Goal: Transaction & Acquisition: Book appointment/travel/reservation

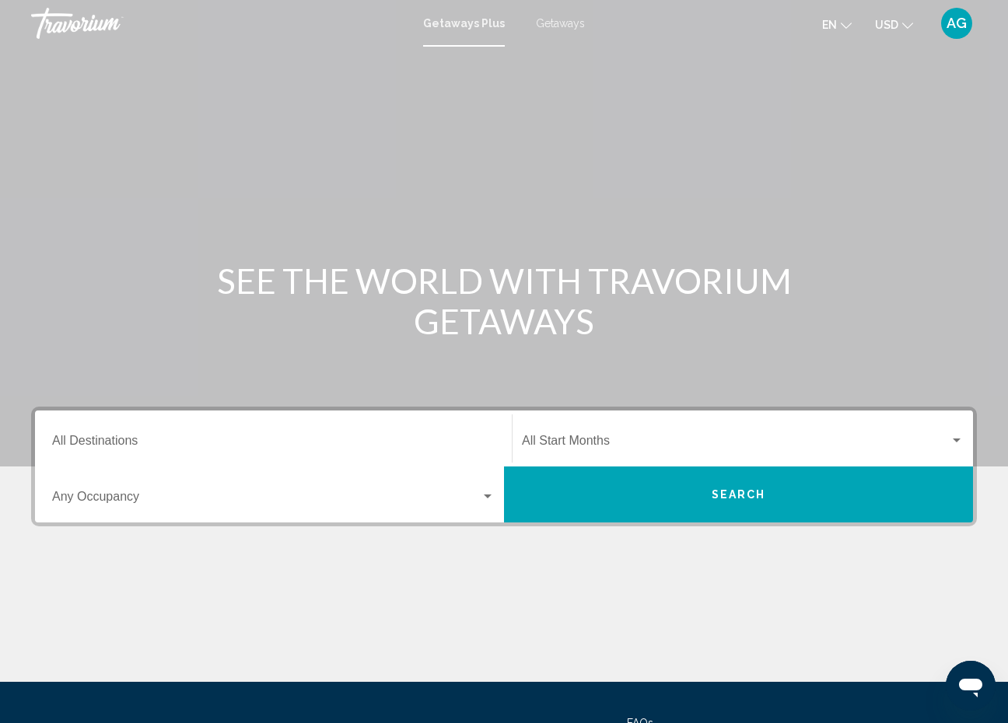
click at [562, 503] on button "Search" at bounding box center [738, 495] width 469 height 56
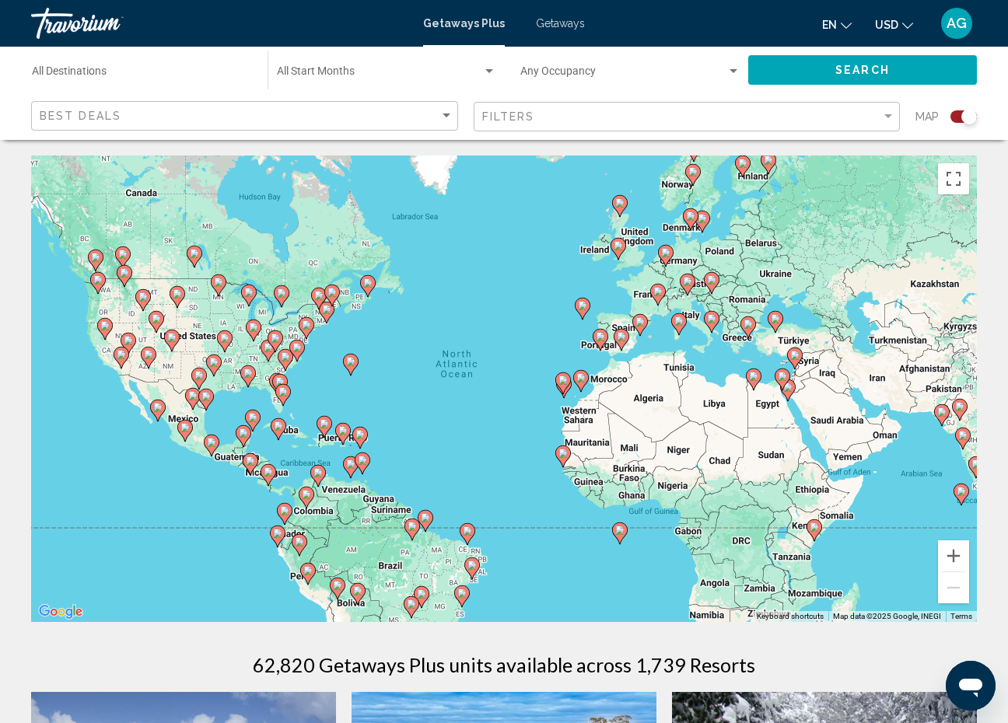
click at [310, 499] on image "Main content" at bounding box center [306, 494] width 9 height 9
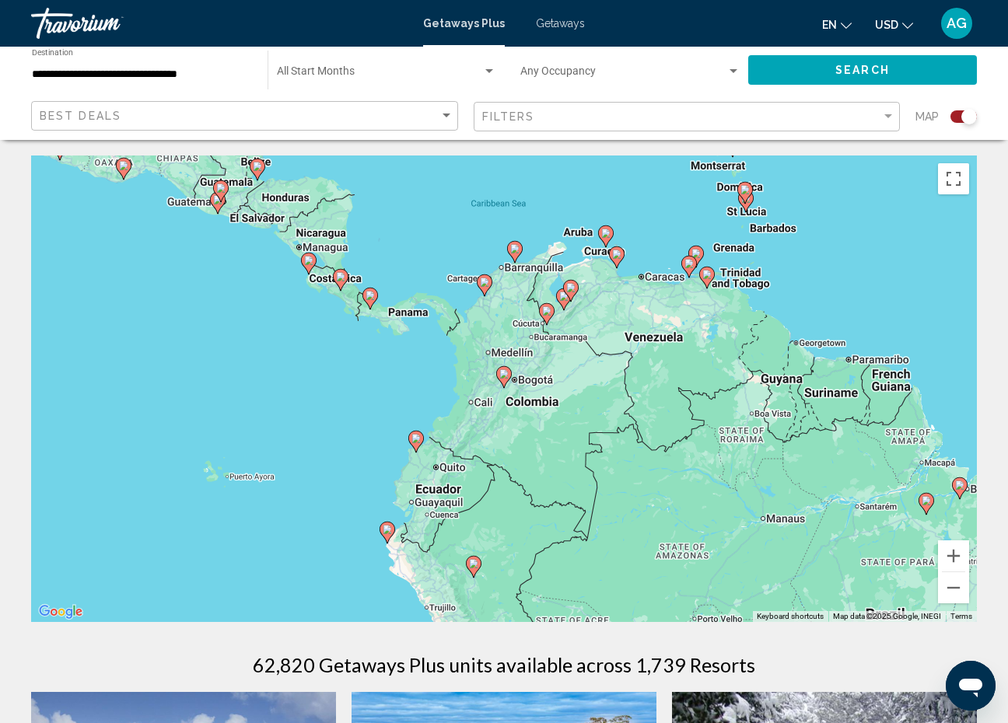
click at [504, 378] on image "Main content" at bounding box center [503, 373] width 9 height 9
type input "**********"
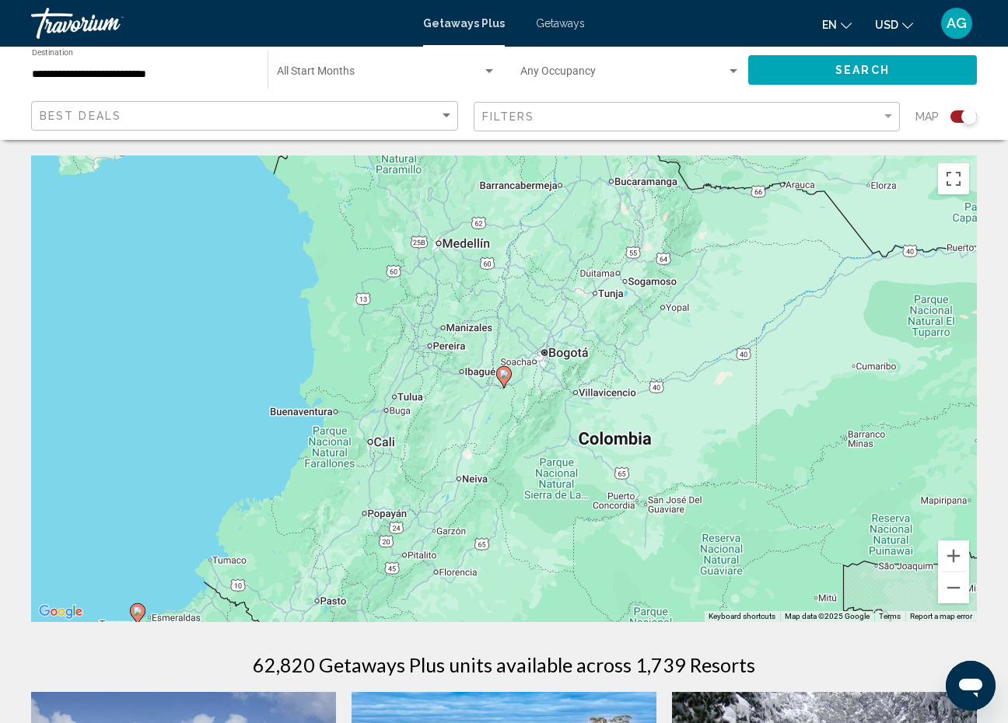
click at [272, 222] on div "To activate drag with keyboard, press Alt + Enter. Once in keyboard drag state,…" at bounding box center [504, 389] width 946 height 467
click at [943, 590] on button "Zoom out" at bounding box center [953, 587] width 31 height 31
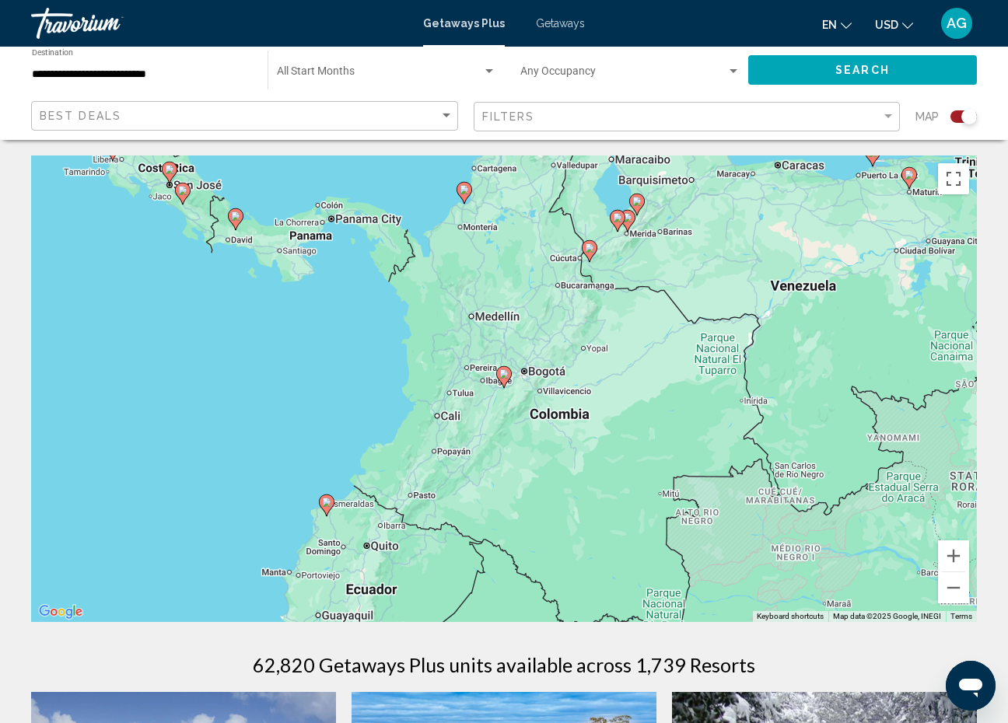
click at [464, 195] on icon "Main content" at bounding box center [464, 193] width 14 height 20
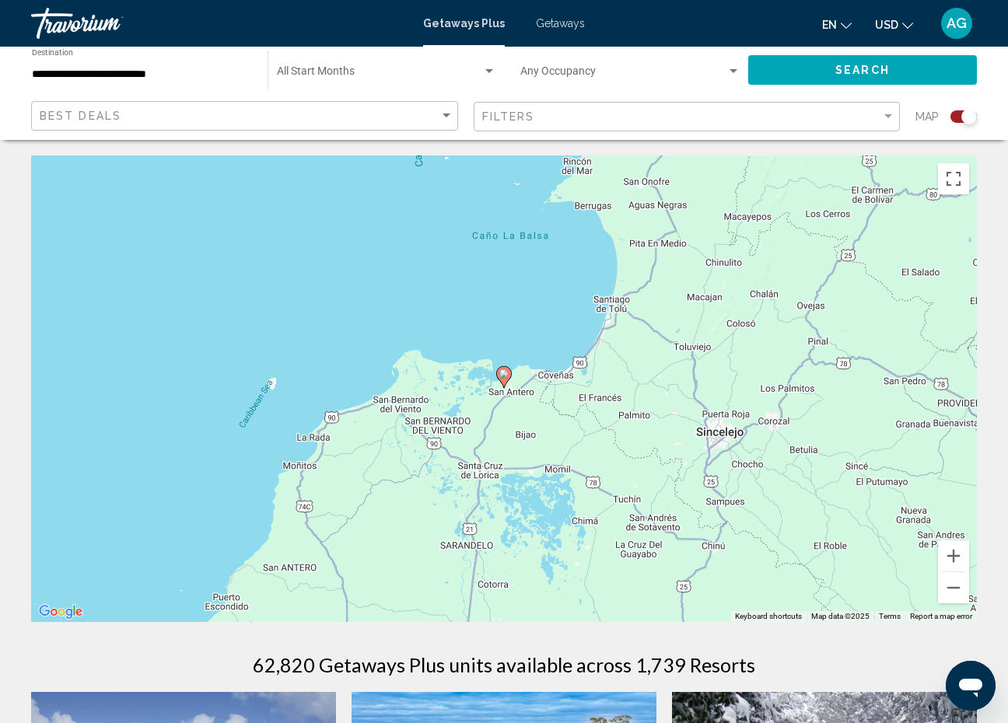
click at [507, 380] on icon "Main content" at bounding box center [504, 377] width 14 height 20
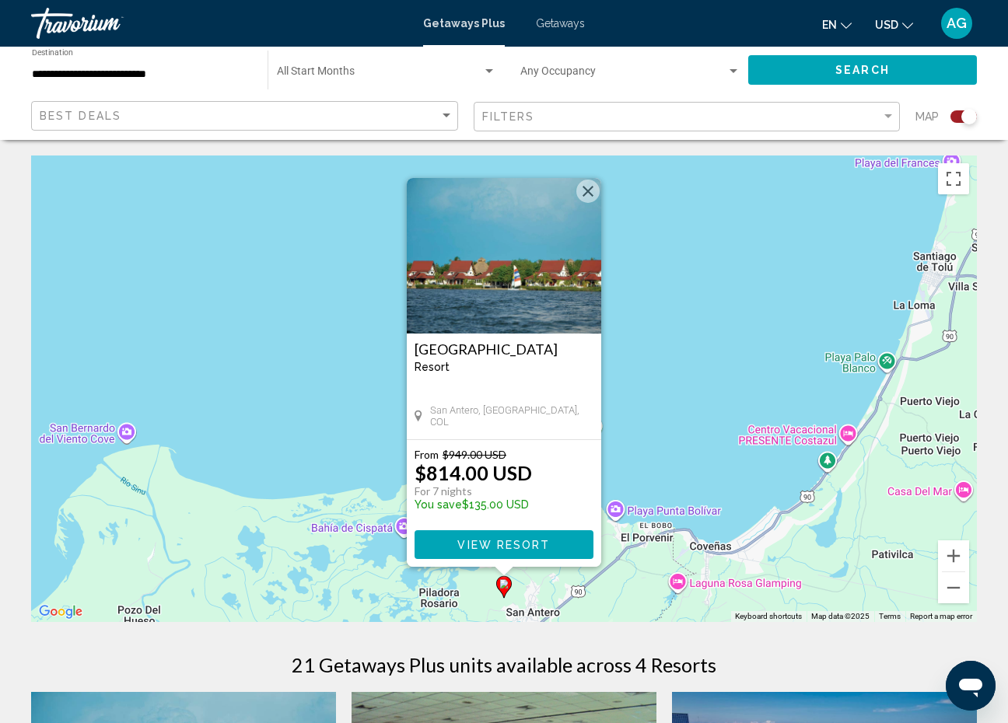
click at [278, 407] on div "To activate drag with keyboard, press Alt + Enter. Once in keyboard drag state,…" at bounding box center [504, 389] width 946 height 467
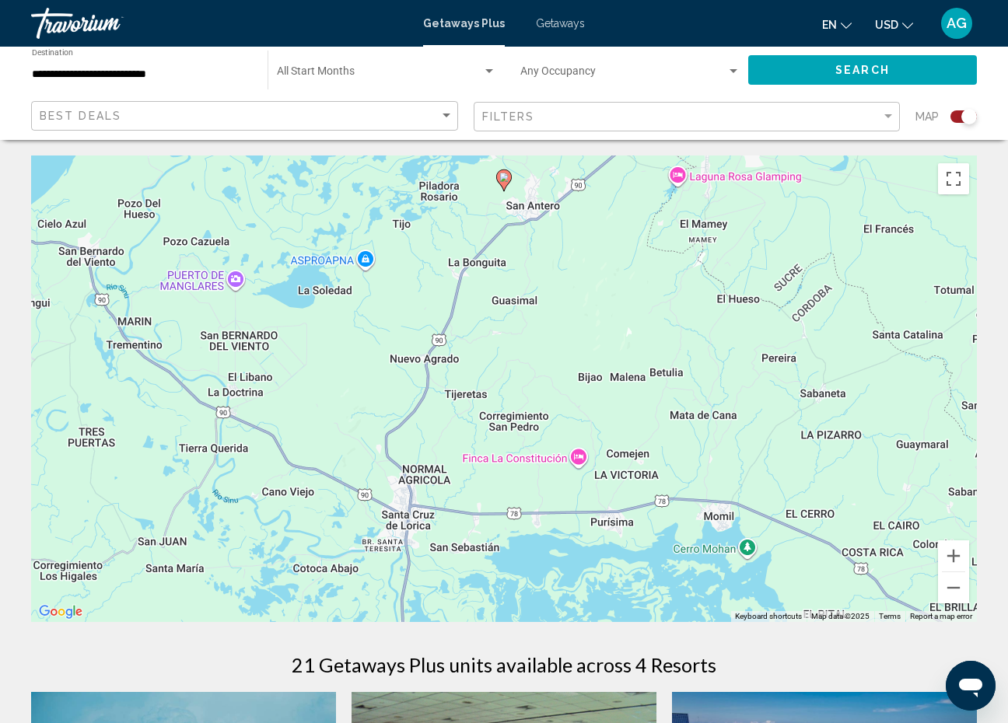
click at [789, 653] on div "21 Getaways Plus units available across 4 Resorts" at bounding box center [504, 664] width 946 height 23
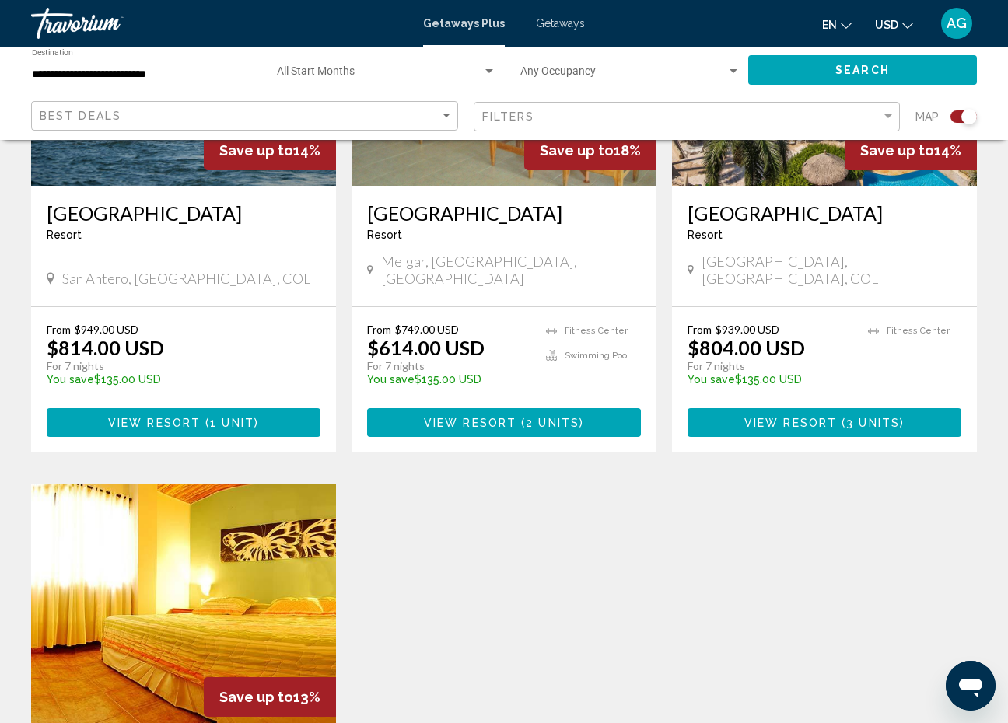
scroll to position [728, 0]
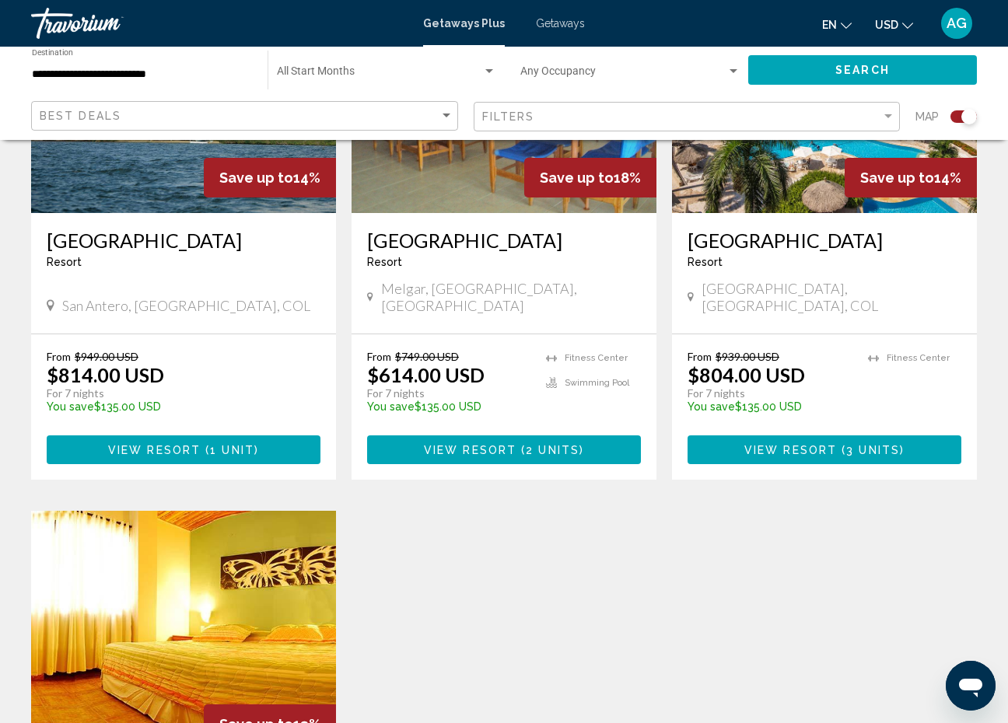
click at [487, 73] on div "Search widget" at bounding box center [489, 71] width 8 height 4
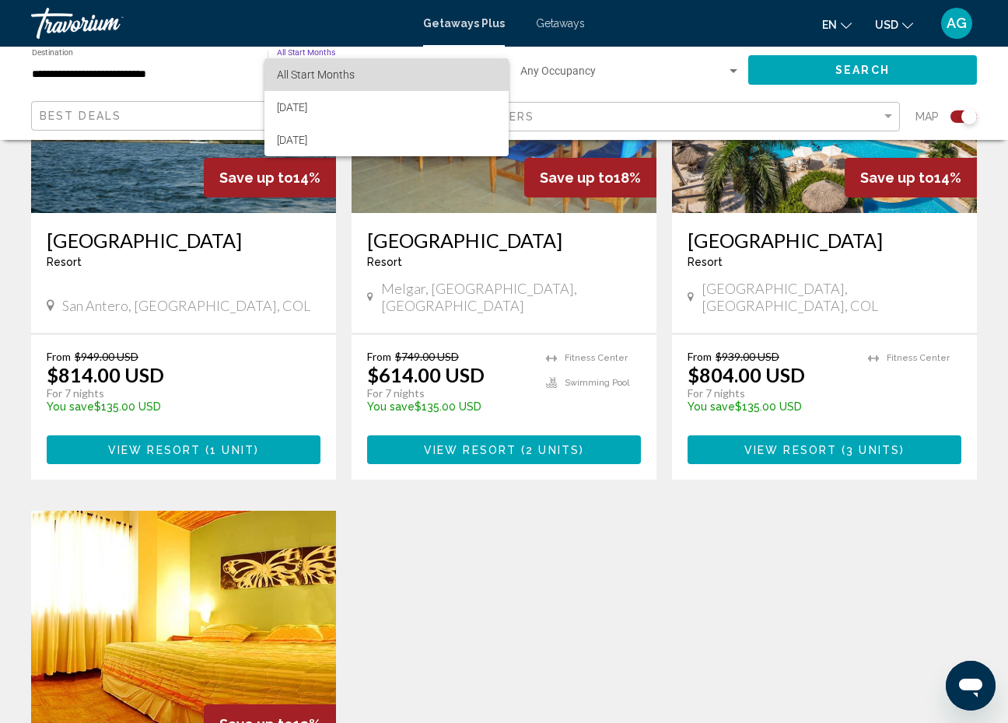
click at [487, 72] on span "All Start Months" at bounding box center [386, 74] width 219 height 33
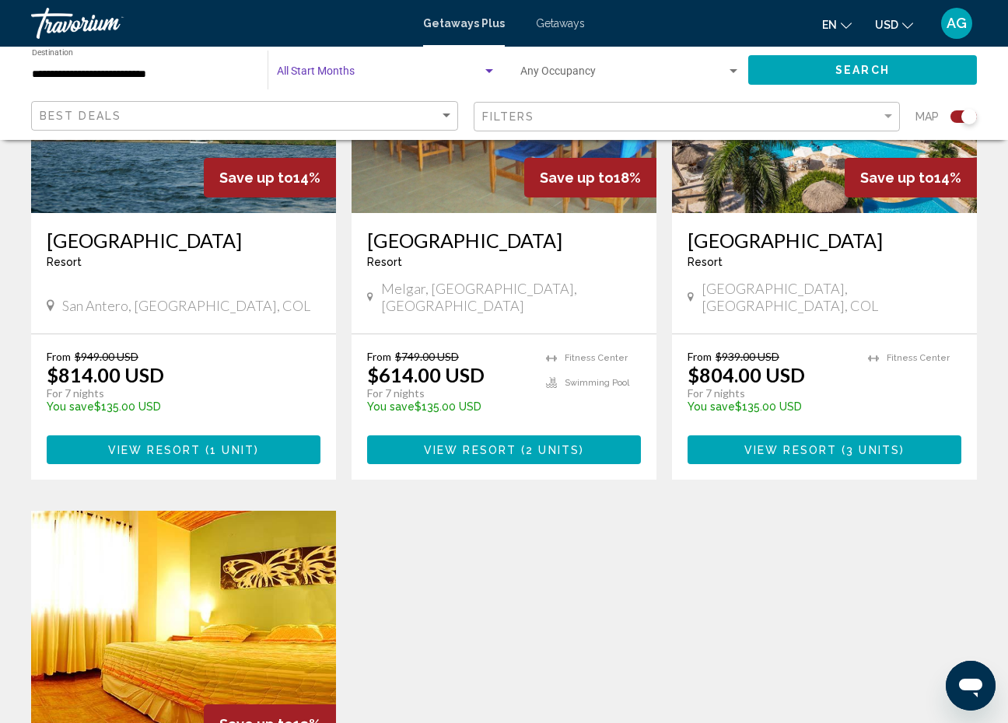
click at [571, 27] on span "Getaways" at bounding box center [560, 23] width 49 height 12
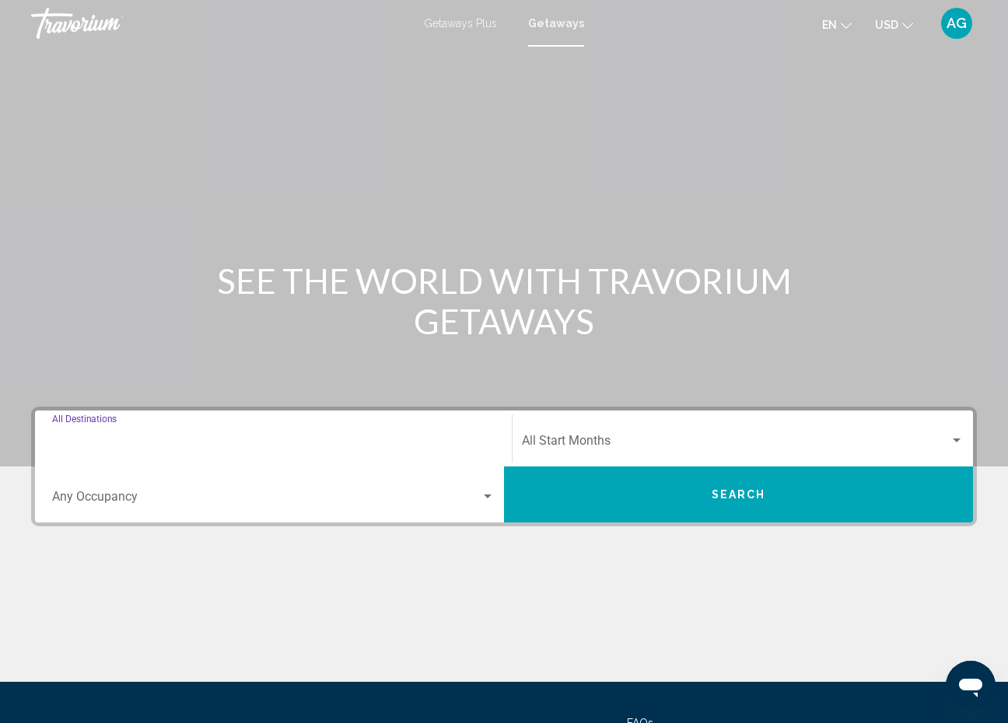
click at [332, 446] on input "Destination All Destinations" at bounding box center [273, 444] width 443 height 14
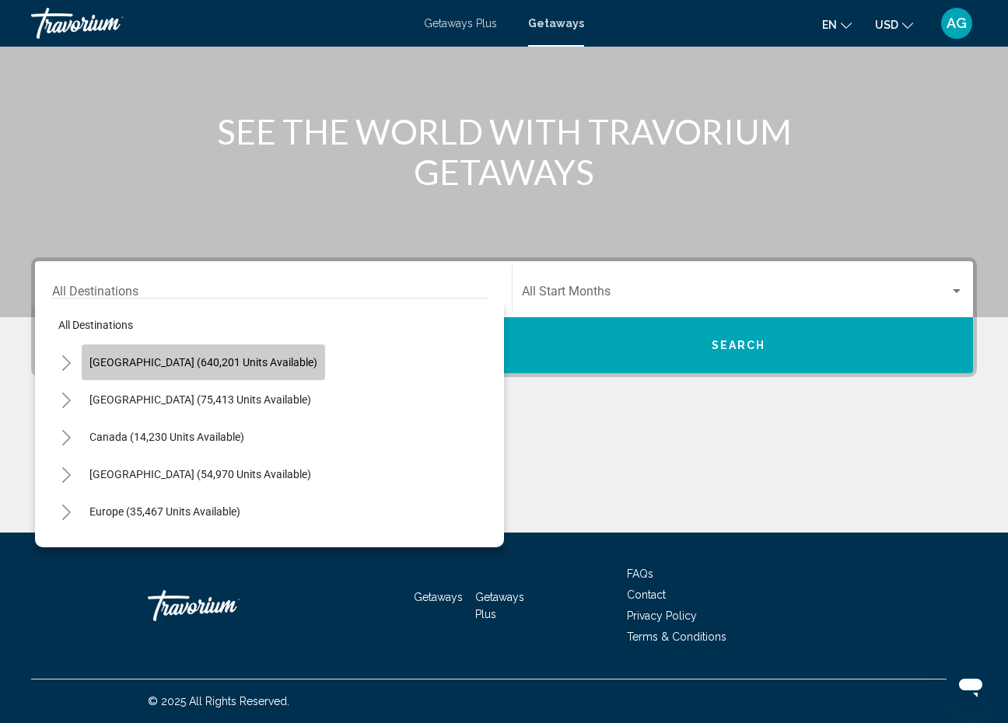
click at [231, 359] on span "[GEOGRAPHIC_DATA] (640,201 units available)" at bounding box center [203, 362] width 228 height 12
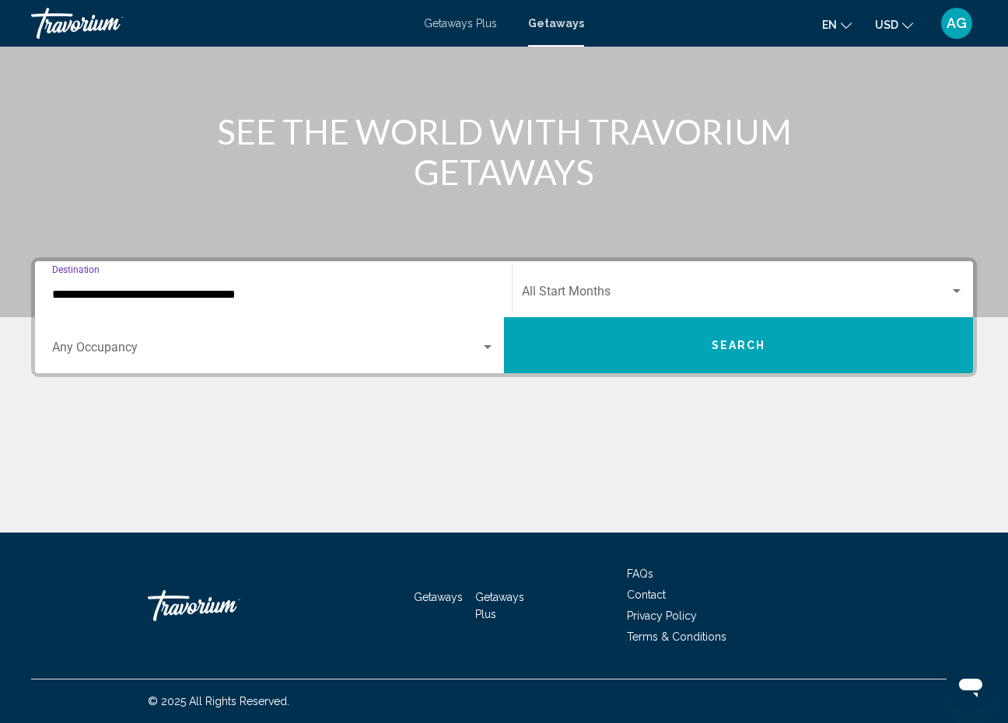
click at [233, 297] on input "**********" at bounding box center [273, 295] width 443 height 14
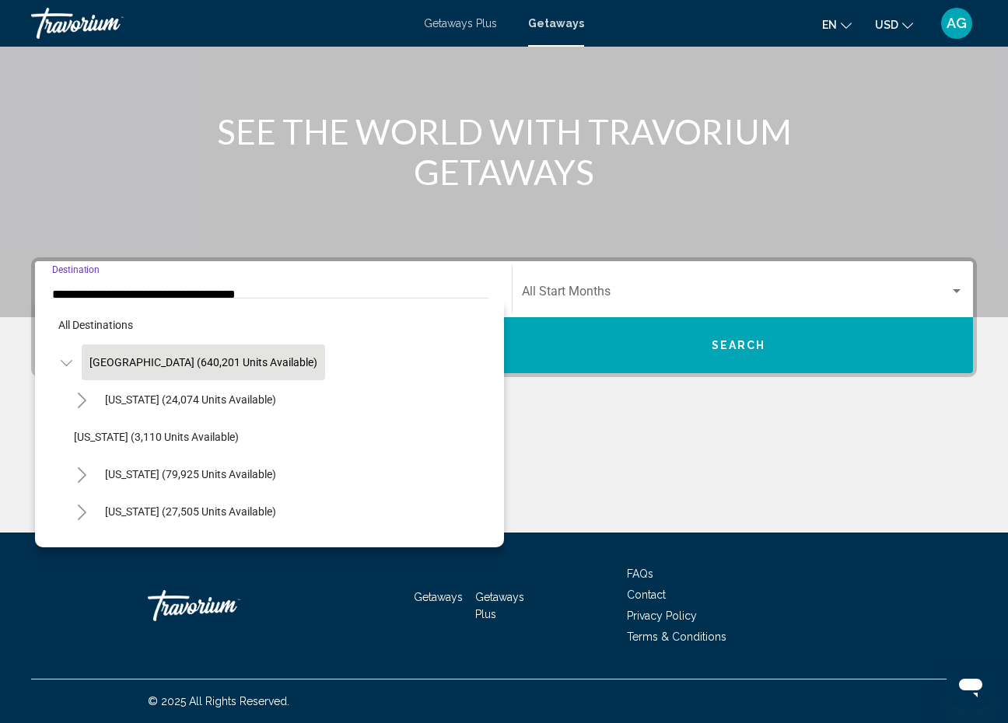
click at [395, 533] on li "[US_STATE] (15 units available)" at bounding box center [277, 548] width 422 height 37
click at [222, 537] on button "[US_STATE] (15 units available)" at bounding box center [149, 549] width 166 height 36
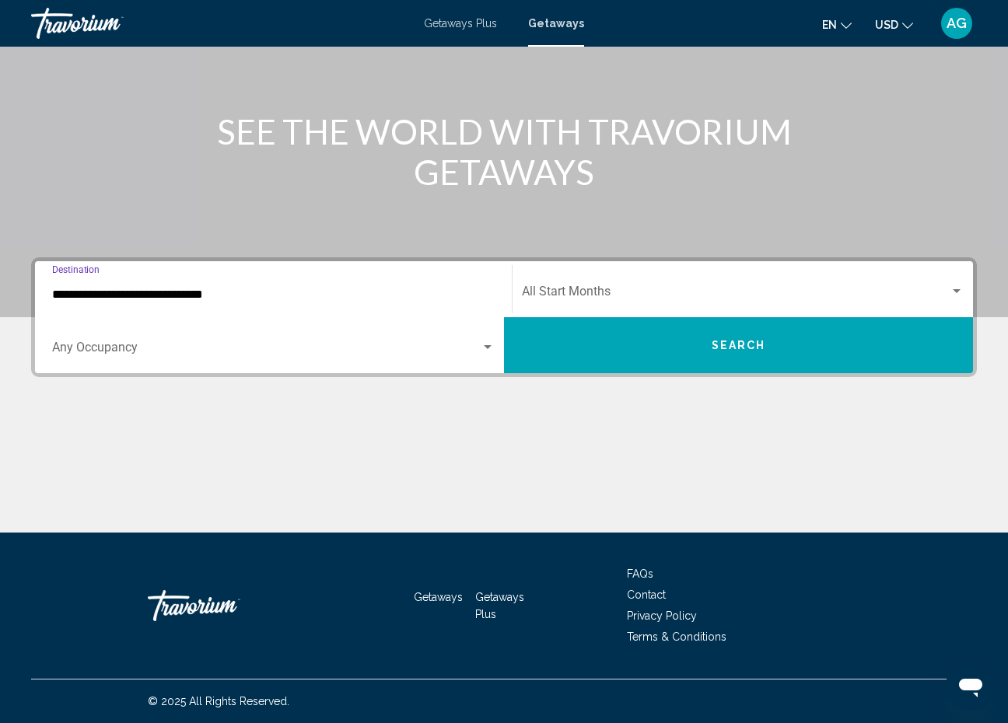
click at [209, 299] on input "**********" at bounding box center [273, 295] width 443 height 14
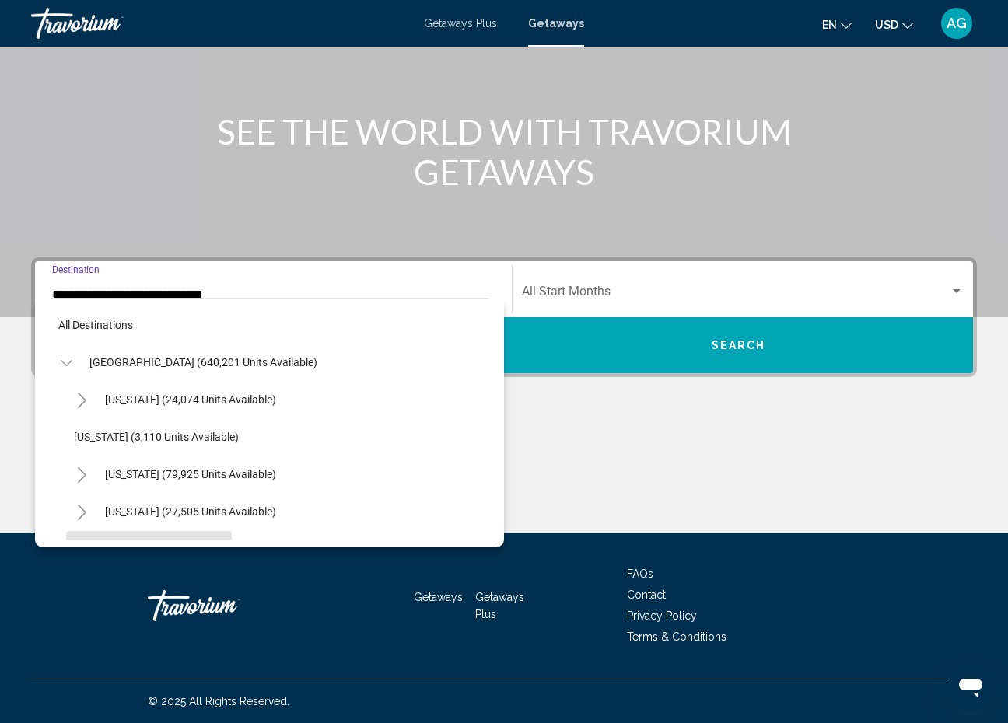
scroll to position [130, 0]
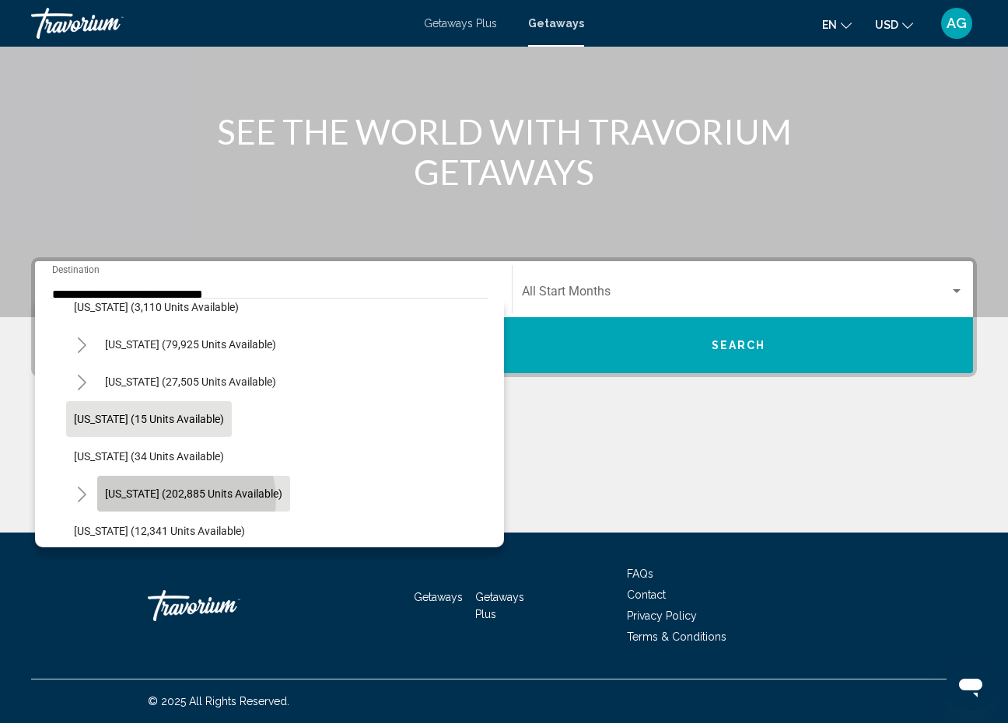
click at [185, 499] on span "[US_STATE] (202,885 units available)" at bounding box center [193, 494] width 177 height 12
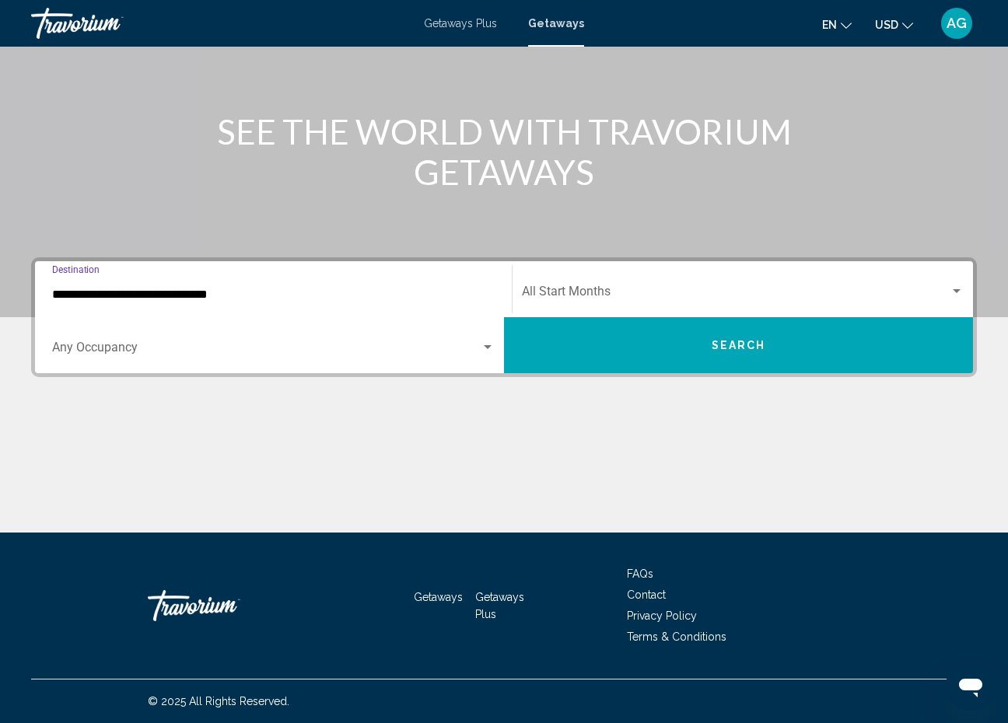
click at [216, 296] on input "**********" at bounding box center [273, 295] width 443 height 14
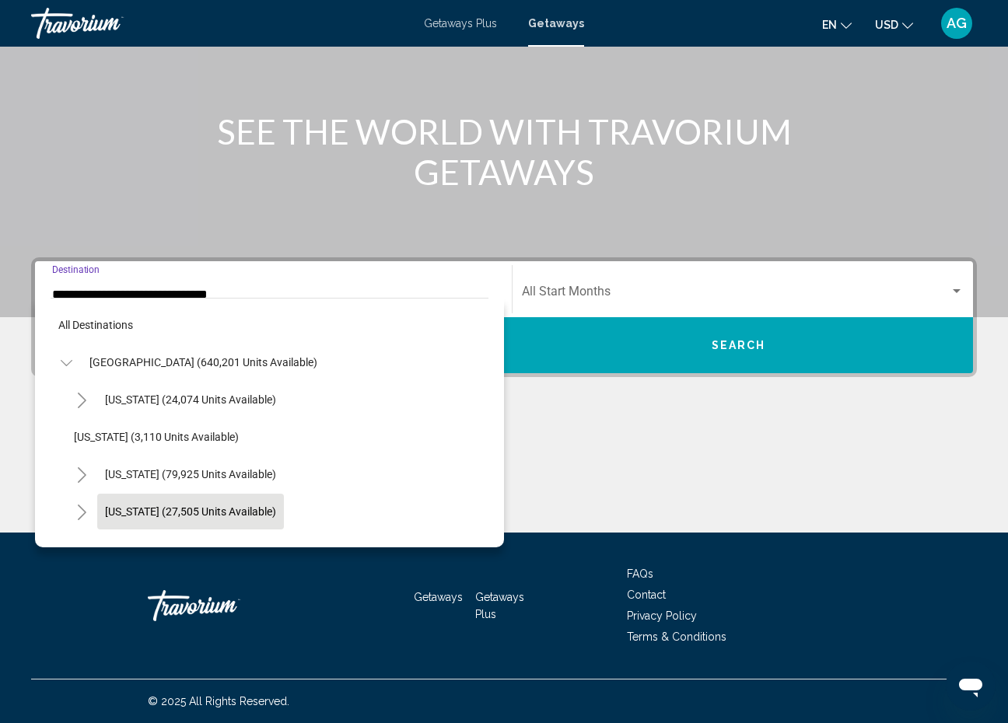
scroll to position [205, 0]
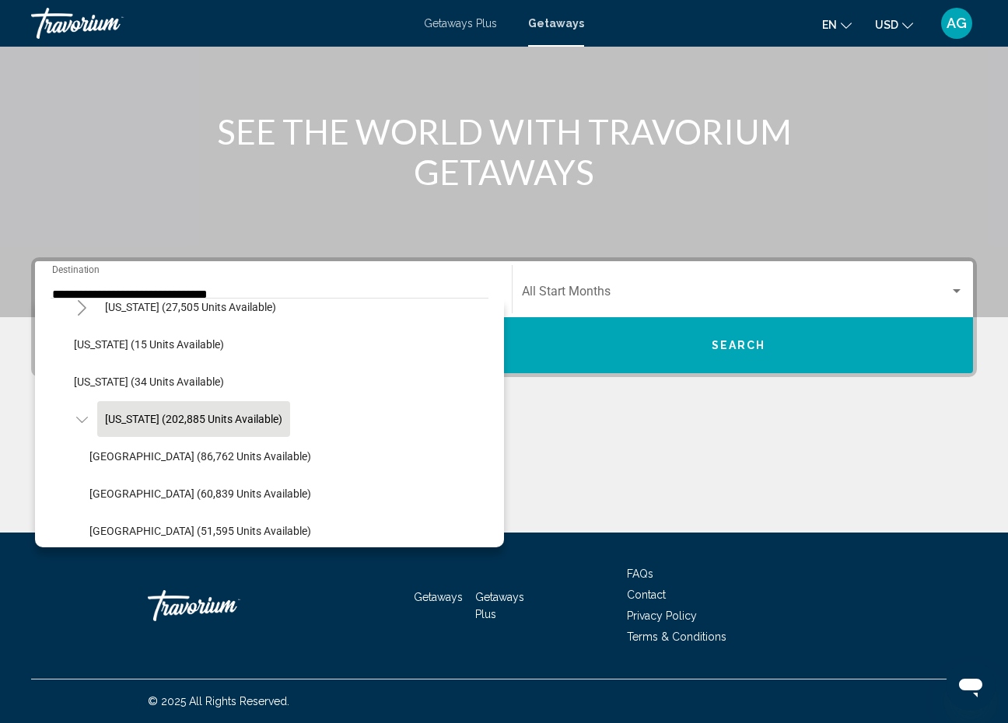
click at [282, 539] on li "[GEOGRAPHIC_DATA] (51,595 units available)" at bounding box center [285, 531] width 407 height 37
click at [236, 527] on span "[GEOGRAPHIC_DATA] (51,595 units available)" at bounding box center [200, 531] width 222 height 12
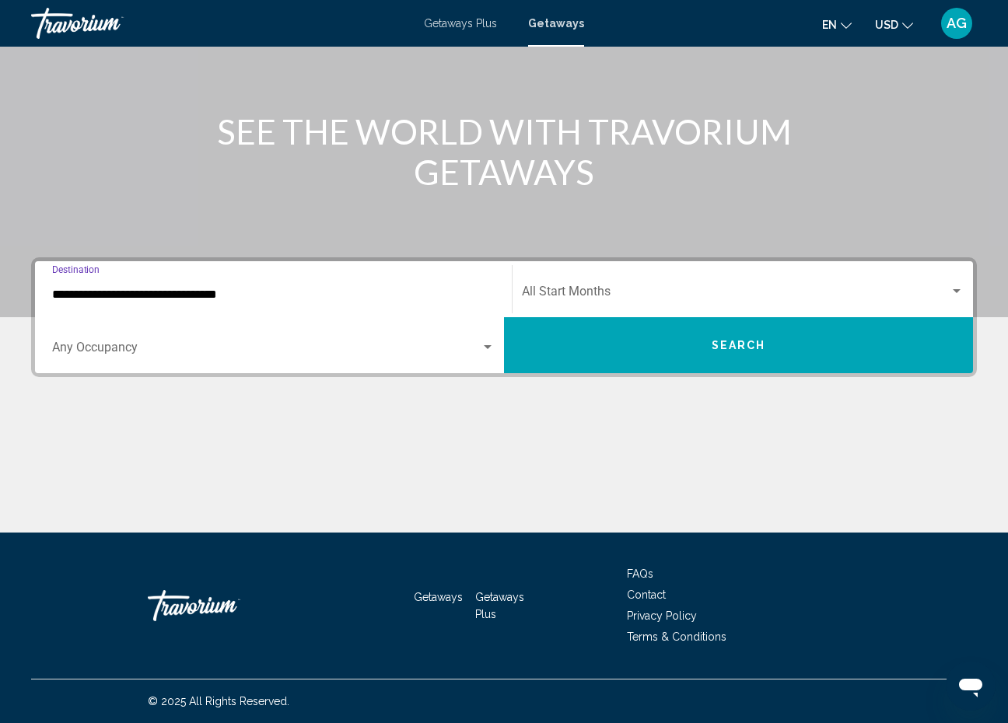
click at [154, 297] on input "**********" at bounding box center [273, 295] width 443 height 14
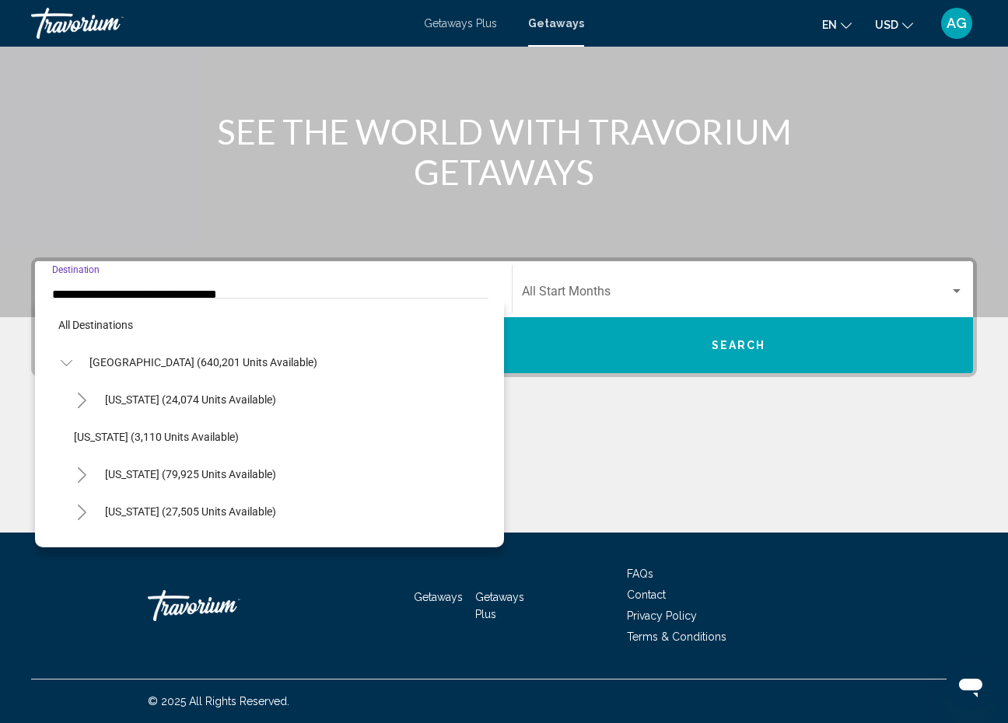
scroll to position [317, 0]
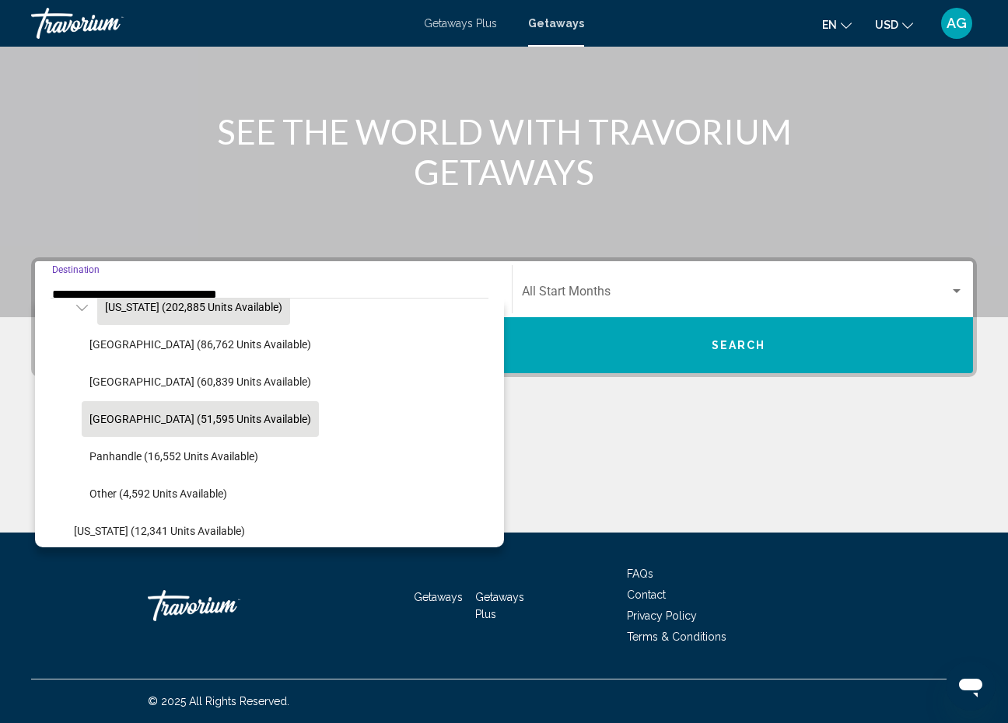
click at [183, 306] on span "[US_STATE] (202,885 units available)" at bounding box center [193, 307] width 177 height 12
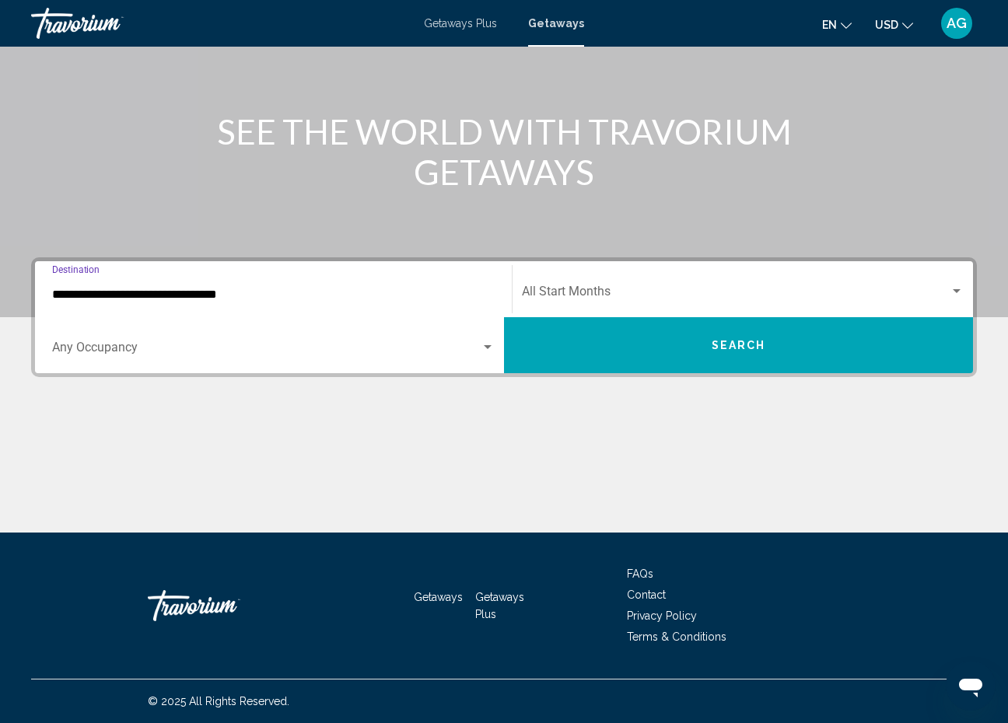
type input "**********"
click at [617, 285] on div "Start Month All Start Months" at bounding box center [743, 289] width 442 height 49
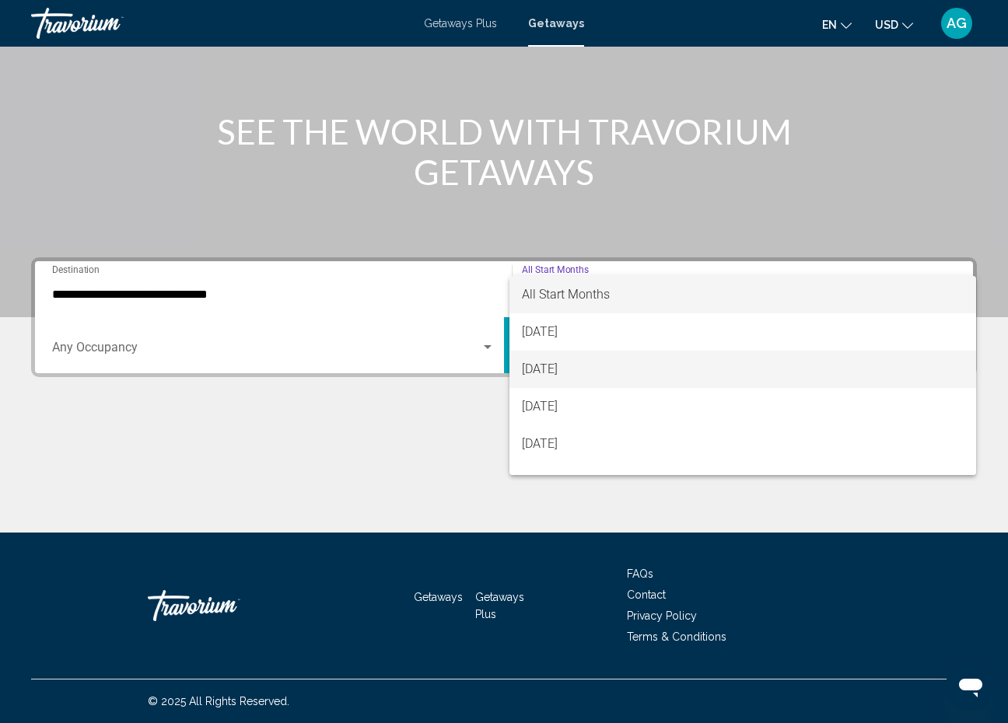
click at [572, 369] on span "[DATE]" at bounding box center [743, 369] width 442 height 37
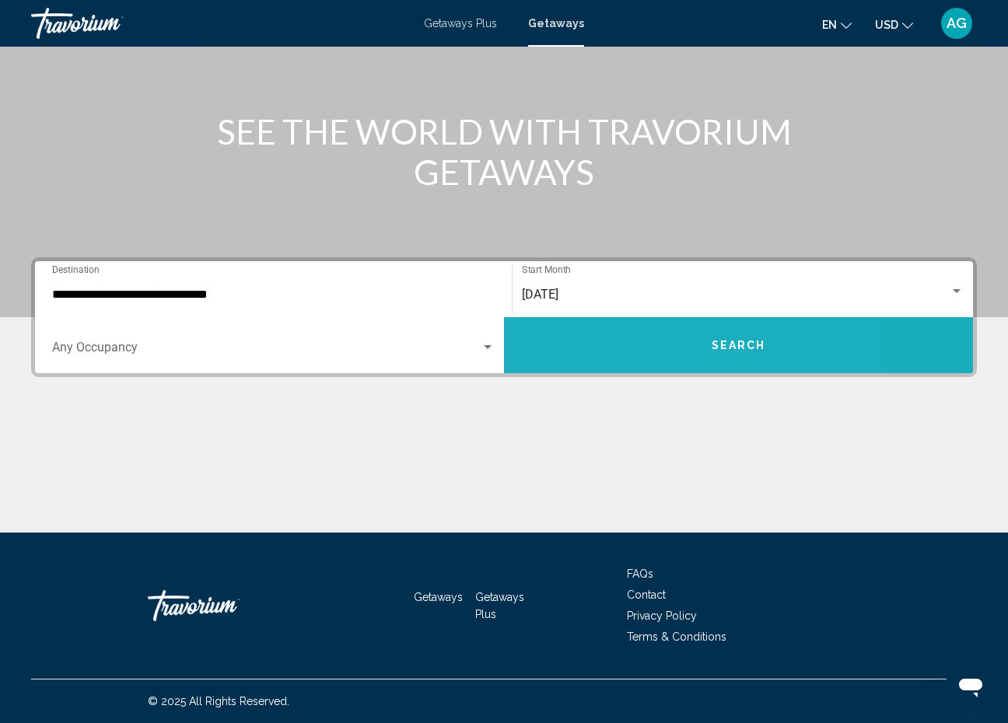
click at [632, 334] on button "Search" at bounding box center [738, 345] width 469 height 56
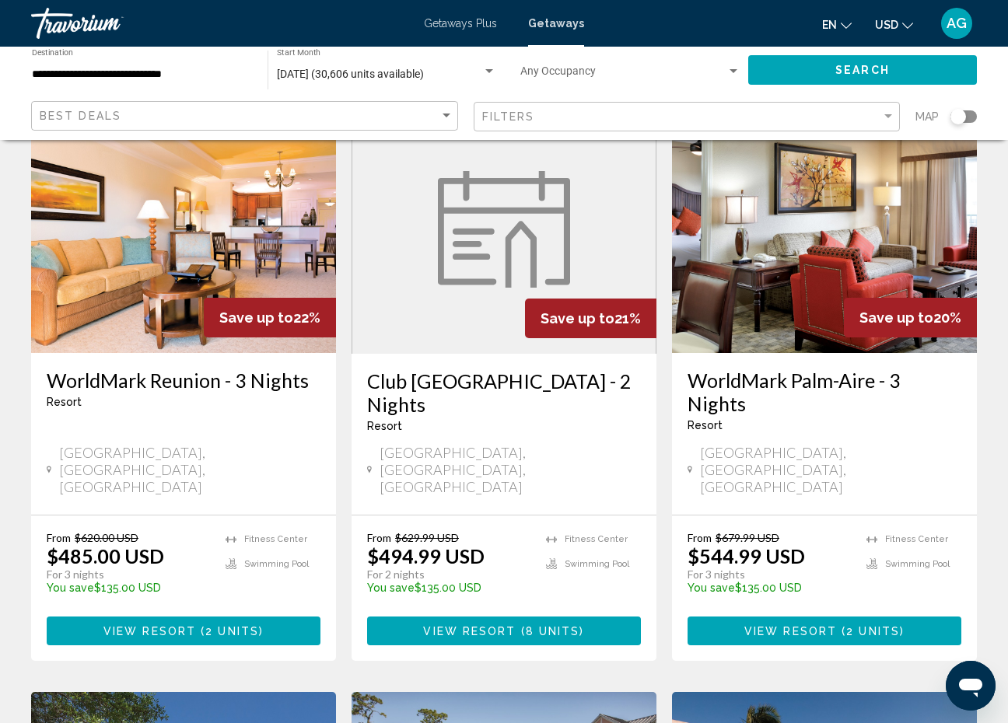
scroll to position [124, 0]
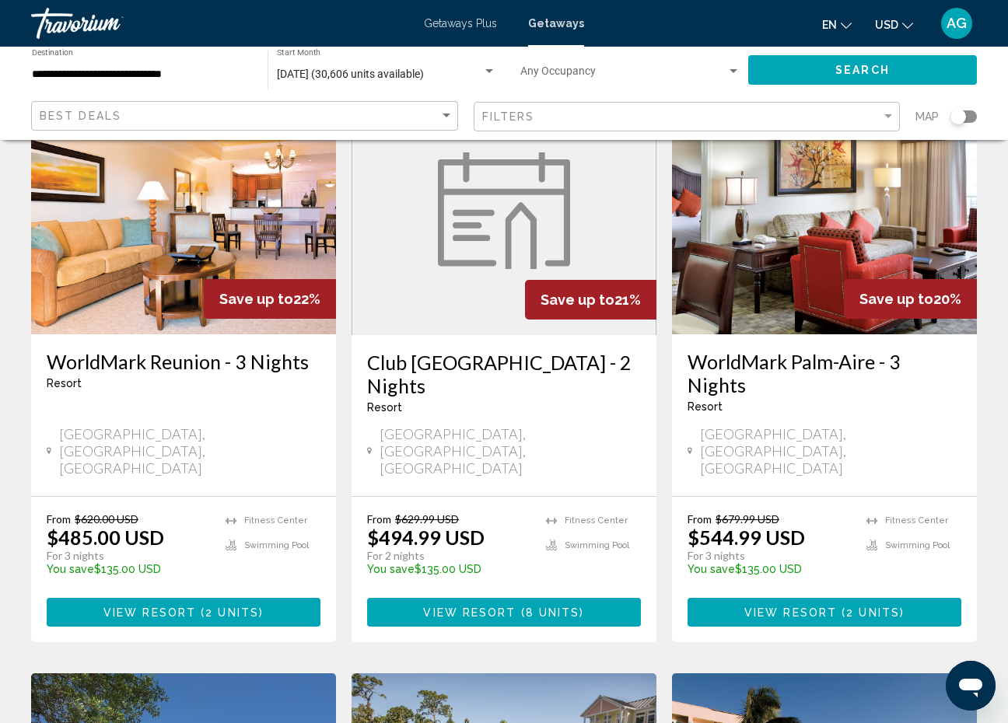
click at [973, 118] on div "Search widget" at bounding box center [963, 116] width 26 height 12
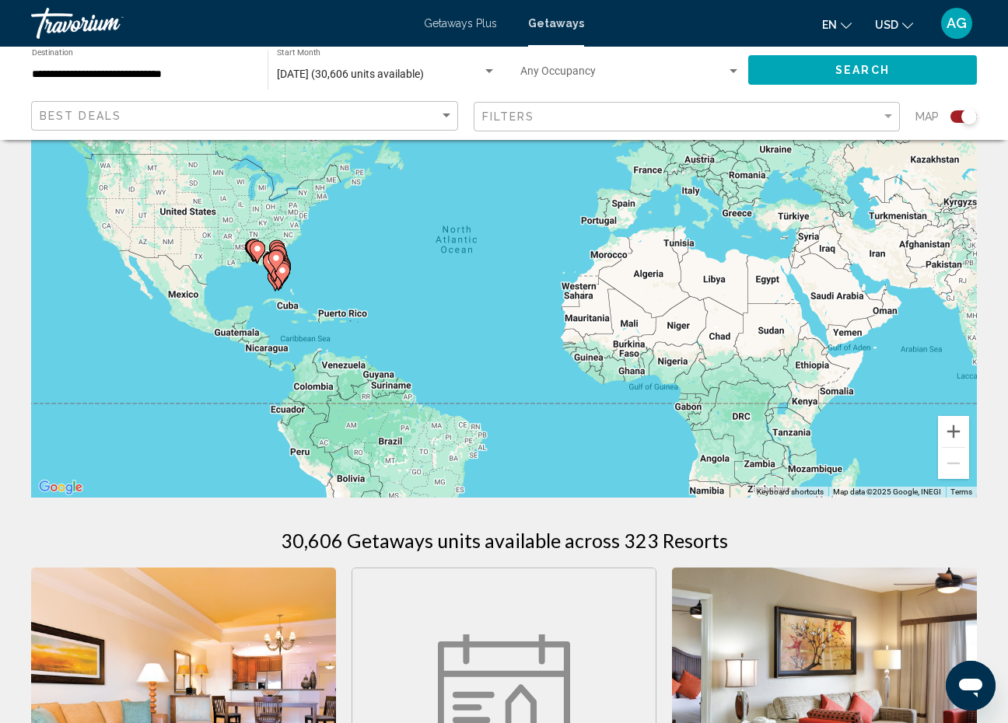
click at [261, 255] on icon "Main content" at bounding box center [257, 252] width 14 height 20
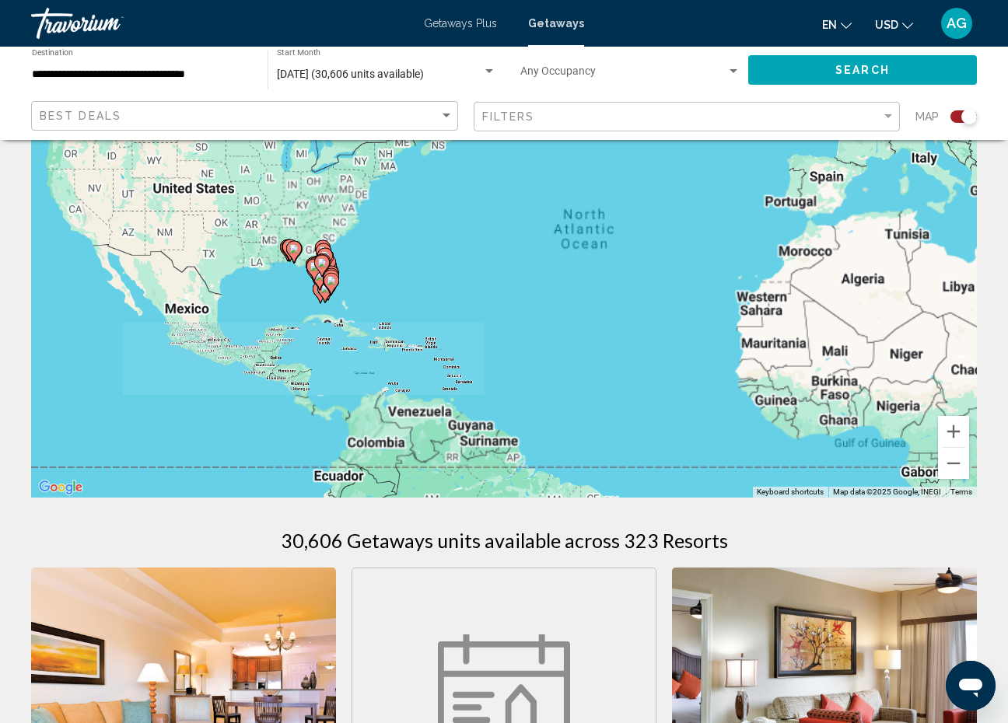
click at [261, 255] on div "To activate drag with keyboard, press Alt + Enter. Once in keyboard drag state,…" at bounding box center [504, 264] width 946 height 467
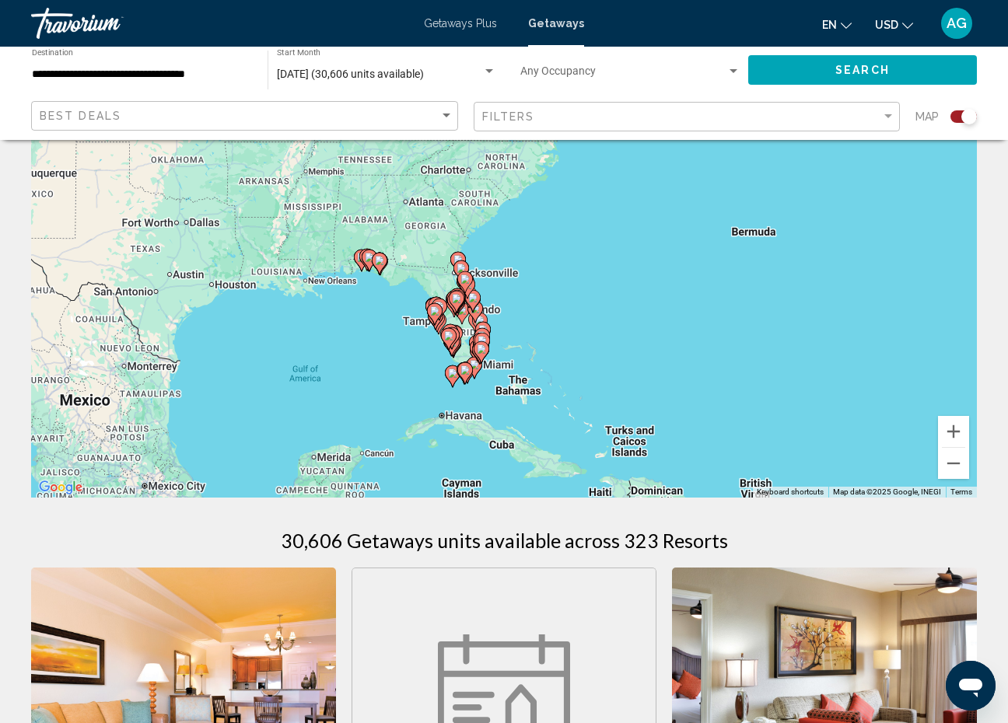
click at [377, 271] on gmp-advanced-marker "Main content" at bounding box center [380, 263] width 16 height 23
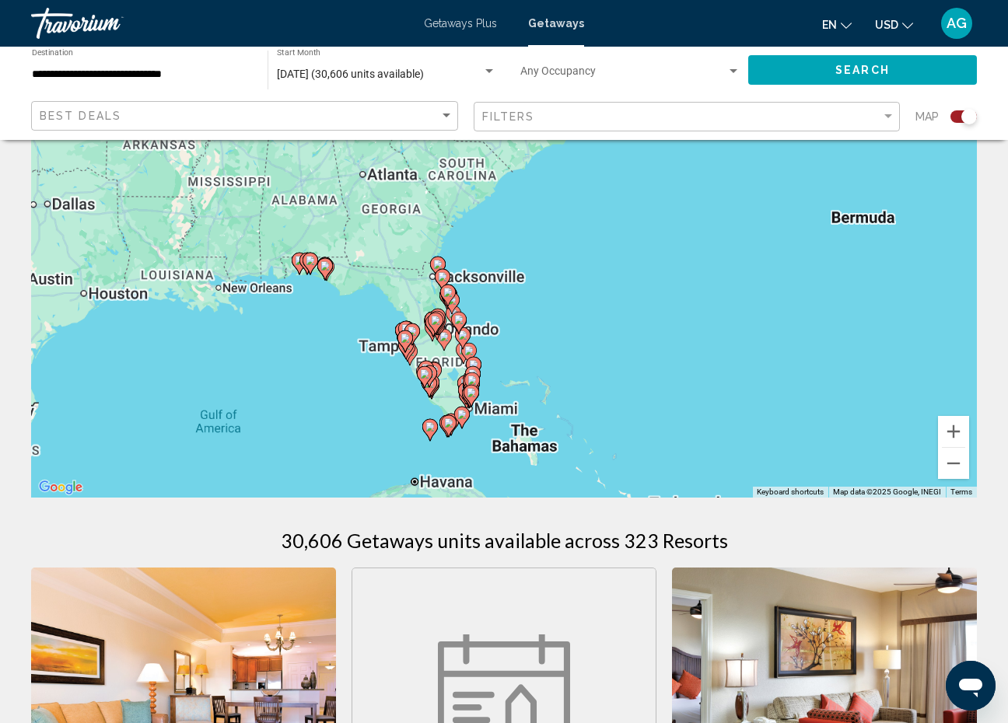
click at [377, 271] on div "To activate drag with keyboard, press Alt + Enter. Once in keyboard drag state,…" at bounding box center [504, 264] width 946 height 467
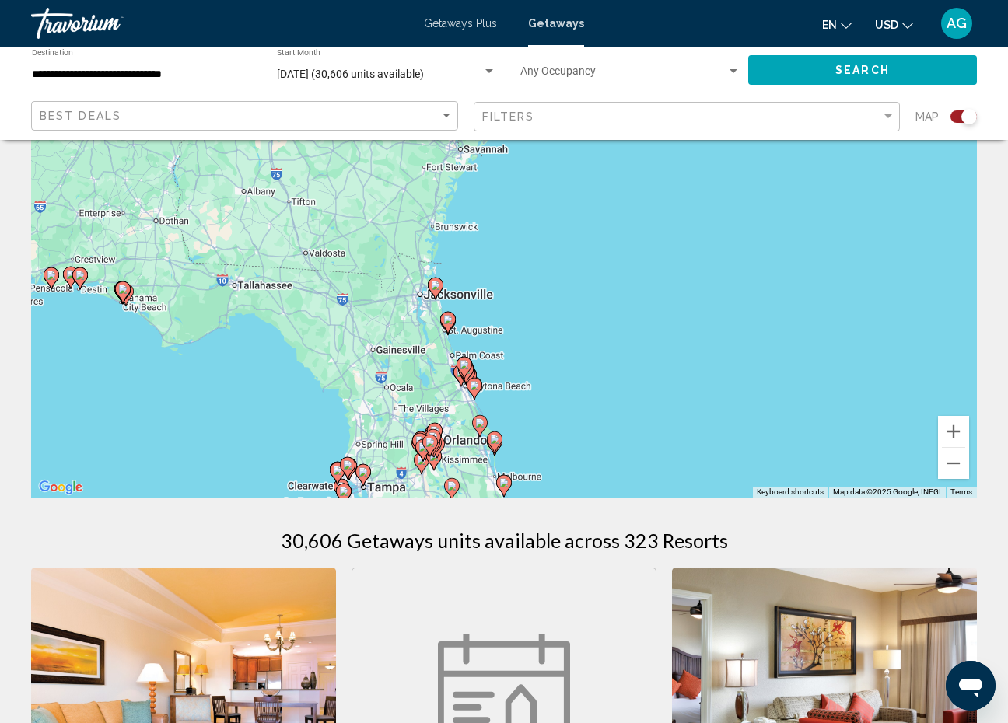
click at [132, 299] on gmp-advanced-marker "Main content" at bounding box center [126, 294] width 16 height 23
type input "**********"
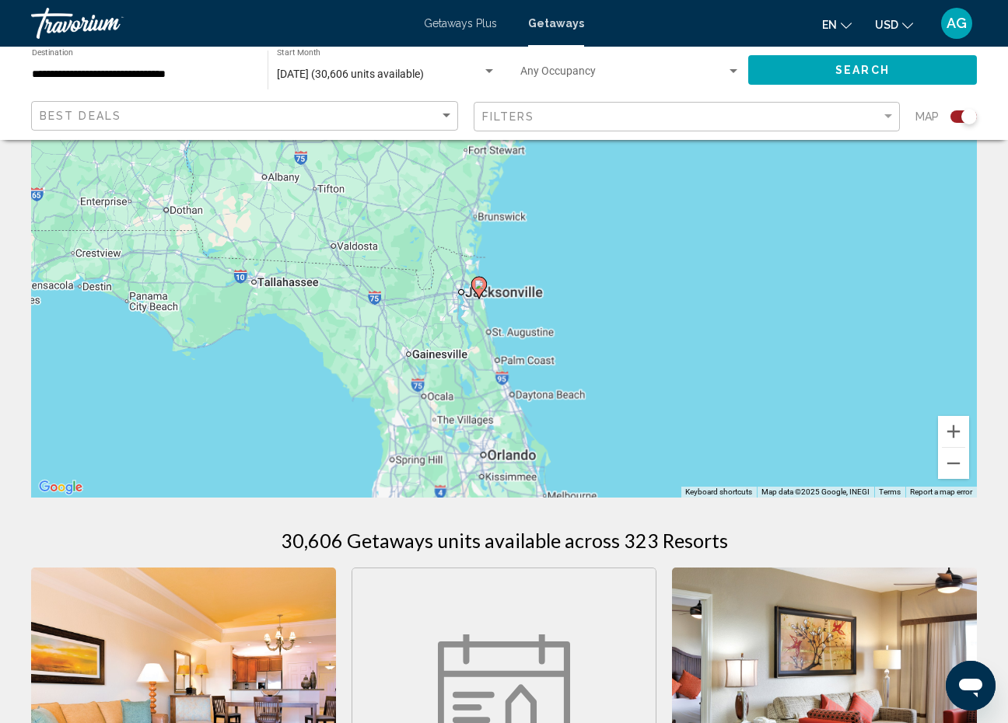
click at [132, 299] on div "To activate drag with keyboard, press Alt + Enter. Once in keyboard drag state,…" at bounding box center [504, 264] width 946 height 467
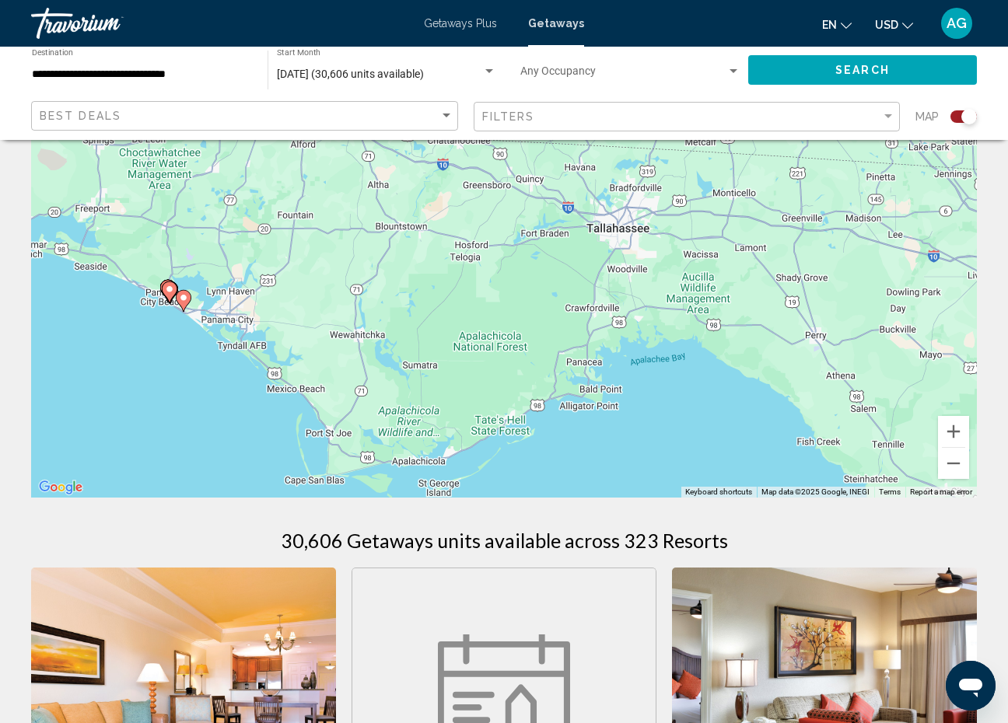
click at [185, 308] on icon "Main content" at bounding box center [184, 301] width 16 height 22
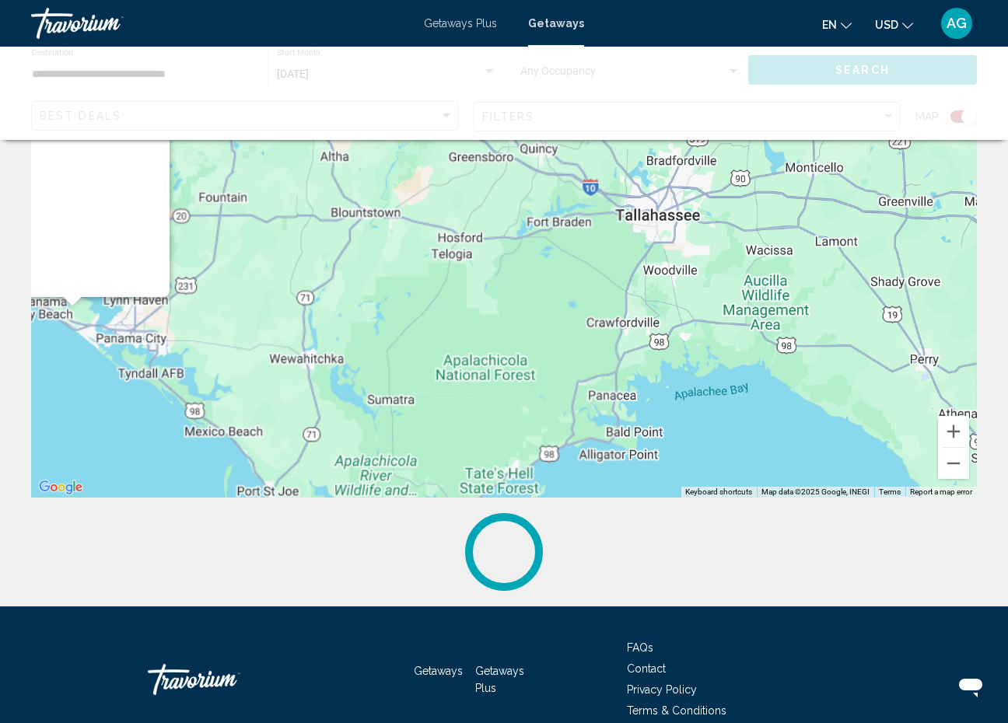
scroll to position [12, 0]
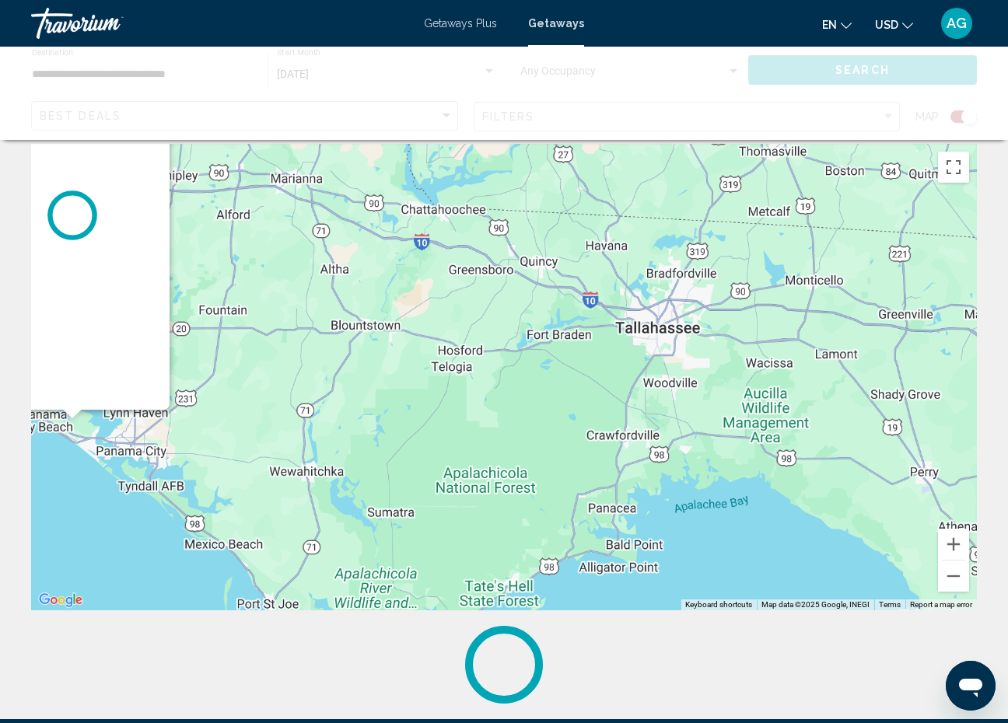
click at [185, 308] on div "Main content" at bounding box center [504, 377] width 946 height 467
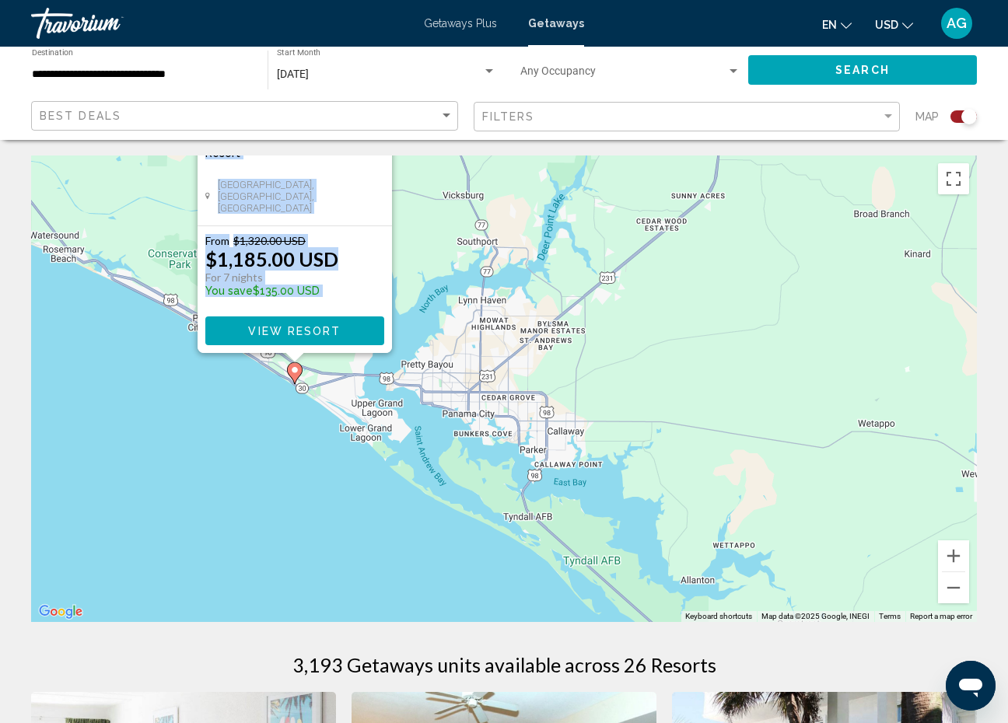
drag, startPoint x: 218, startPoint y: 509, endPoint x: 681, endPoint y: 228, distance: 542.3
click at [681, 228] on div "To navigate, press the arrow keys. To activate drag with keyboard, press Alt + …" at bounding box center [504, 389] width 946 height 467
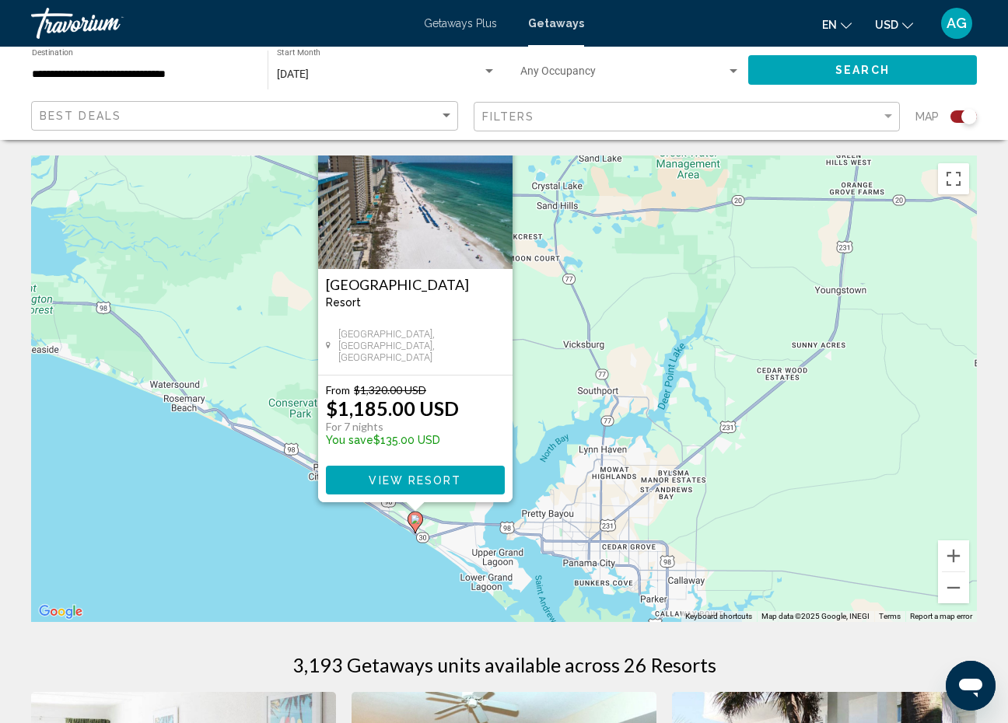
drag, startPoint x: 492, startPoint y: 299, endPoint x: 605, endPoint y: 451, distance: 189.0
click at [605, 451] on div "To navigate, press the arrow keys. To activate drag with keyboard, press Alt + …" at bounding box center [504, 389] width 946 height 467
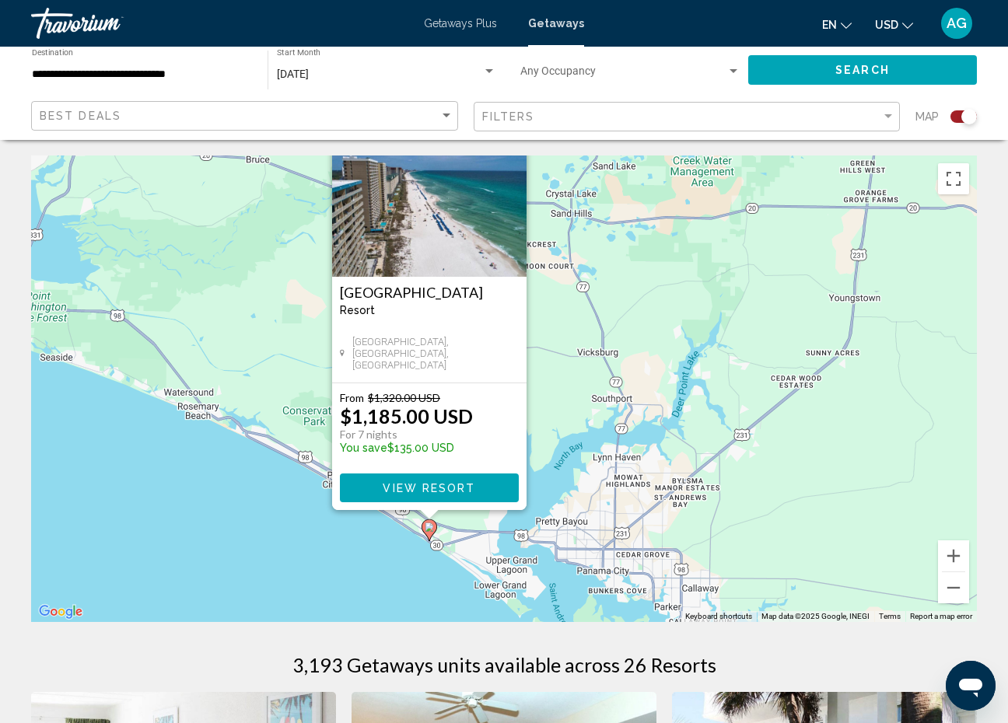
click at [261, 423] on div "To navigate, press the arrow keys. To activate drag with keyboard, press Alt + …" at bounding box center [504, 389] width 946 height 467
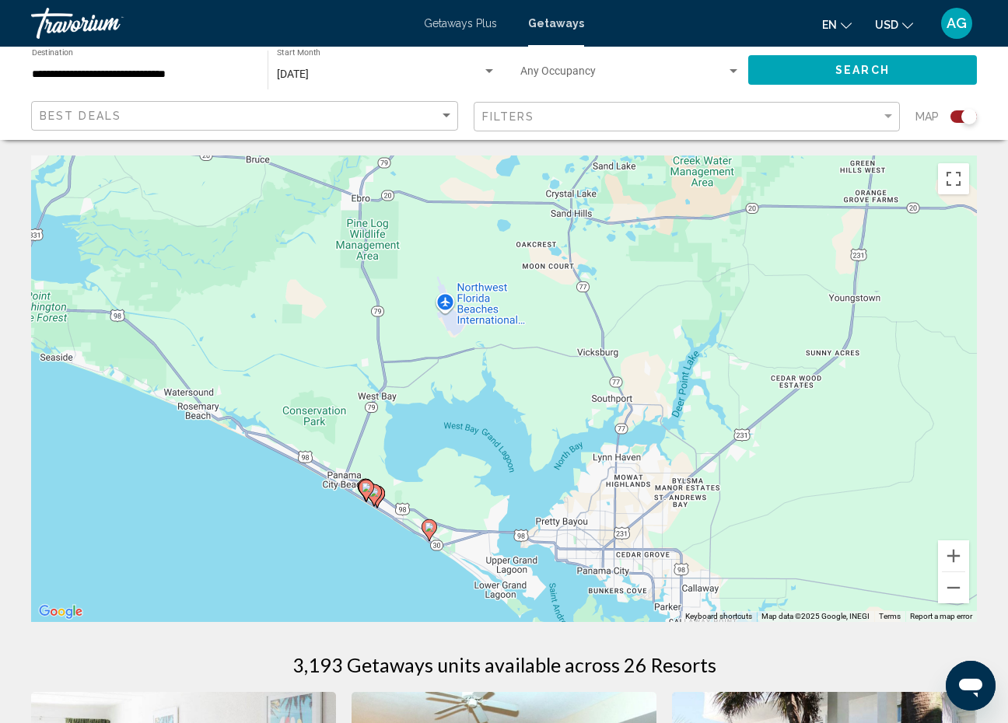
click at [366, 481] on icon "Main content" at bounding box center [366, 491] width 14 height 20
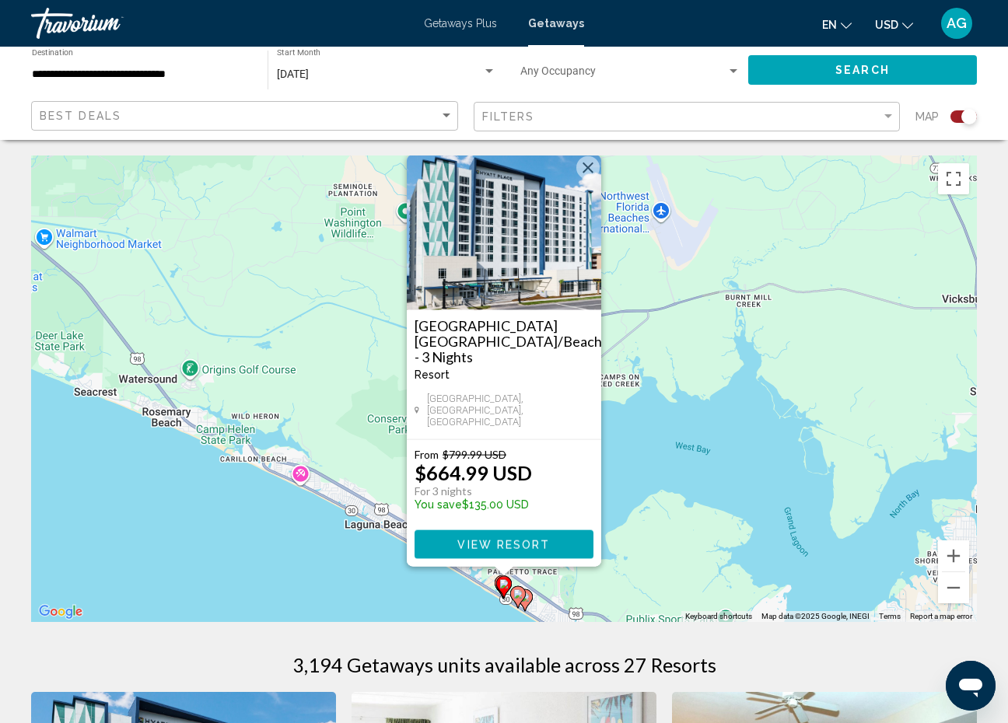
click at [519, 594] on image "Main content" at bounding box center [517, 594] width 9 height 9
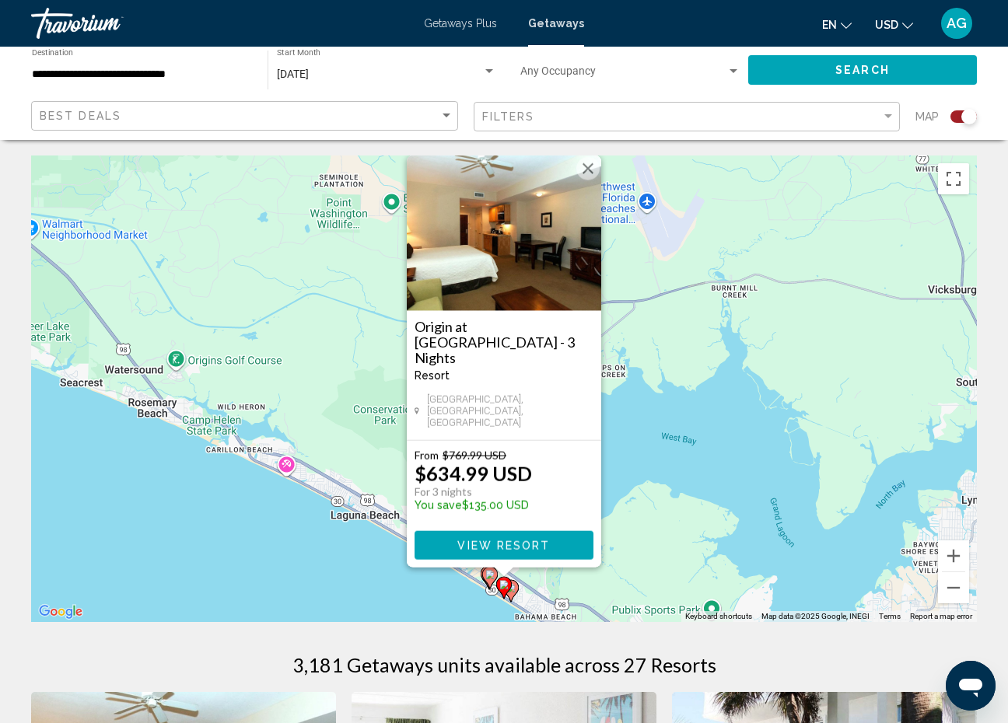
click at [549, 597] on div "To navigate, press the arrow keys. To activate drag with keyboard, press Alt + …" at bounding box center [504, 389] width 946 height 467
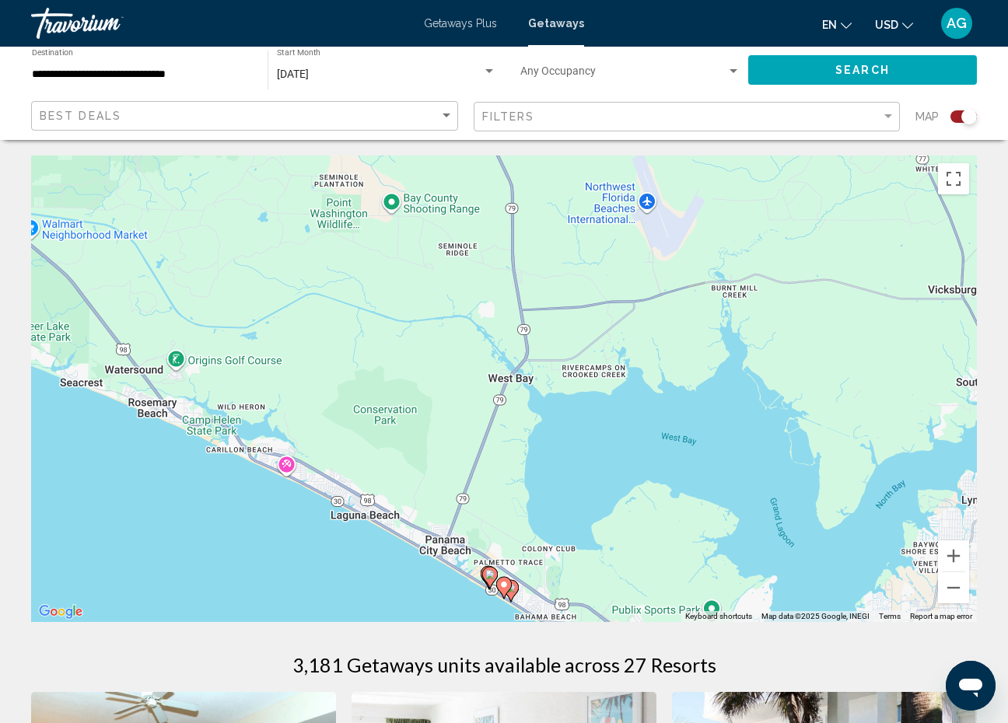
click at [549, 597] on div "To activate drag with keyboard, press Alt + Enter. Once in keyboard drag state,…" at bounding box center [504, 389] width 946 height 467
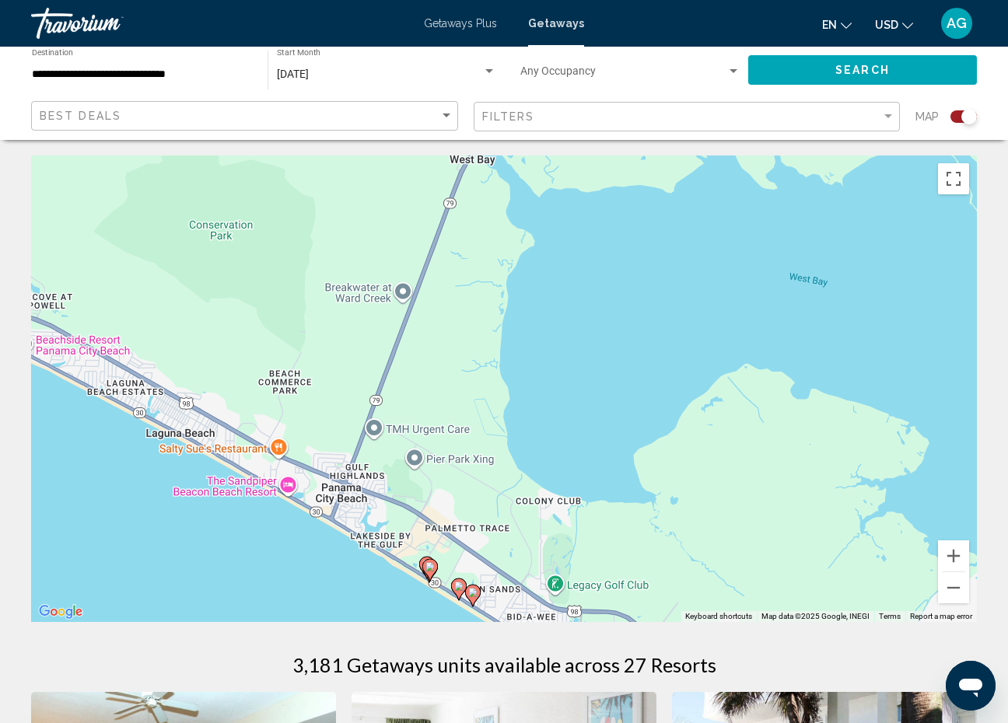
click at [511, 591] on div "To activate drag with keyboard, press Alt + Enter. Once in keyboard drag state,…" at bounding box center [504, 389] width 946 height 467
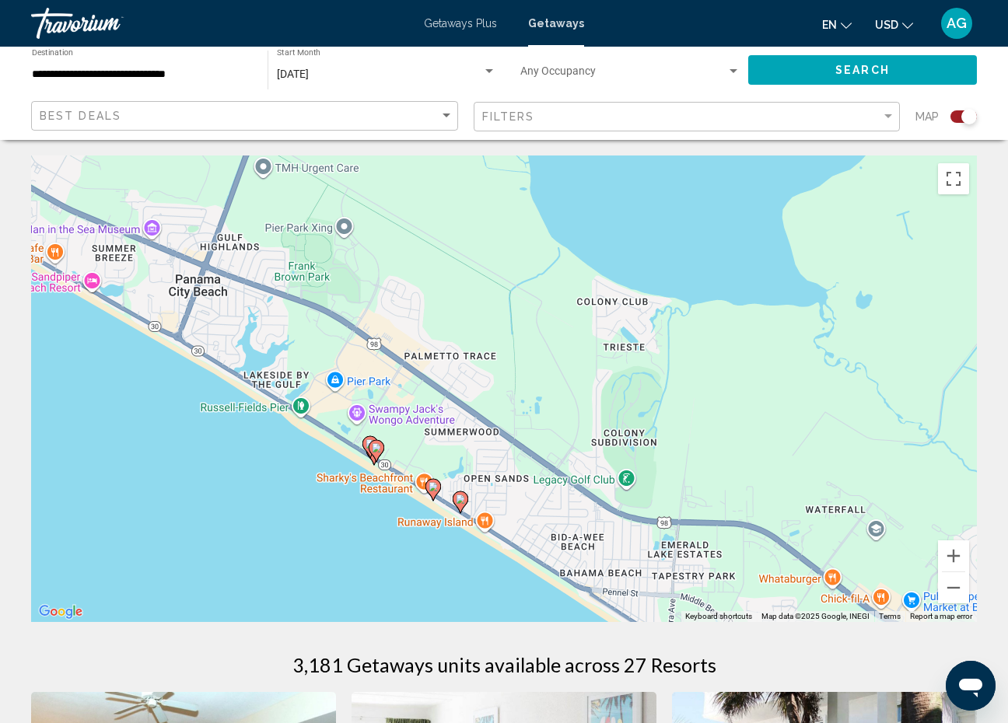
drag, startPoint x: 445, startPoint y: 562, endPoint x: 470, endPoint y: 432, distance: 133.0
click at [470, 432] on div "To activate drag with keyboard, press Alt + Enter. Once in keyboard drag state,…" at bounding box center [504, 389] width 946 height 467
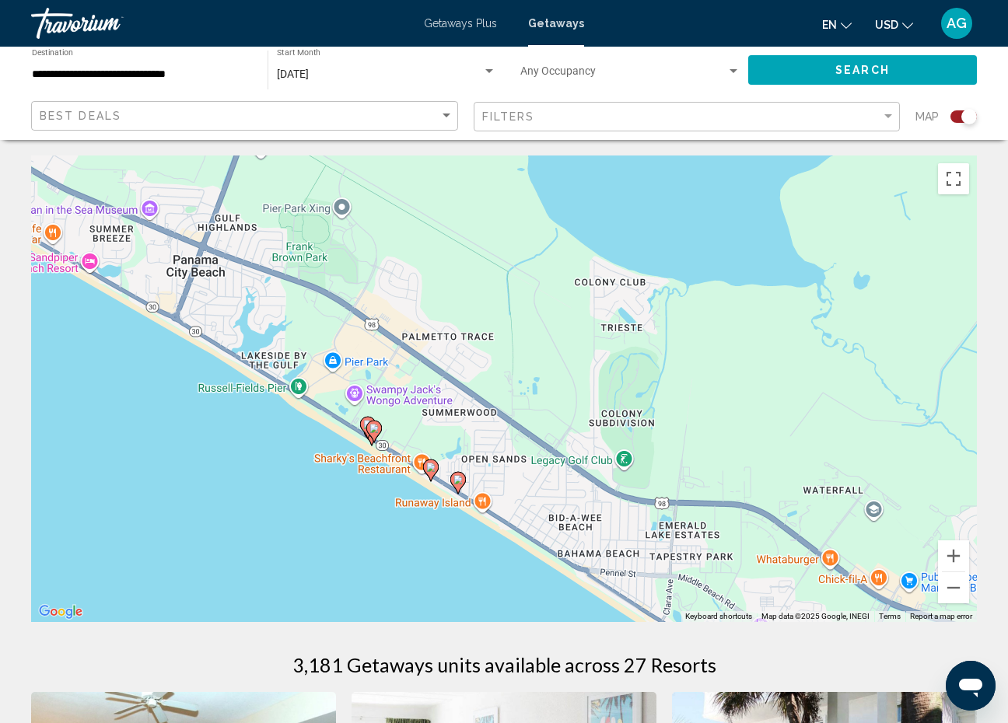
click at [332, 404] on div "To activate drag with keyboard, press Alt + Enter. Once in keyboard drag state,…" at bounding box center [504, 389] width 946 height 467
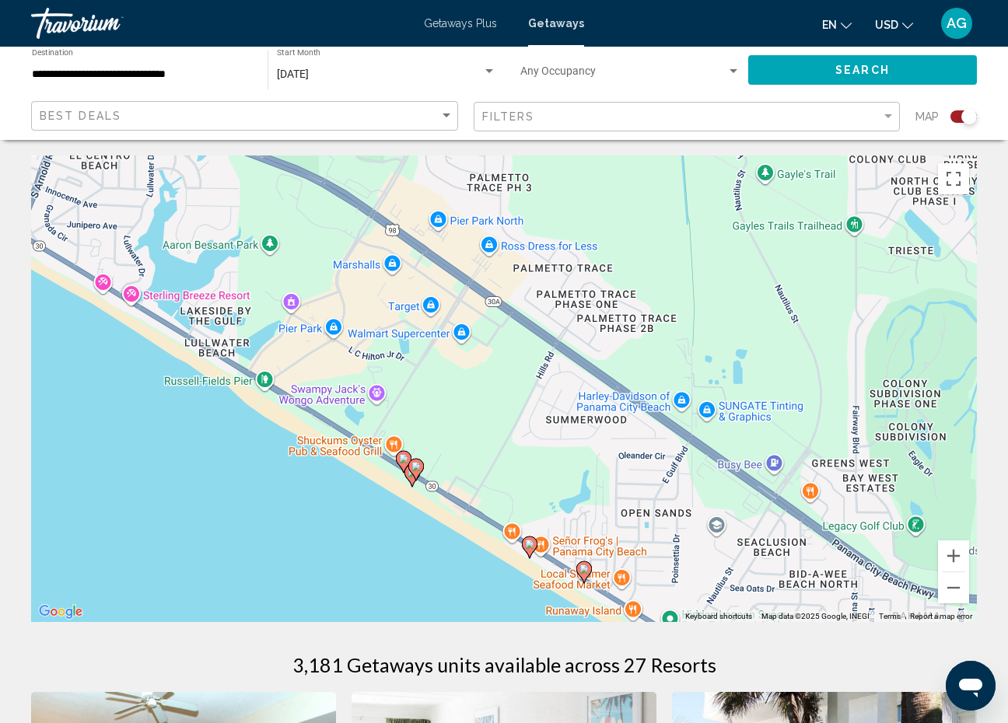
click at [402, 457] on image "Main content" at bounding box center [403, 458] width 9 height 9
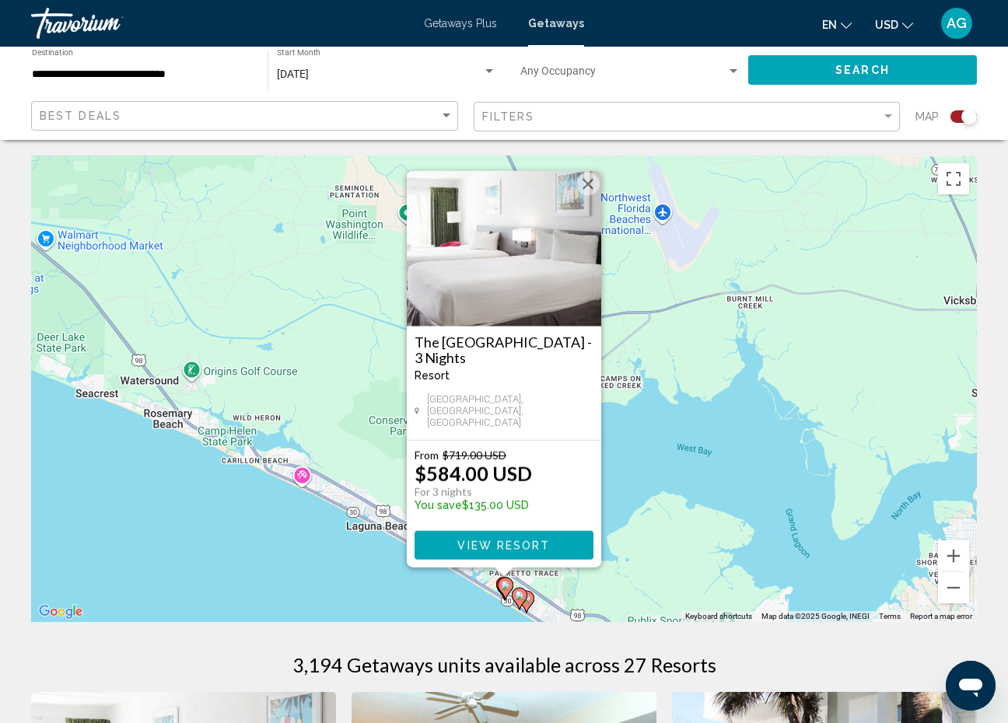
click at [516, 594] on image "Main content" at bounding box center [519, 595] width 9 height 9
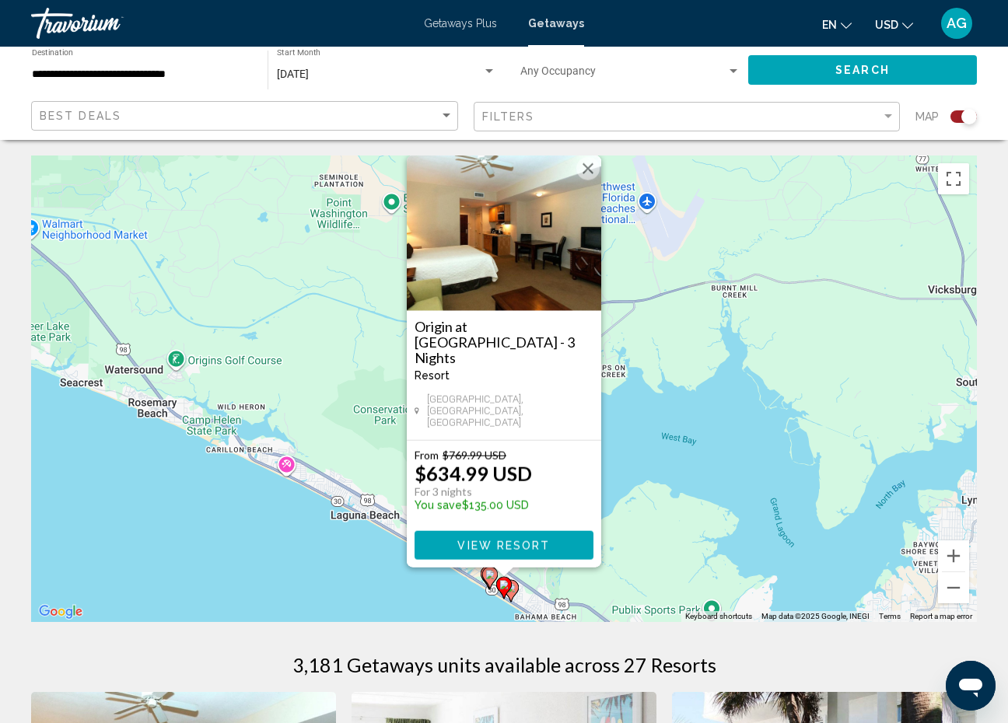
click at [513, 587] on image "Main content" at bounding box center [510, 587] width 9 height 9
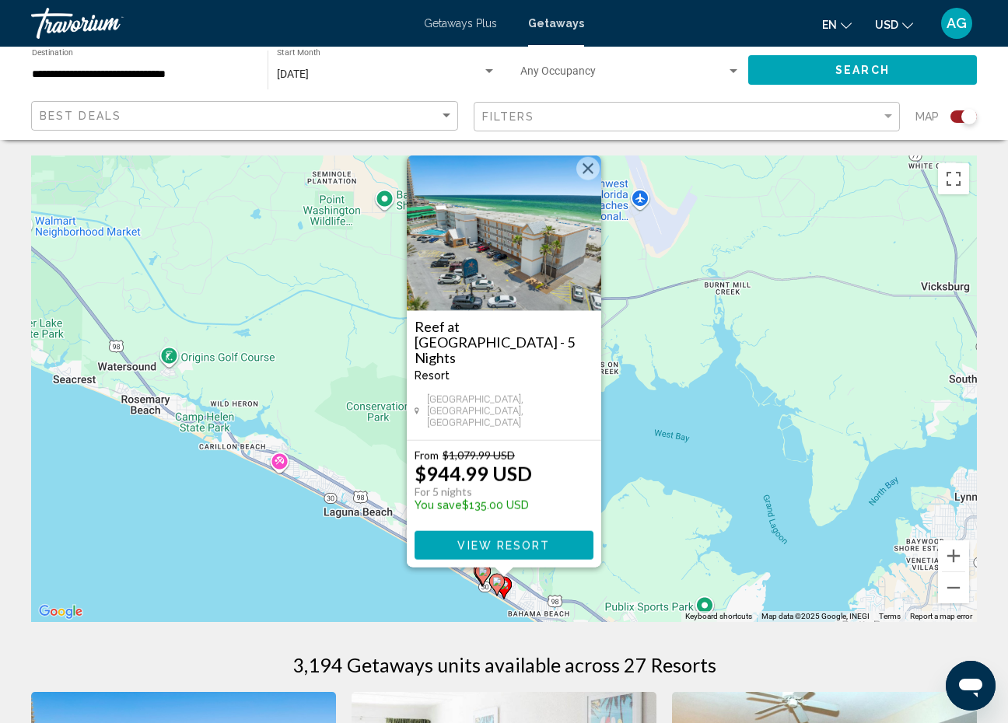
click at [478, 580] on gmp-advanced-marker "Main content" at bounding box center [483, 574] width 16 height 23
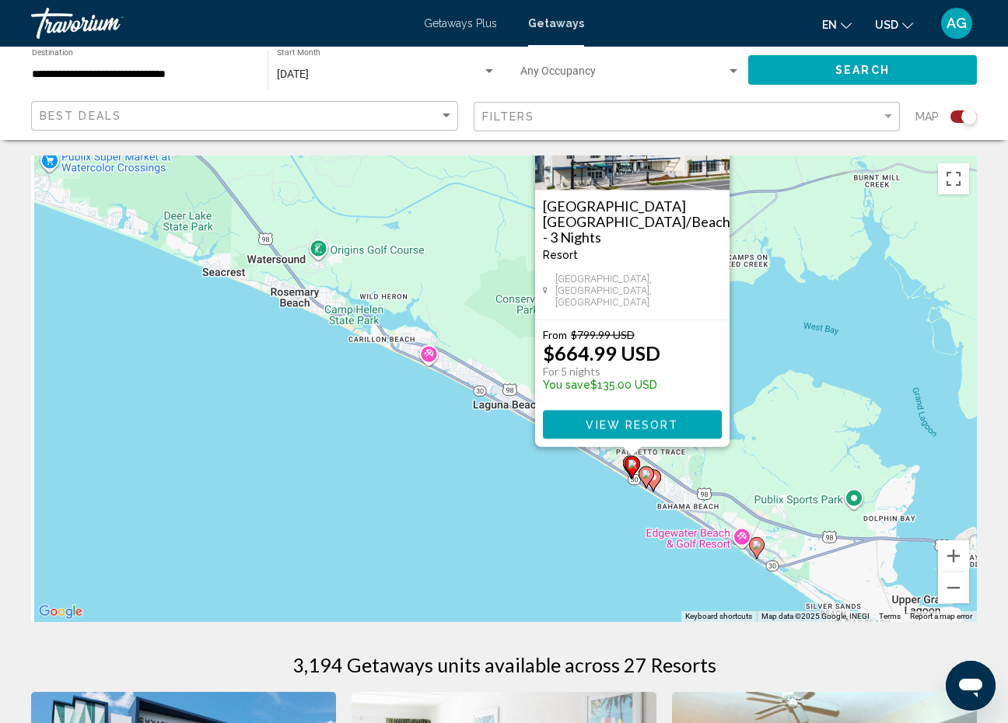
drag, startPoint x: 562, startPoint y: 583, endPoint x: 711, endPoint y: 432, distance: 212.8
click at [711, 432] on div "To activate drag with keyboard, press Alt + Enter. Once in keyboard drag state,…" at bounding box center [504, 389] width 946 height 467
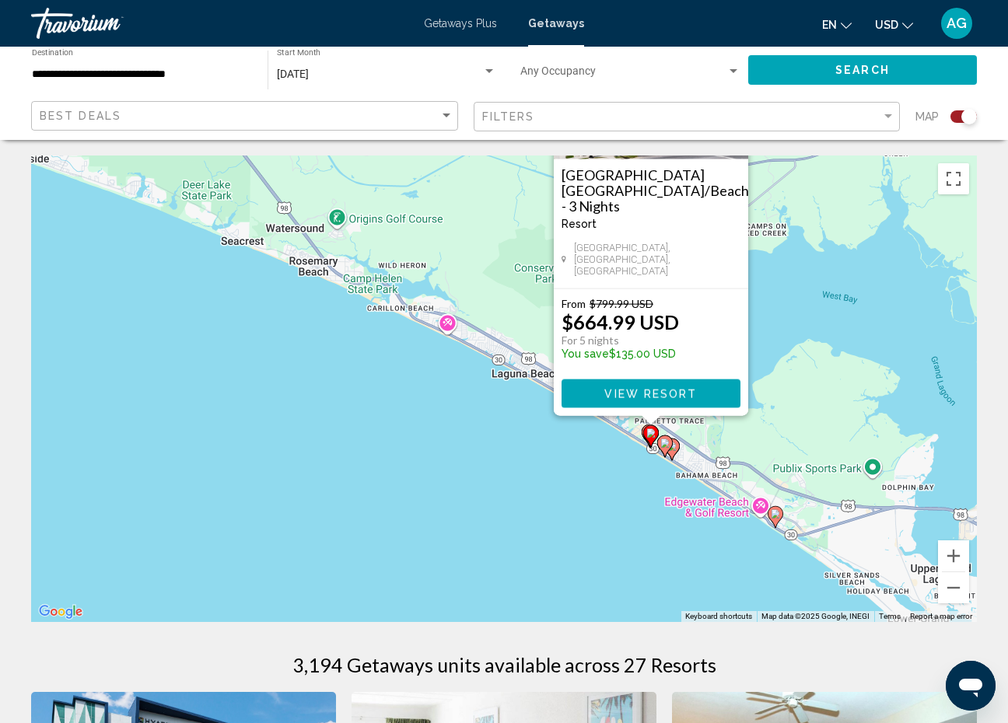
click at [625, 432] on div "To activate drag with keyboard, press Alt + Enter. Once in keyboard drag state,…" at bounding box center [504, 389] width 946 height 467
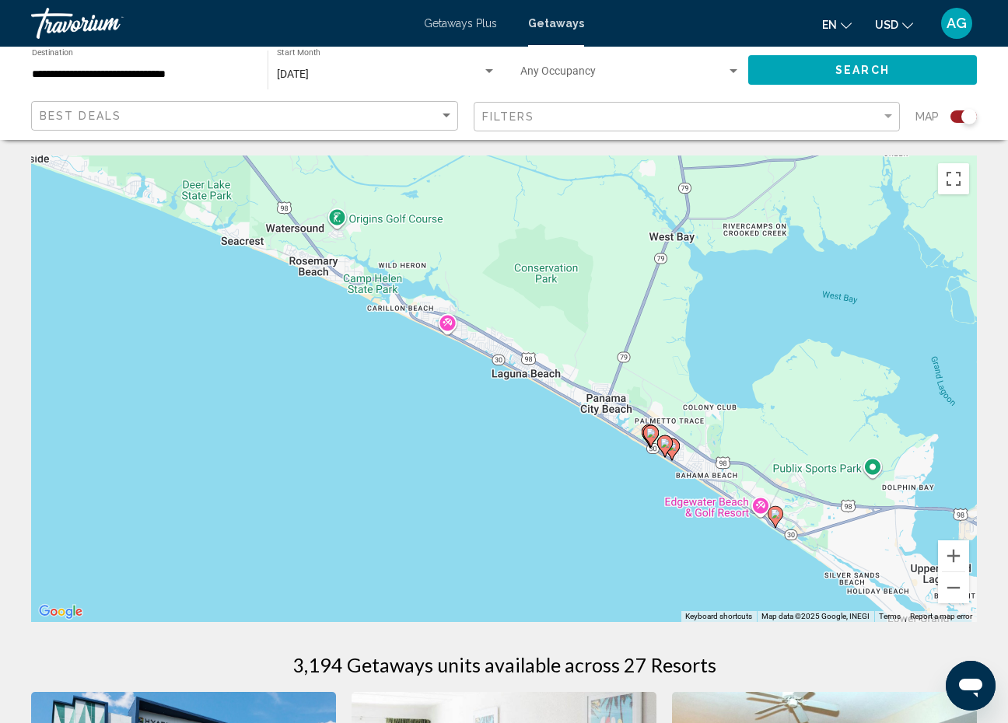
click at [625, 432] on div "To activate drag with keyboard, press Alt + Enter. Once in keyboard drag state,…" at bounding box center [504, 389] width 946 height 467
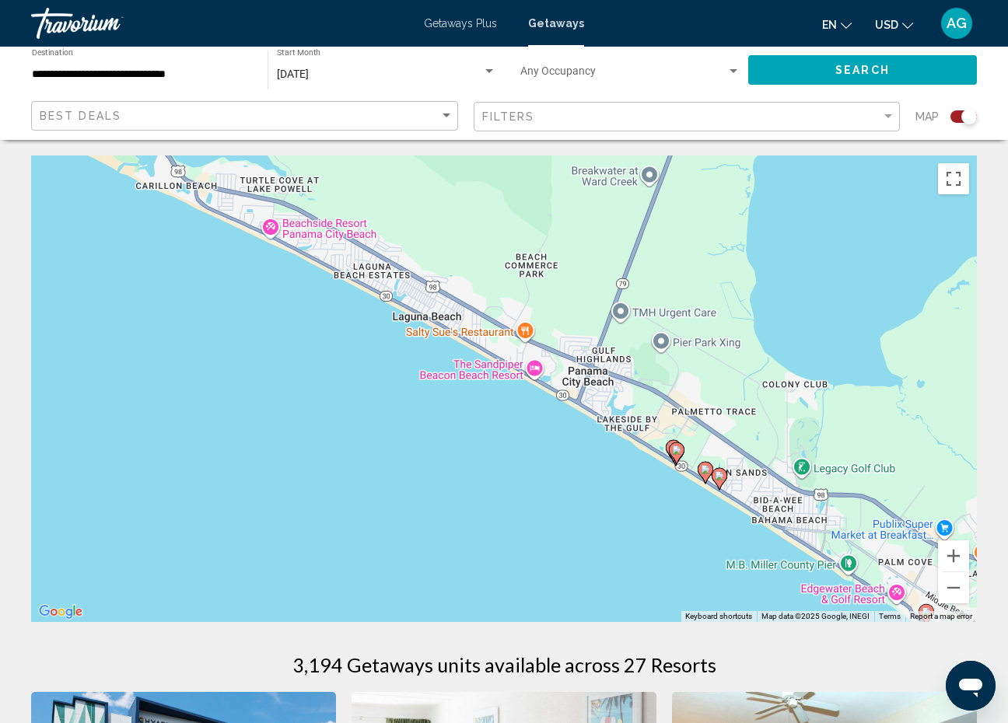
click at [653, 449] on div "To activate drag with keyboard, press Alt + Enter. Once in keyboard drag state,…" at bounding box center [504, 389] width 946 height 467
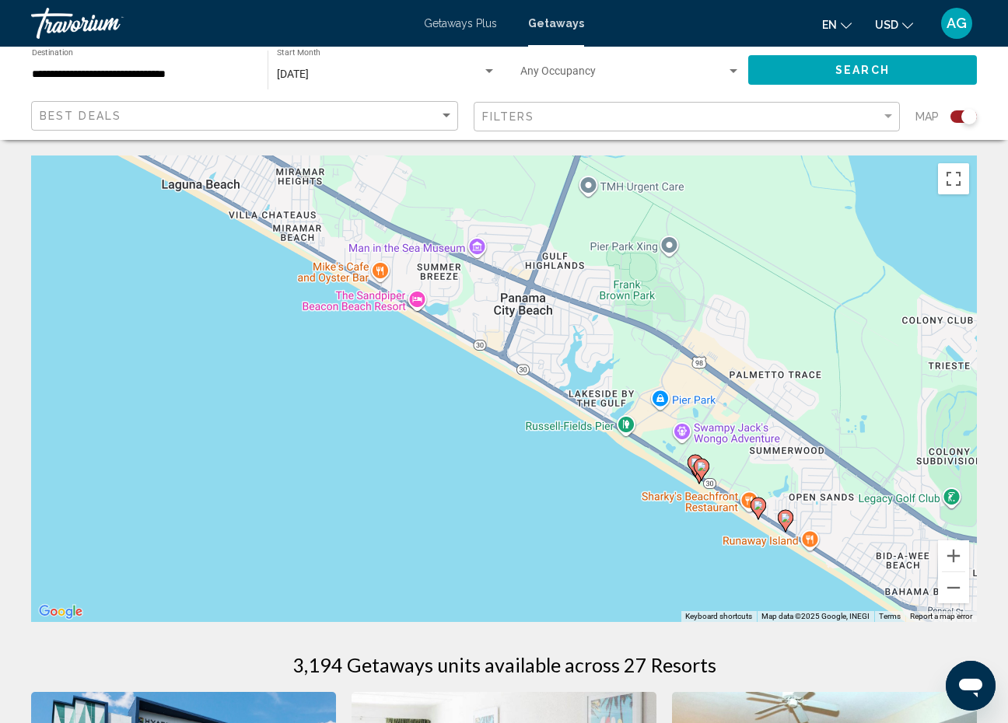
click at [668, 450] on div "To activate drag with keyboard, press Alt + Enter. Once in keyboard drag state,…" at bounding box center [504, 389] width 946 height 467
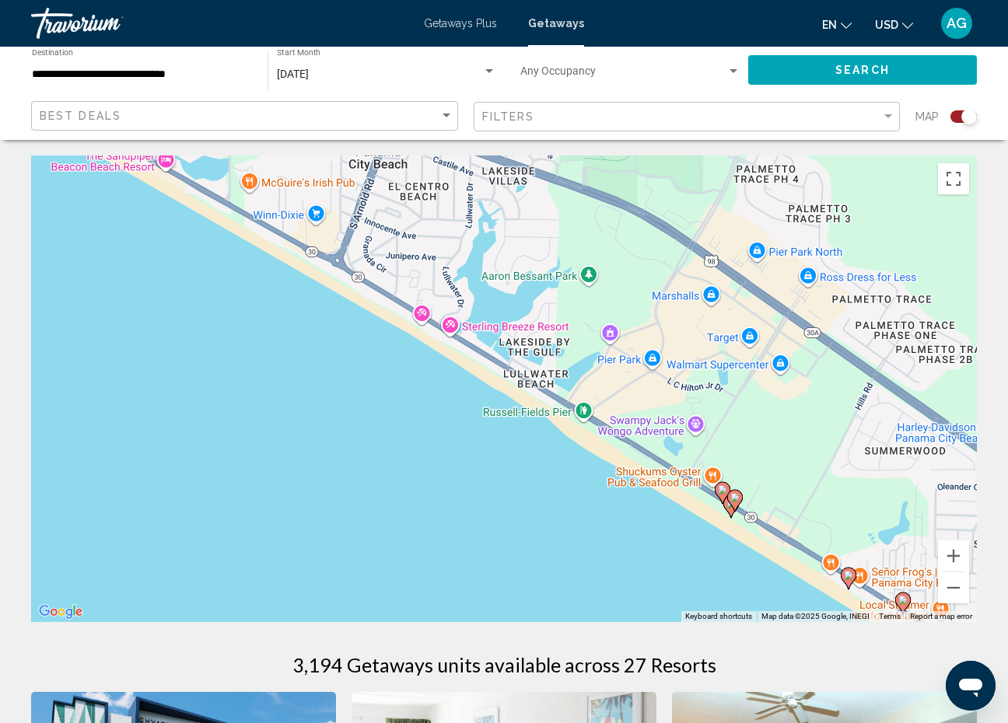
click at [707, 492] on div "To activate drag with keyboard, press Alt + Enter. Once in keyboard drag state,…" at bounding box center [504, 389] width 946 height 467
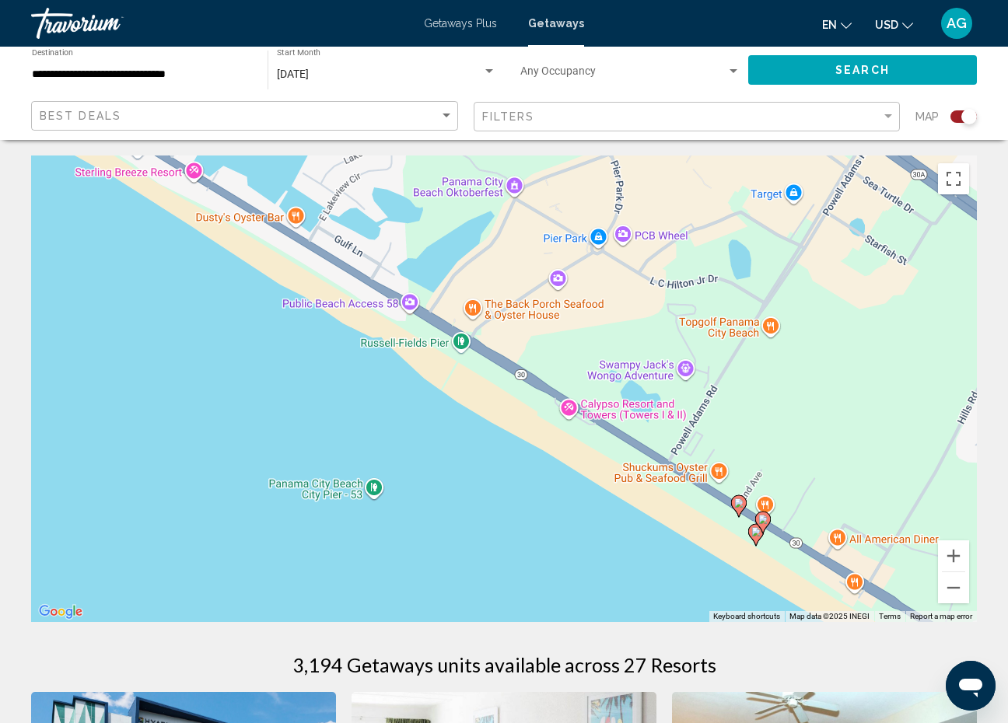
click at [754, 534] on image "Main content" at bounding box center [755, 531] width 9 height 9
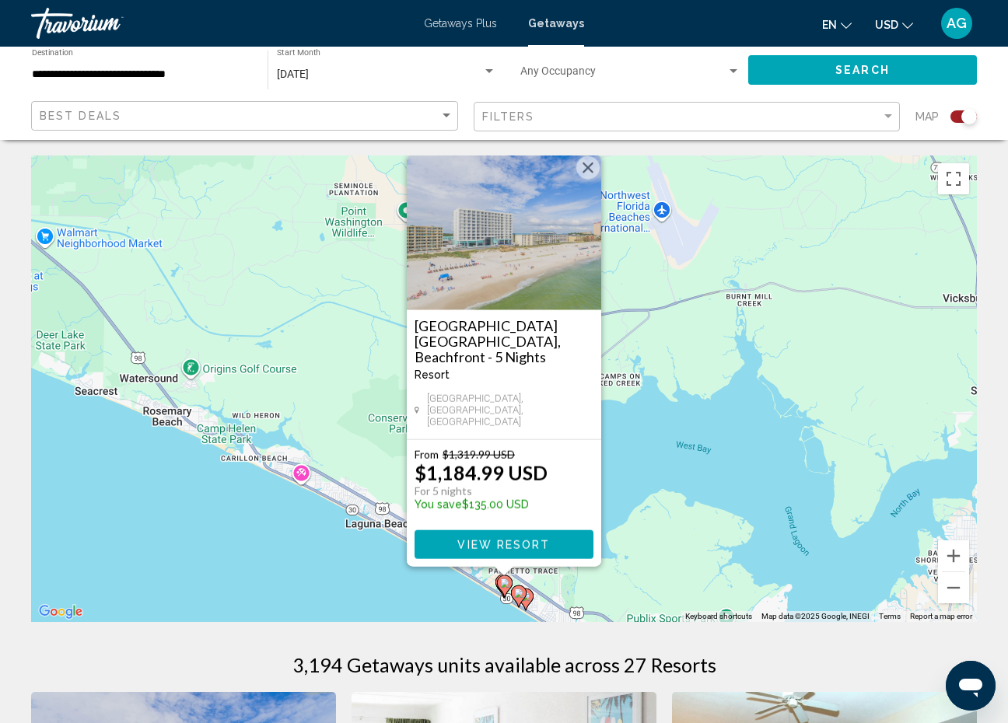
click at [451, 542] on button "View Resort" at bounding box center [504, 544] width 179 height 29
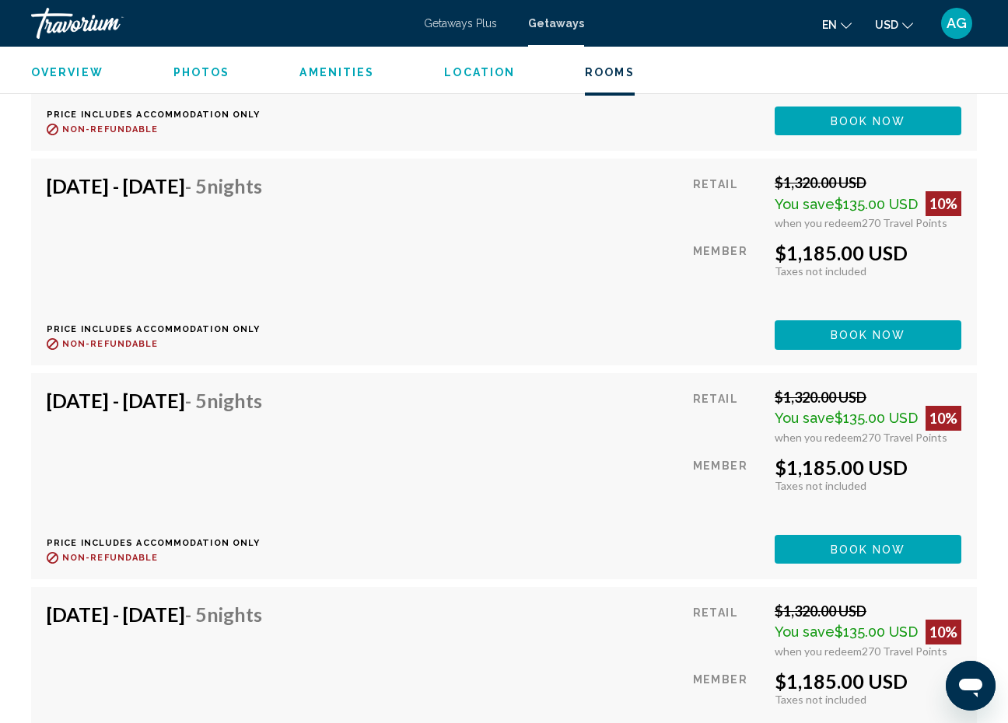
scroll to position [7216, 0]
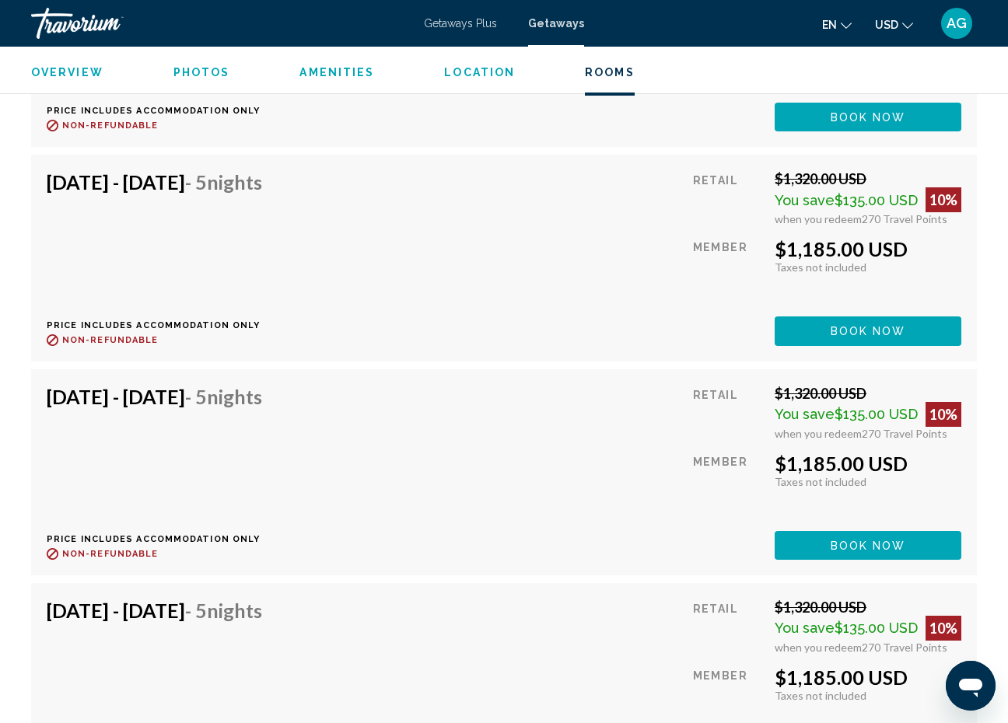
click at [262, 413] on div "[DATE] - [DATE] - 5 Nights" at bounding box center [154, 400] width 215 height 31
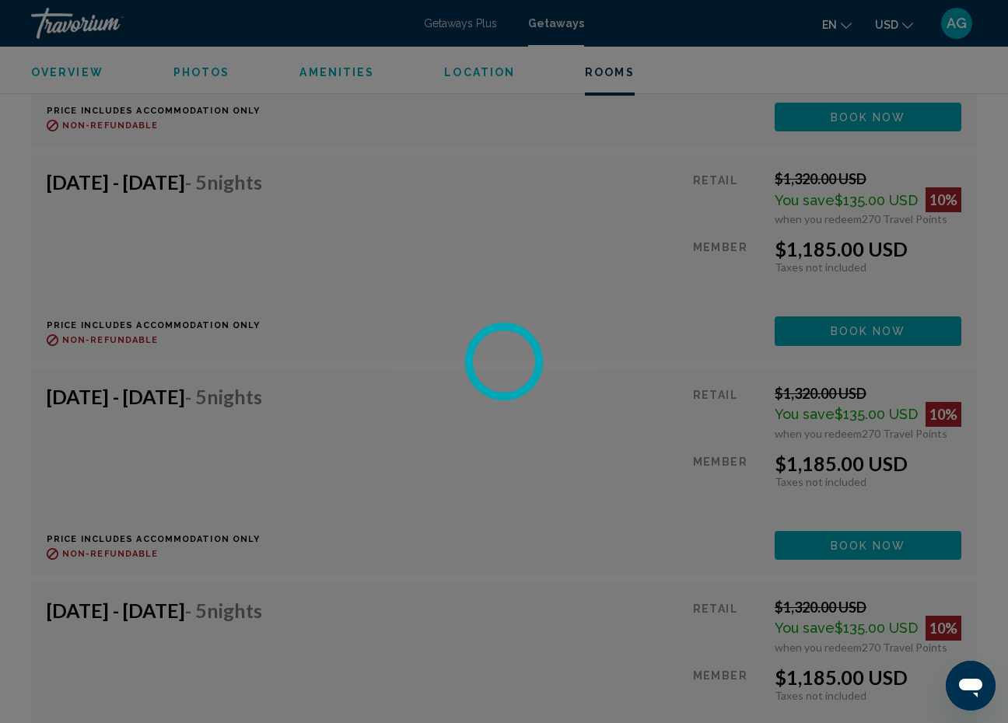
click at [404, 433] on div at bounding box center [504, 361] width 1008 height 723
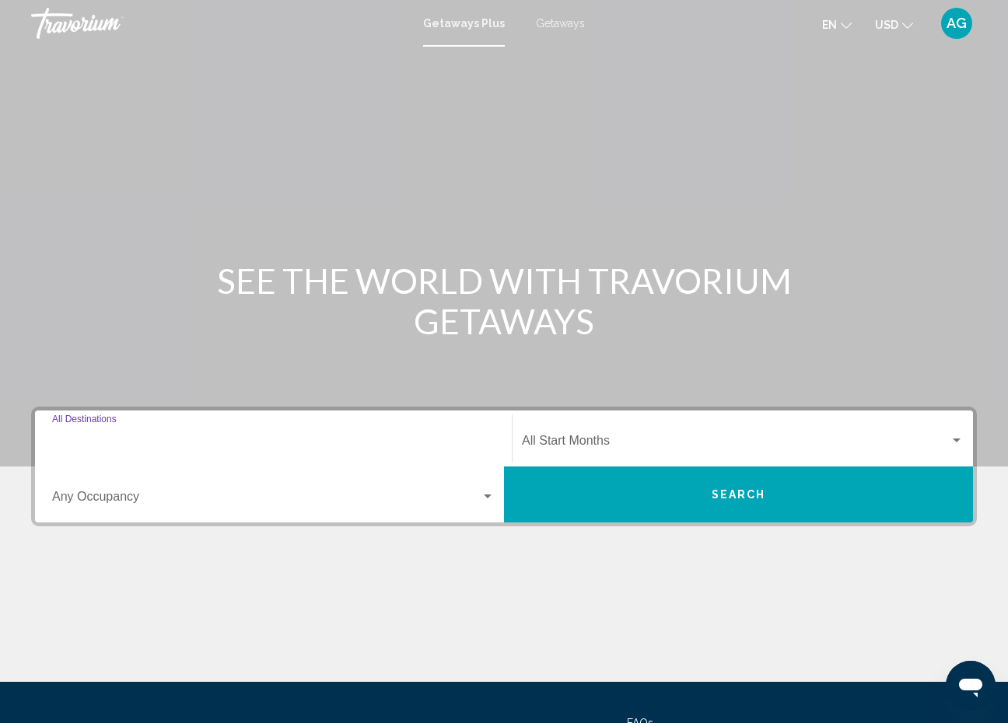
click at [131, 443] on input "Destination All Destinations" at bounding box center [273, 444] width 443 height 14
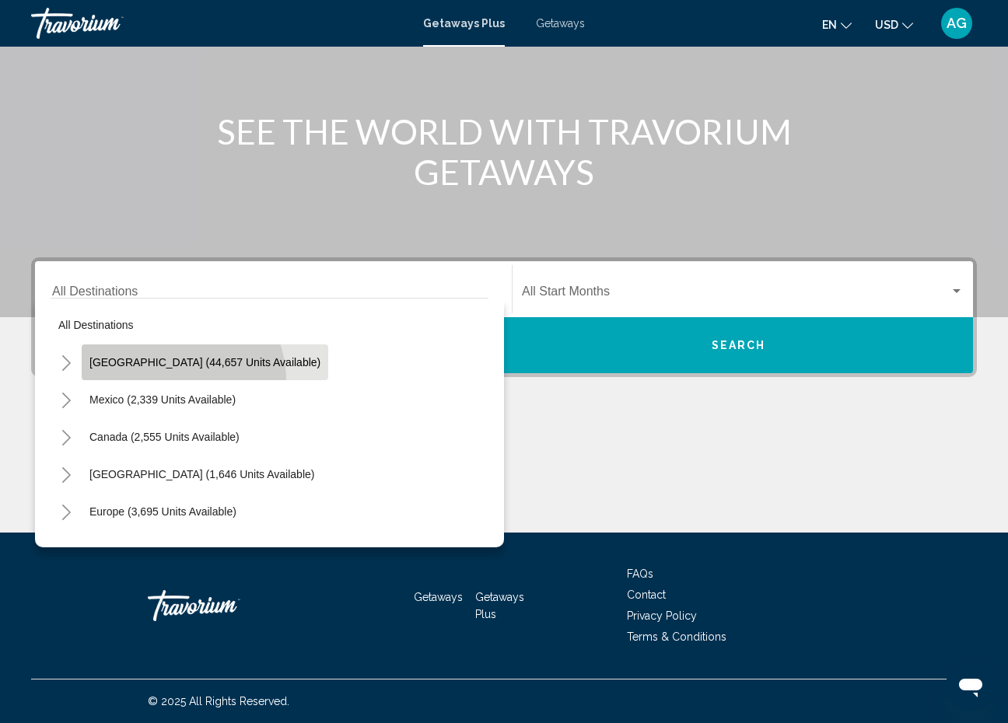
click at [179, 380] on button "[GEOGRAPHIC_DATA] (44,657 units available)" at bounding box center [205, 363] width 247 height 36
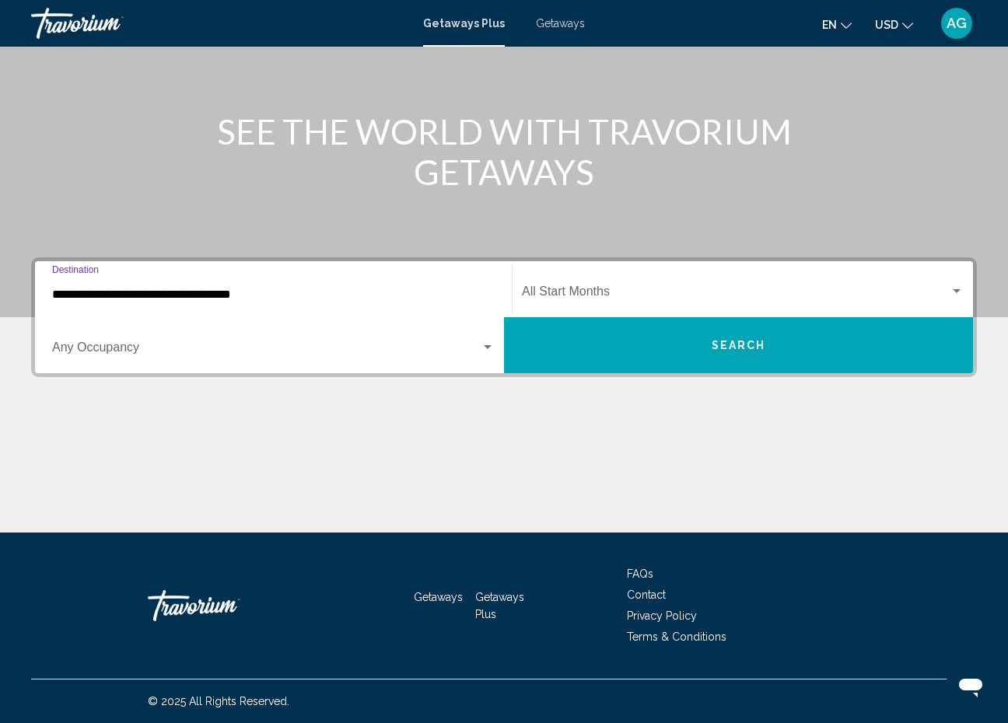
click at [158, 293] on input "**********" at bounding box center [273, 295] width 443 height 14
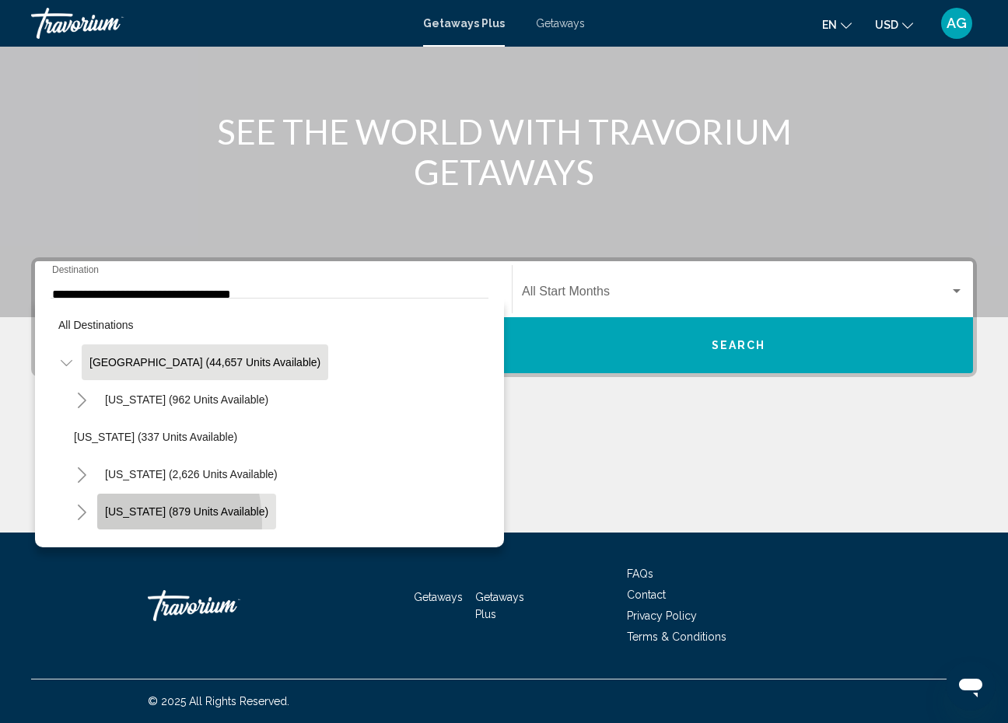
click at [104, 524] on button "[US_STATE] (879 units available)" at bounding box center [186, 512] width 179 height 36
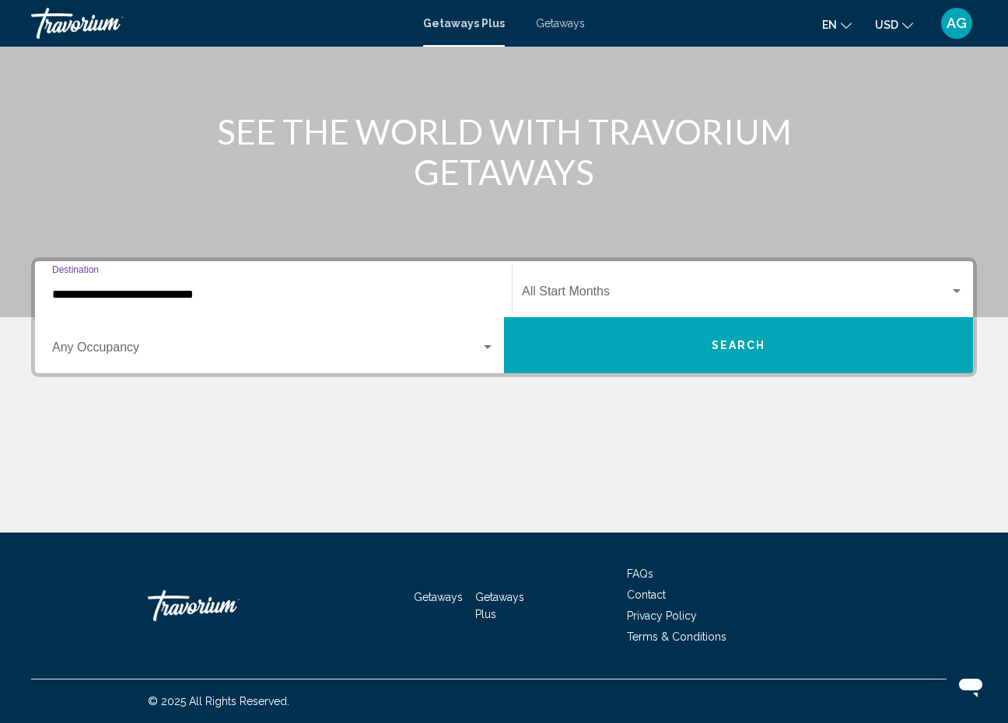
click at [122, 295] on input "**********" at bounding box center [273, 295] width 443 height 14
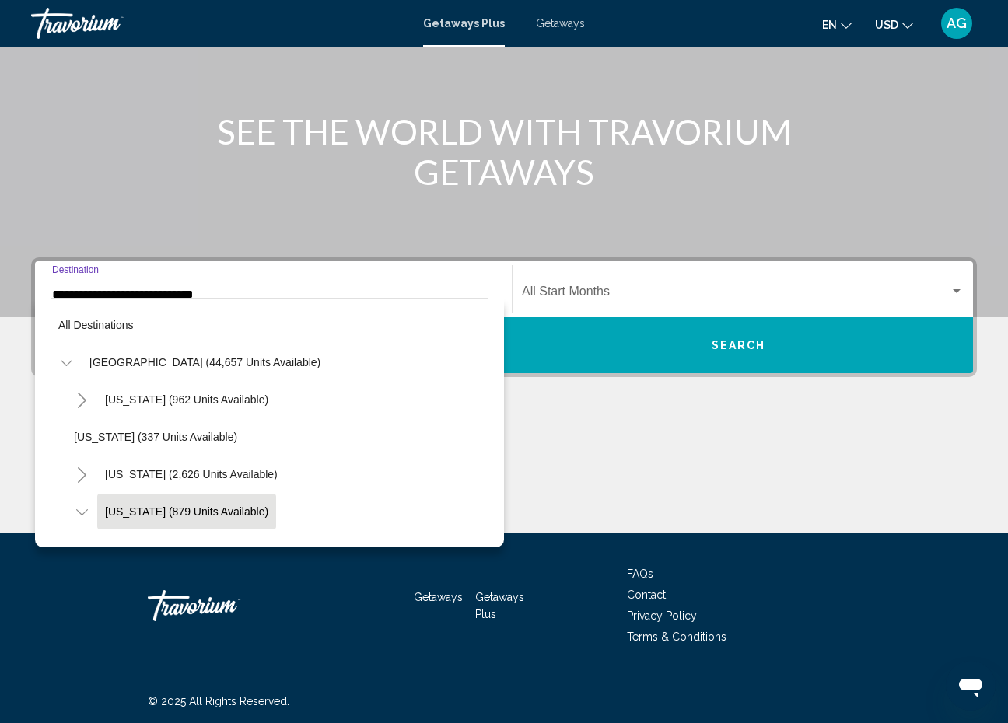
scroll to position [93, 0]
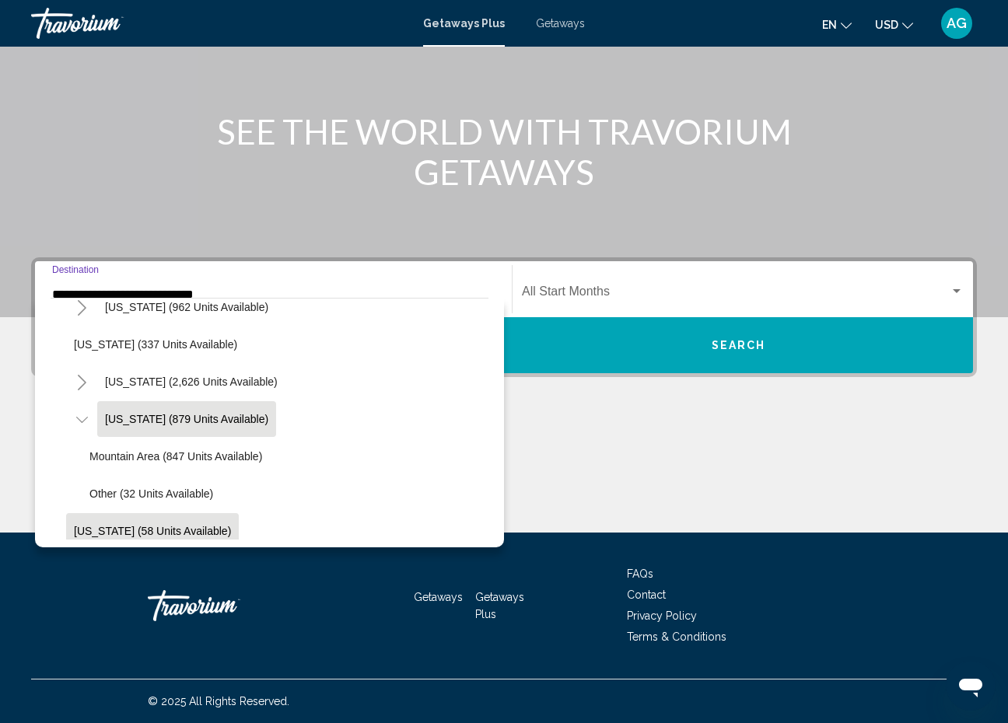
click at [87, 521] on button "Connecticut (58 units available)" at bounding box center [152, 531] width 173 height 36
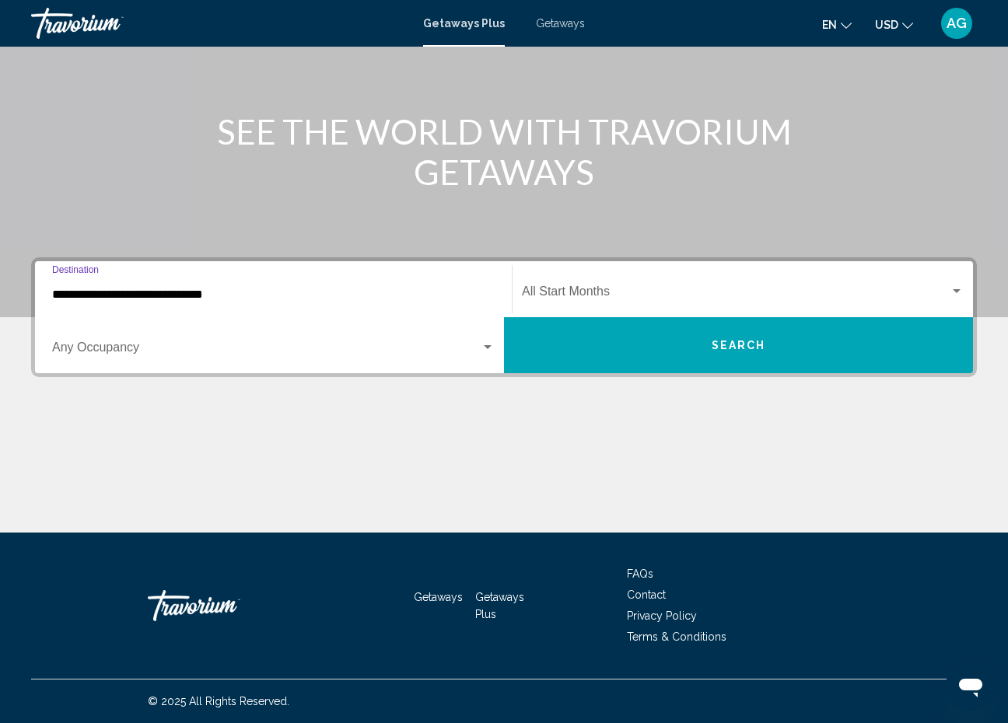
click at [177, 292] on input "**********" at bounding box center [273, 295] width 443 height 14
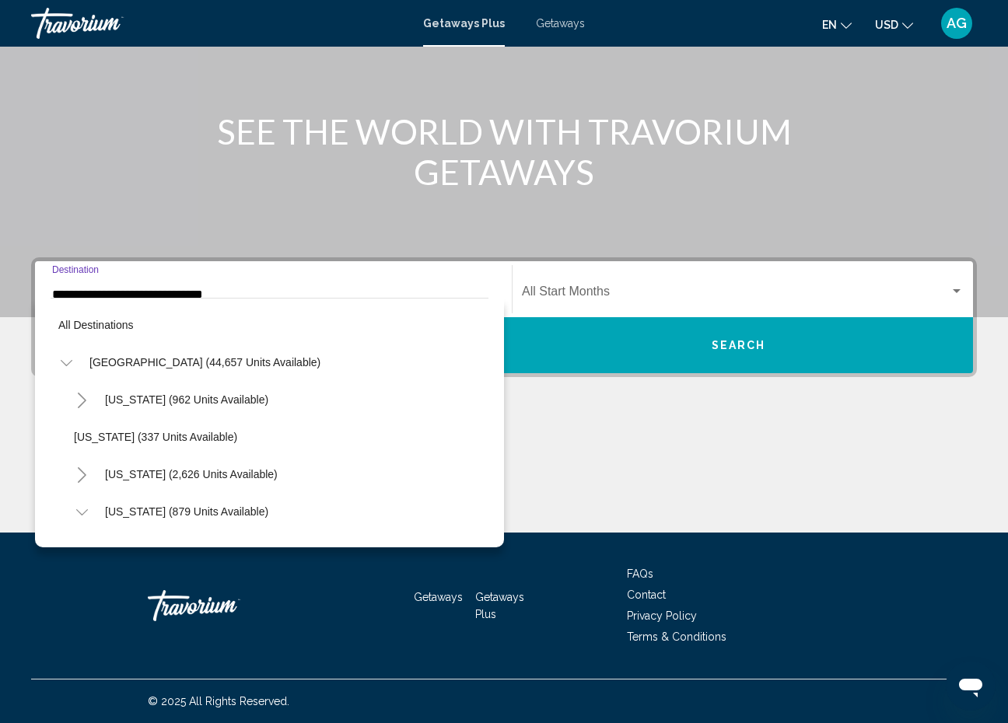
scroll to position [205, 0]
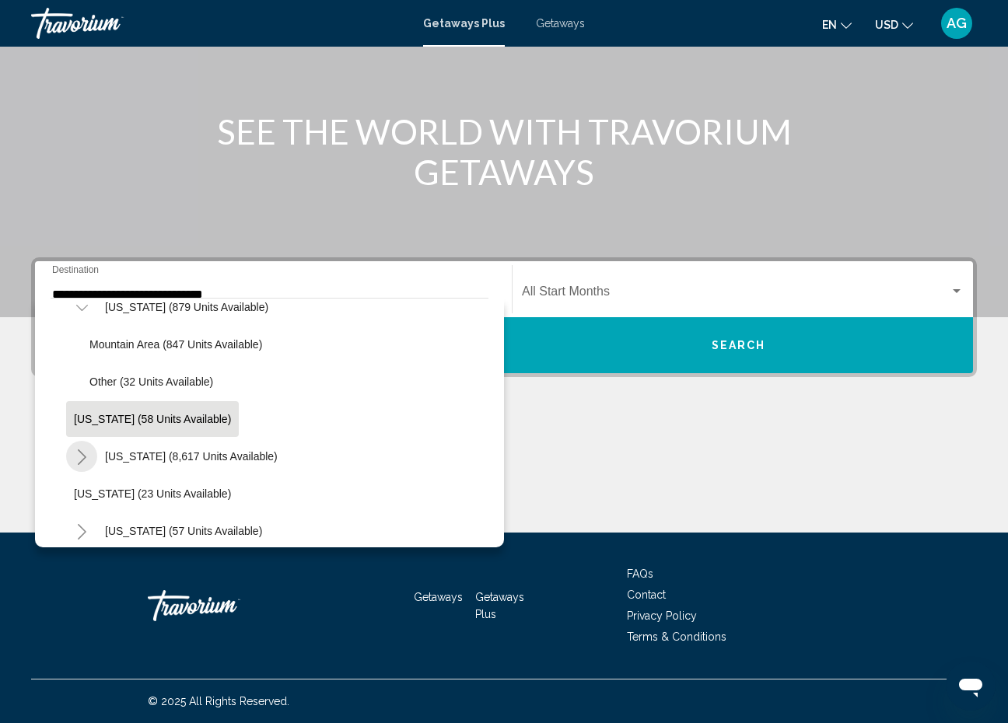
click at [82, 458] on icon "Toggle Florida (8,617 units available)" at bounding box center [82, 458] width 12 height 16
click at [117, 523] on button "East Coast (2,151 units available)" at bounding box center [202, 531] width 240 height 36
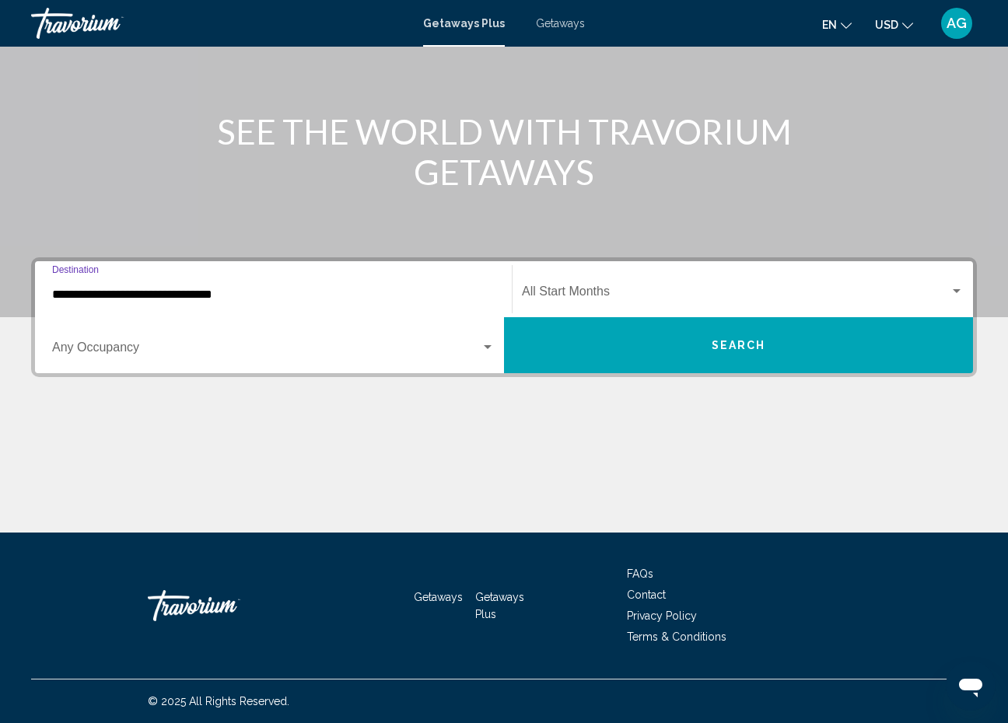
click at [152, 299] on input "**********" at bounding box center [273, 295] width 443 height 14
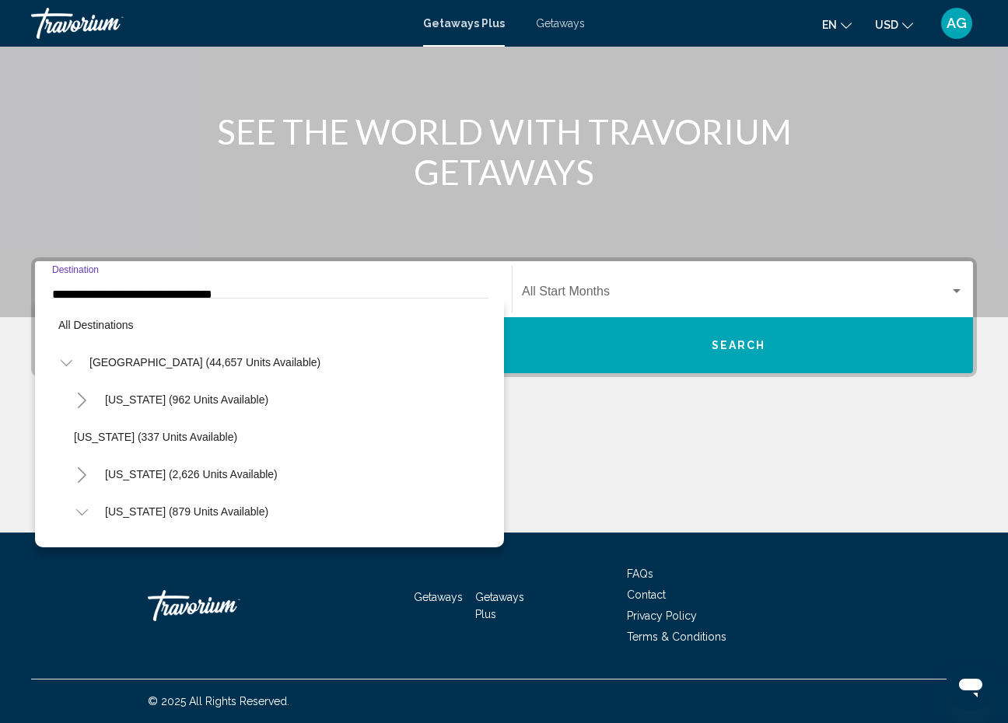
scroll to position [317, 0]
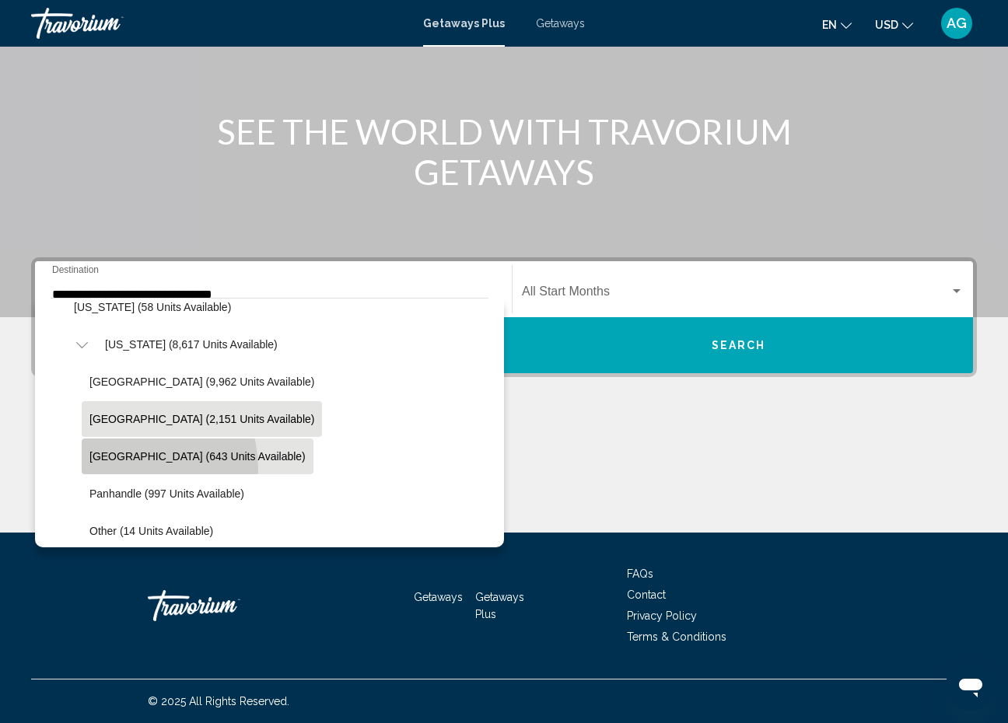
click at [123, 469] on button "West Coast (643 units available)" at bounding box center [198, 457] width 232 height 36
type input "**********"
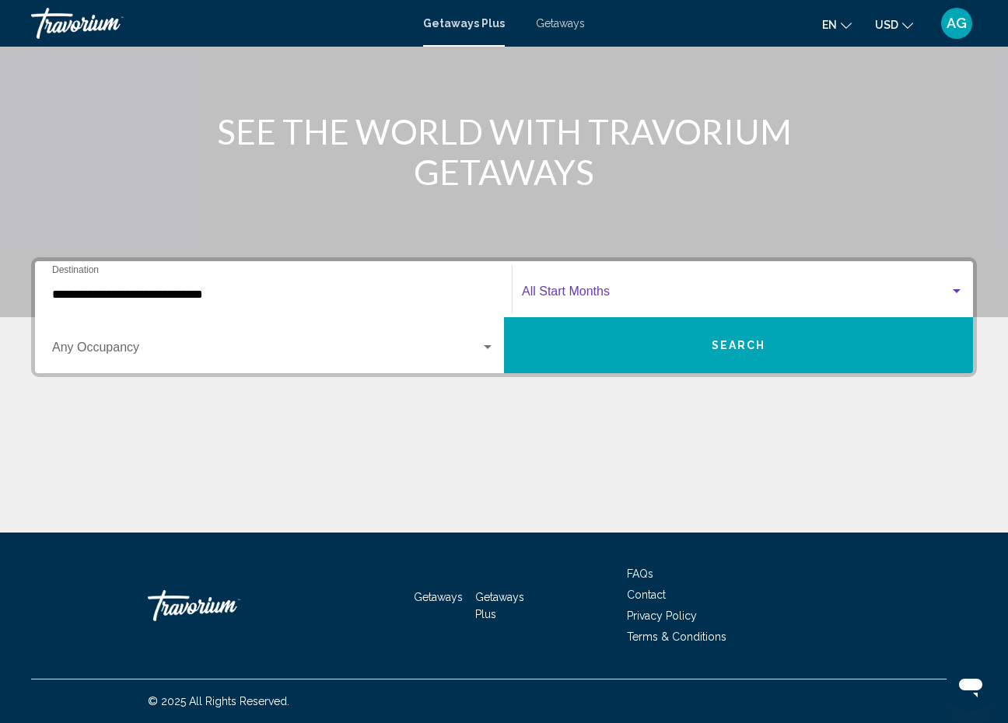
click at [567, 290] on span "Search widget" at bounding box center [736, 295] width 428 height 14
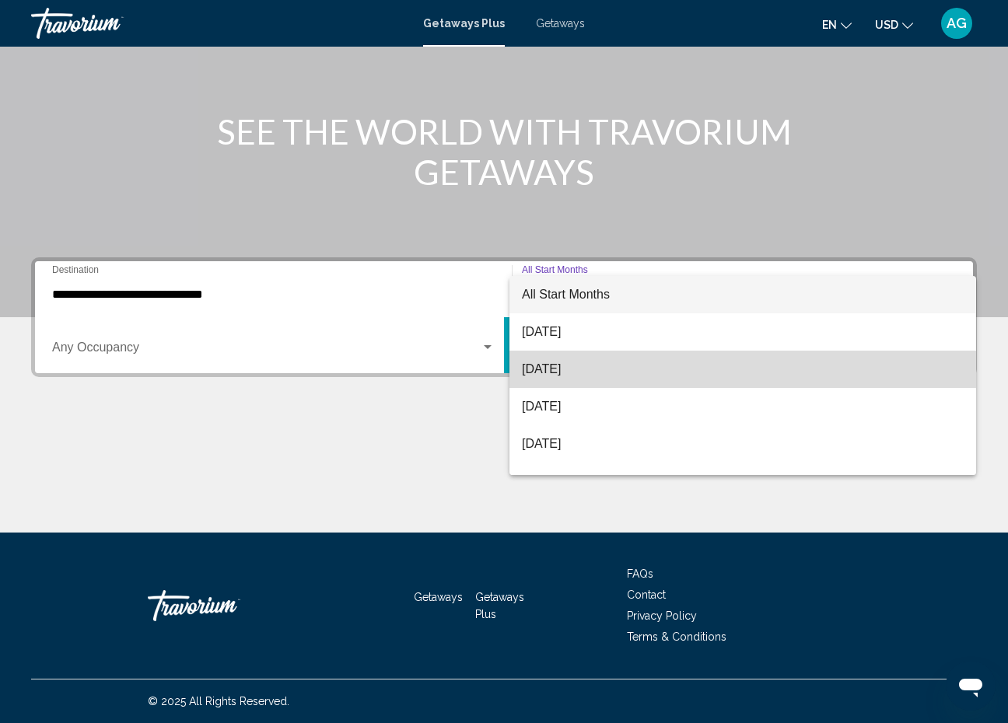
click at [565, 376] on span "[DATE]" at bounding box center [743, 369] width 442 height 37
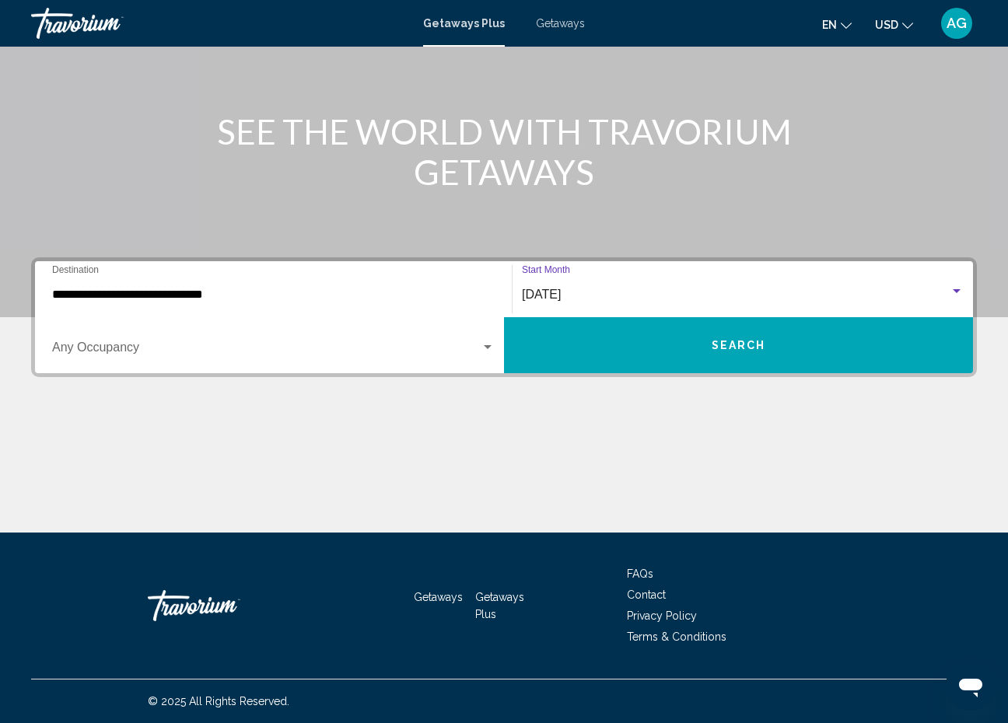
click at [632, 335] on button "Search" at bounding box center [738, 345] width 469 height 56
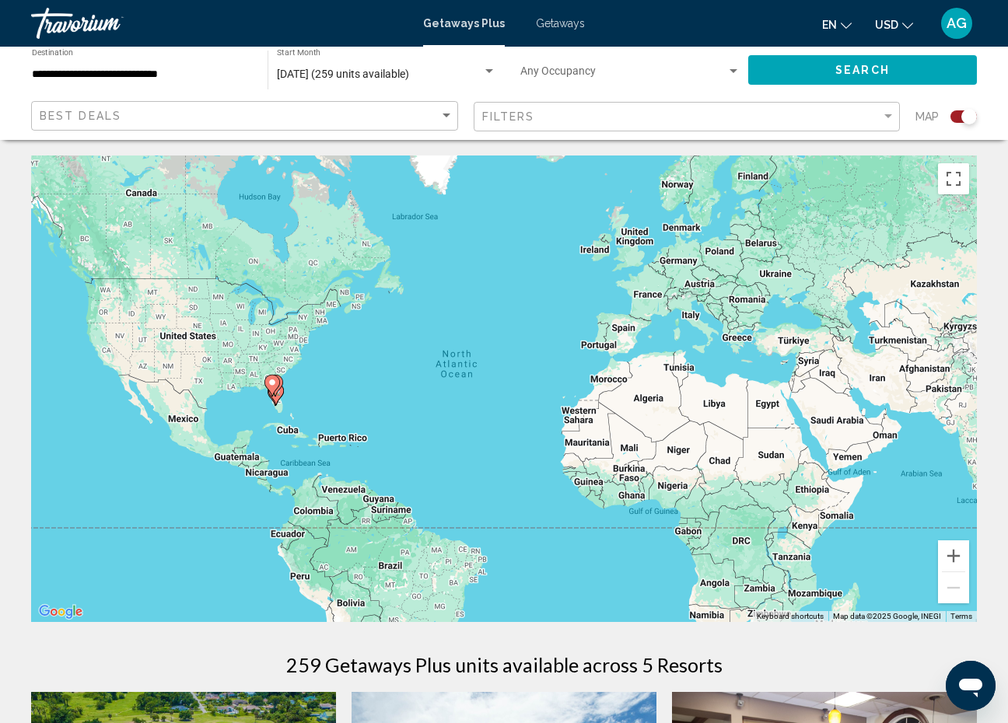
click at [278, 394] on gmp-advanced-marker "Main content" at bounding box center [272, 385] width 16 height 23
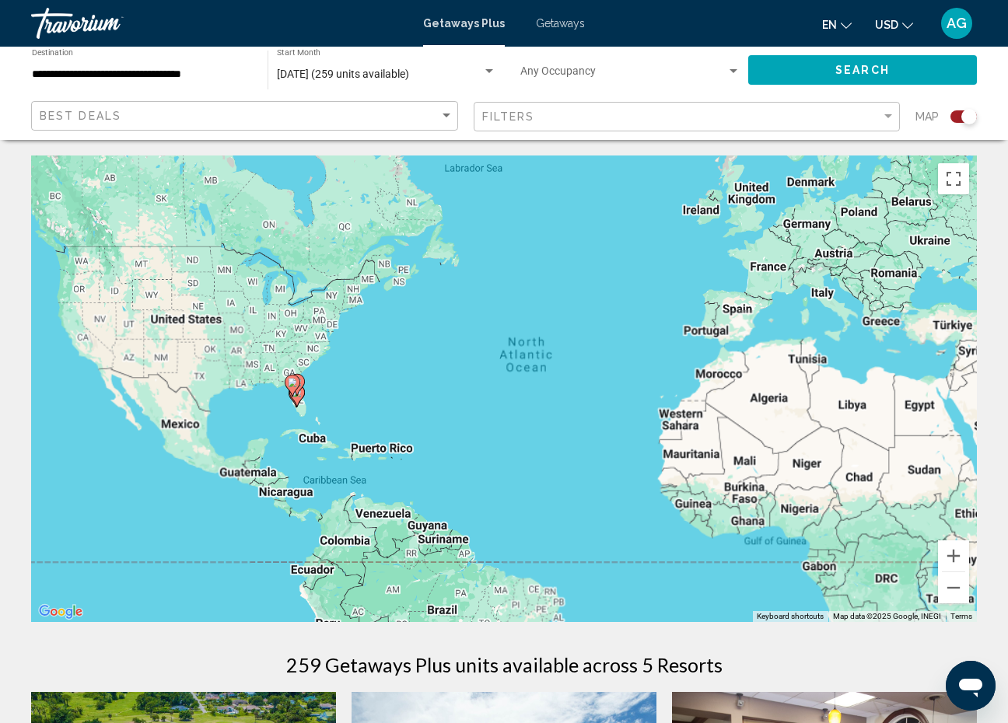
click at [278, 394] on div "To activate drag with keyboard, press Alt + Enter. Once in keyboard drag state,…" at bounding box center [504, 389] width 946 height 467
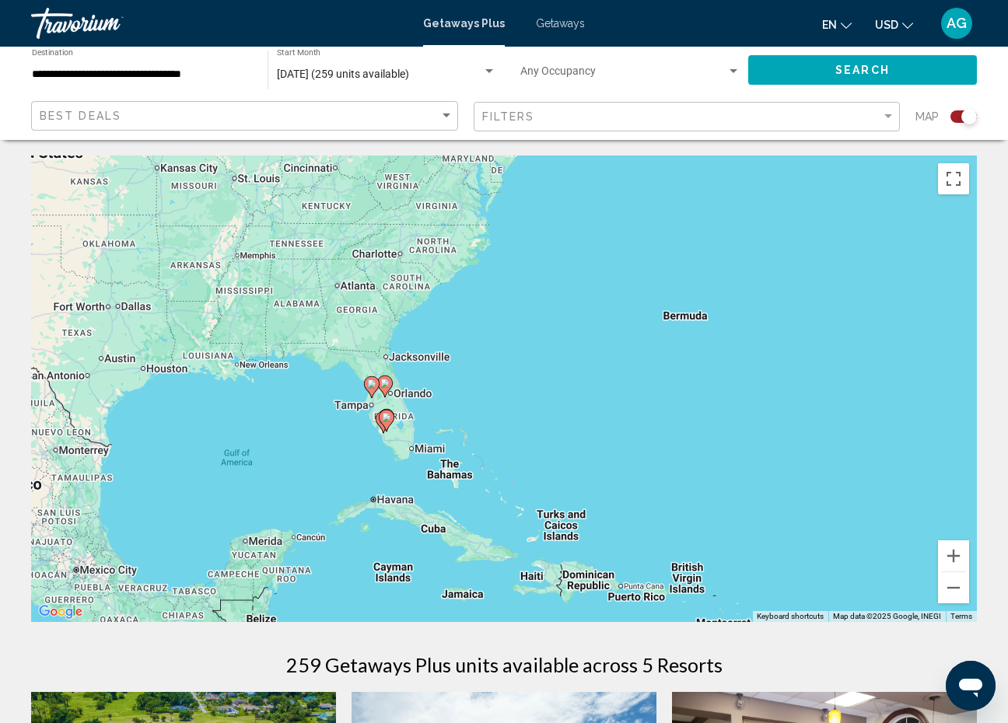
click at [376, 387] on image "Main content" at bounding box center [371, 384] width 9 height 9
click at [376, 387] on div "To activate drag with keyboard, press Alt + Enter. Once in keyboard drag state,…" at bounding box center [504, 389] width 946 height 467
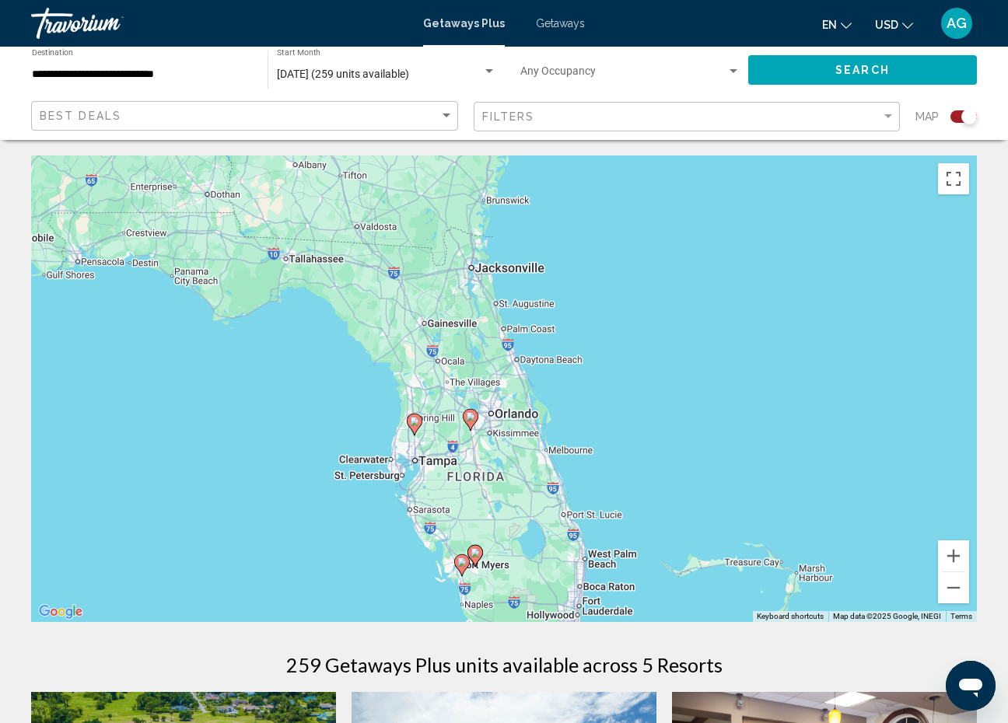
drag, startPoint x: 96, startPoint y: 300, endPoint x: 411, endPoint y: 310, distance: 315.2
click at [411, 310] on div "To activate drag with keyboard, press Alt + Enter. Once in keyboard drag state,…" at bounding box center [504, 389] width 946 height 467
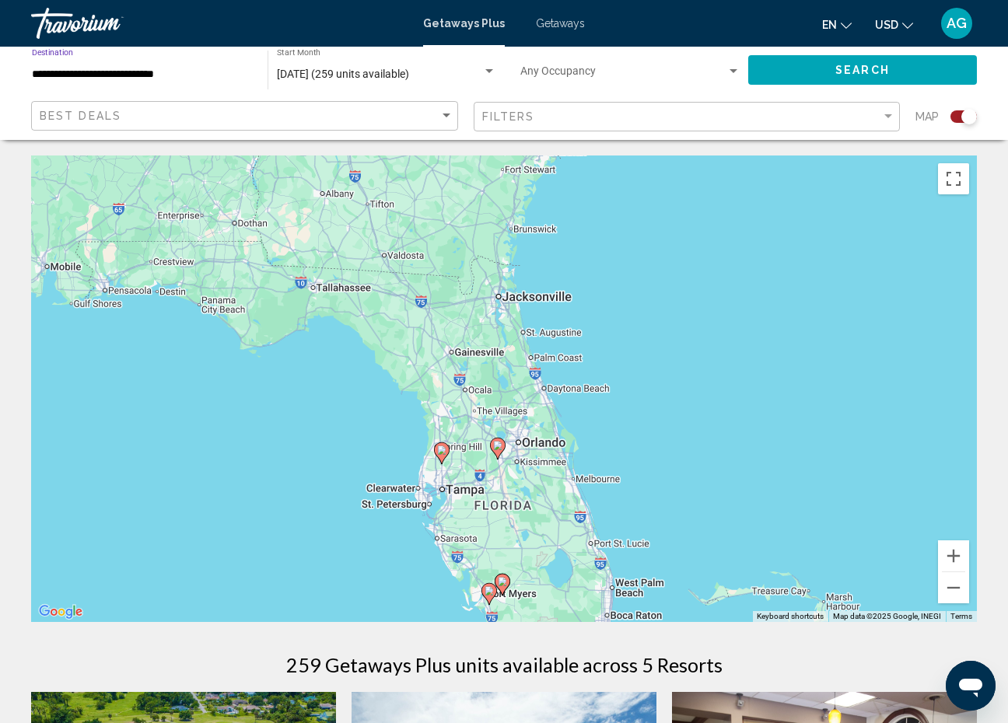
click at [80, 75] on input "**********" at bounding box center [142, 74] width 220 height 12
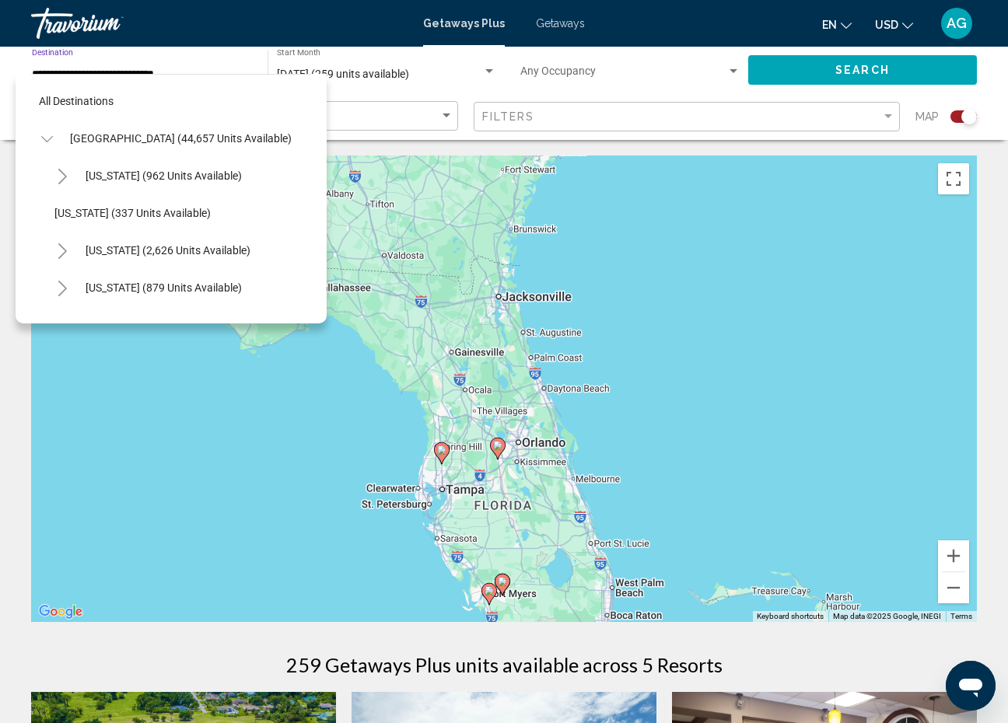
scroll to position [167, 0]
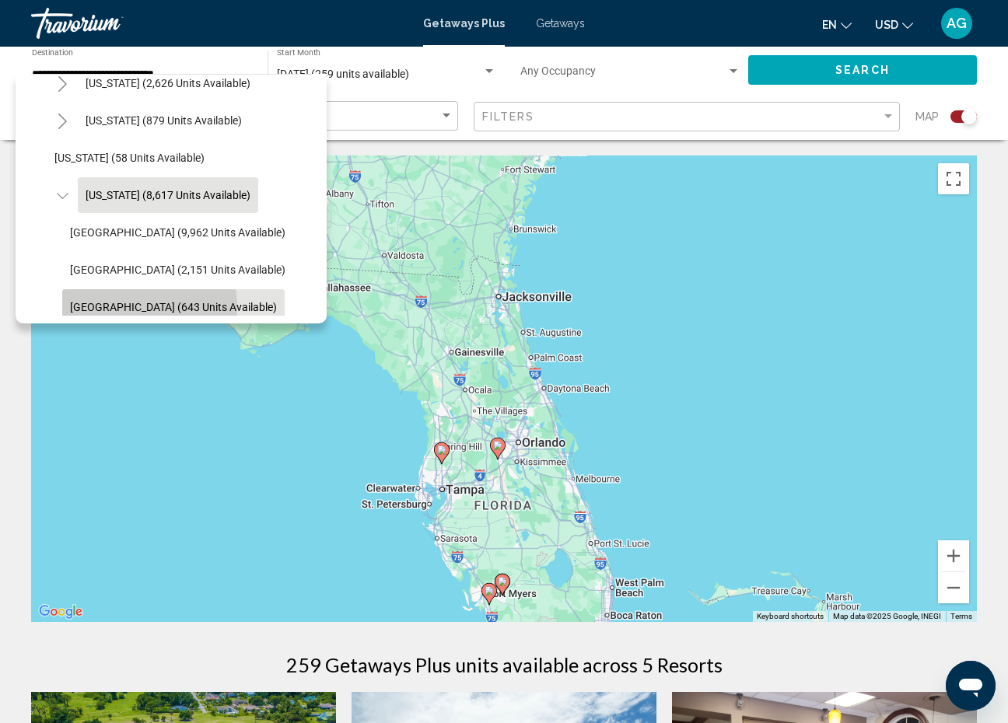
click at [127, 307] on span "West Coast (643 units available)" at bounding box center [173, 307] width 207 height 12
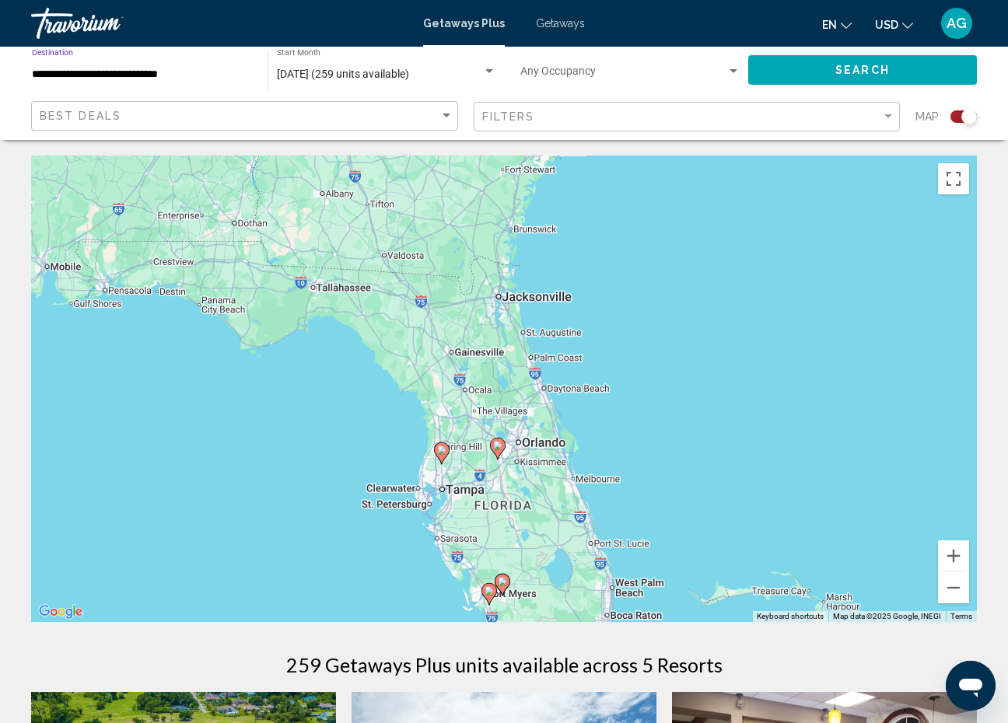
click at [161, 78] on input "**********" at bounding box center [142, 74] width 220 height 12
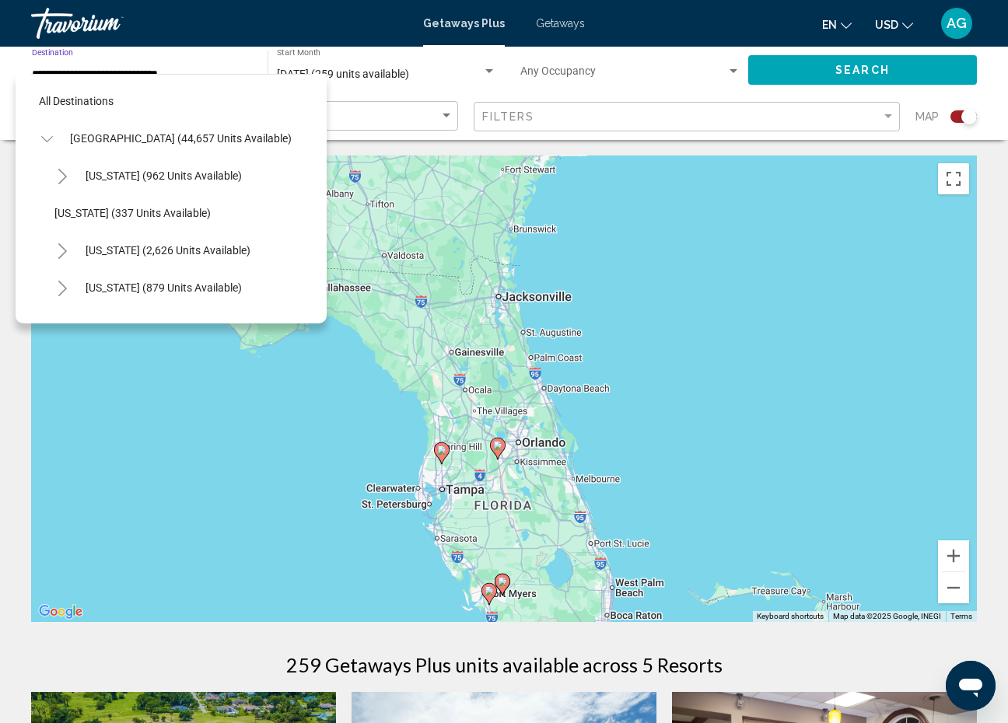
scroll to position [279, 0]
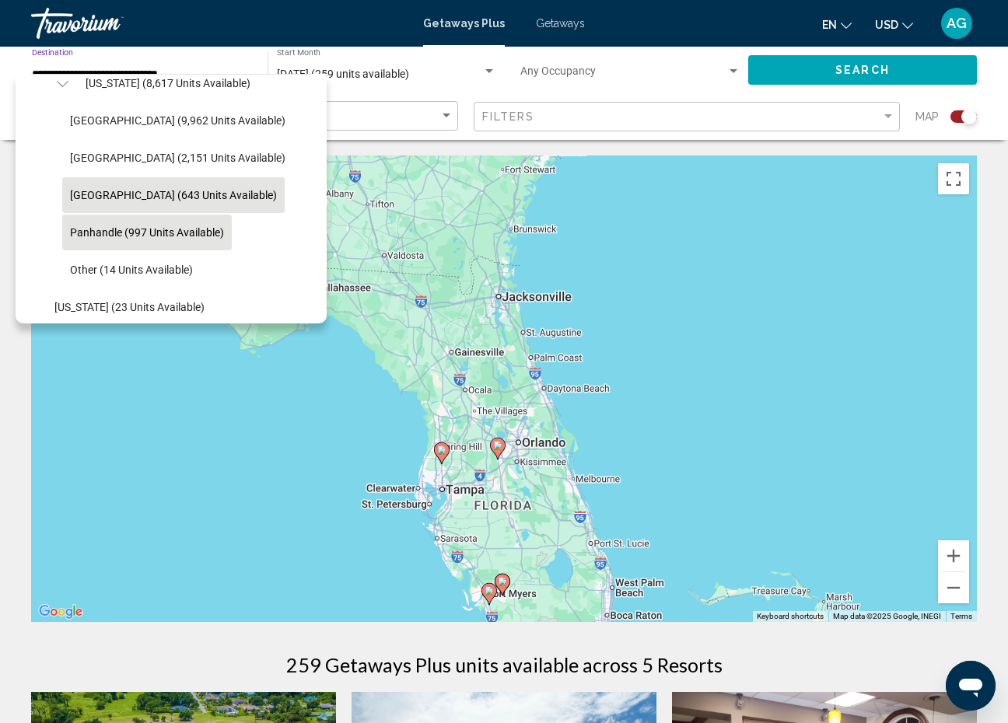
click at [133, 233] on span "Panhandle (997 units available)" at bounding box center [147, 232] width 154 height 12
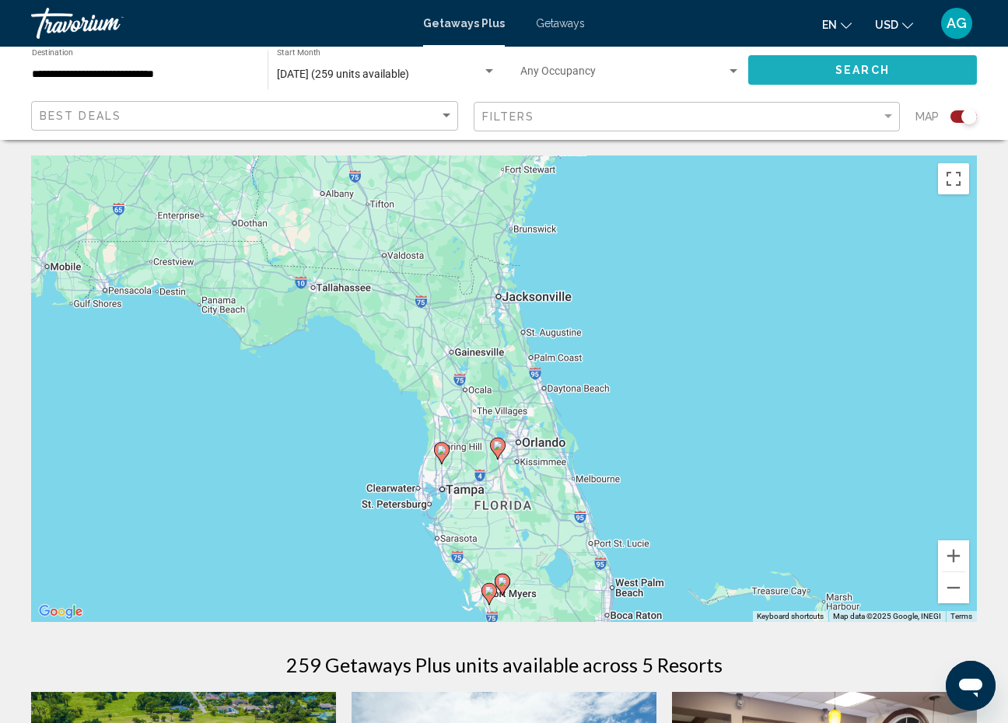
click at [798, 63] on button "Search" at bounding box center [862, 69] width 229 height 29
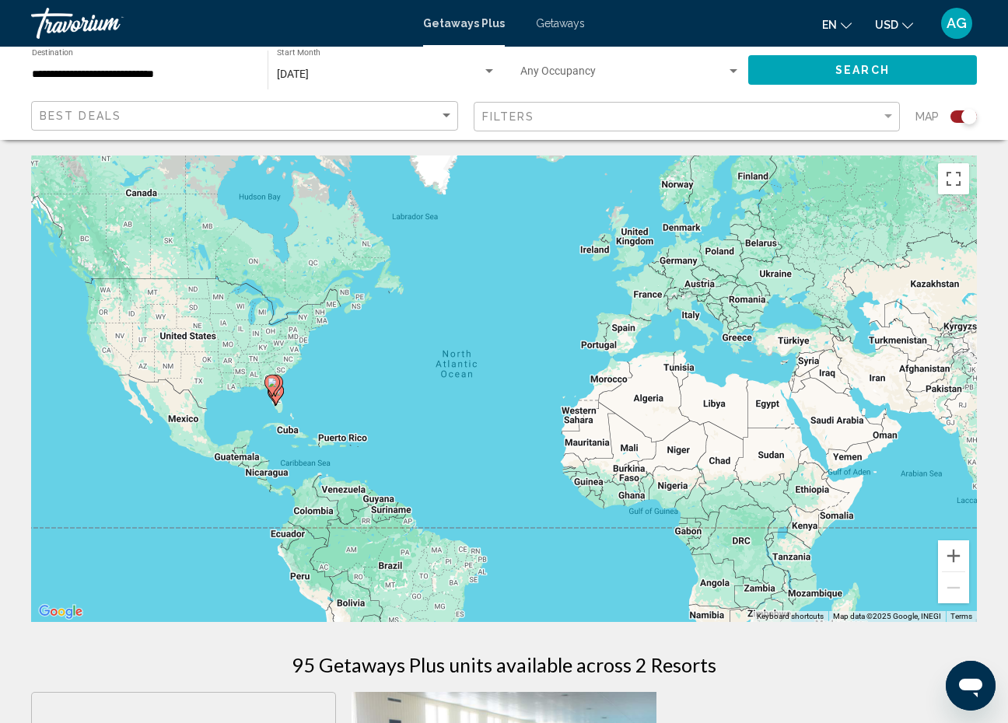
click at [280, 394] on gmp-advanced-marker "Main content" at bounding box center [276, 385] width 16 height 23
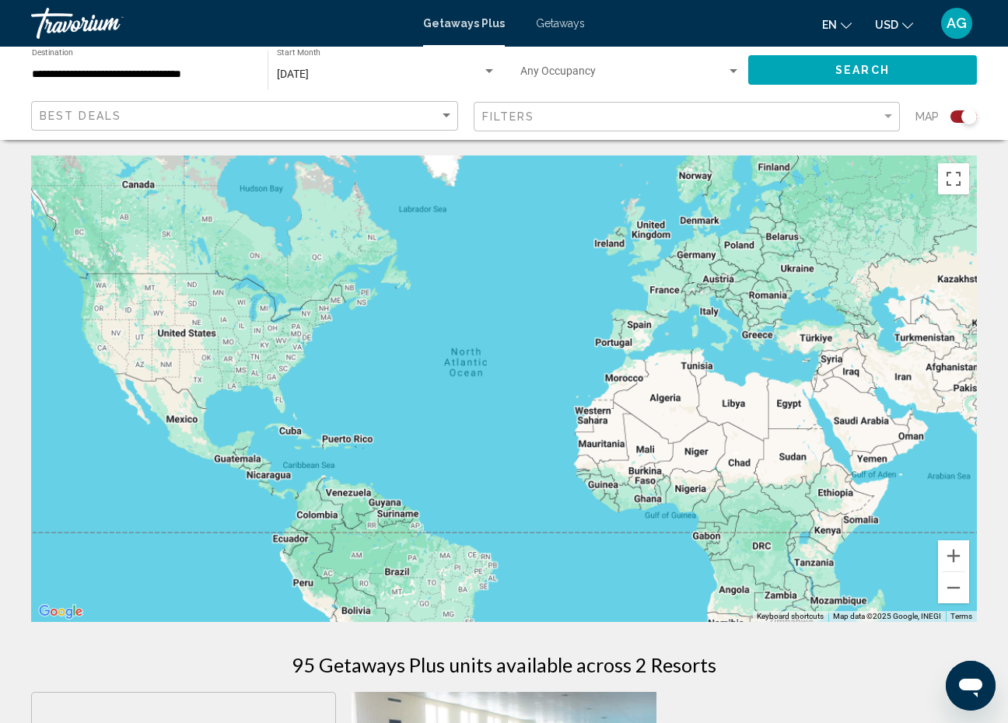
click at [280, 394] on div "Main content" at bounding box center [504, 389] width 946 height 467
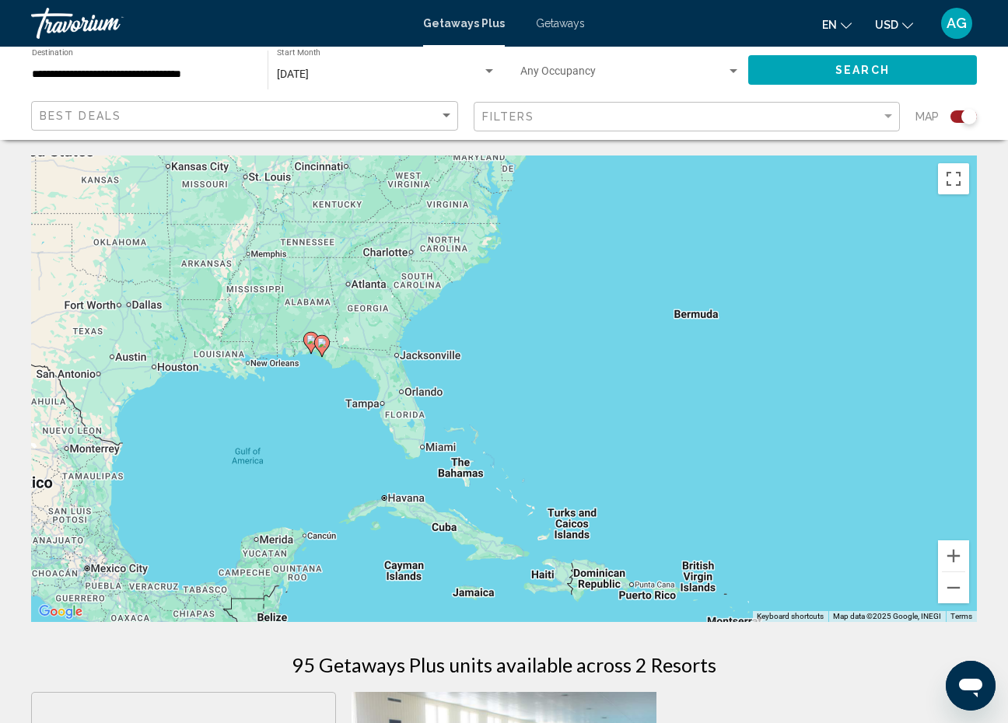
click at [323, 358] on div "To navigate, press the arrow keys. To activate drag with keyboard, press Alt + …" at bounding box center [504, 389] width 946 height 467
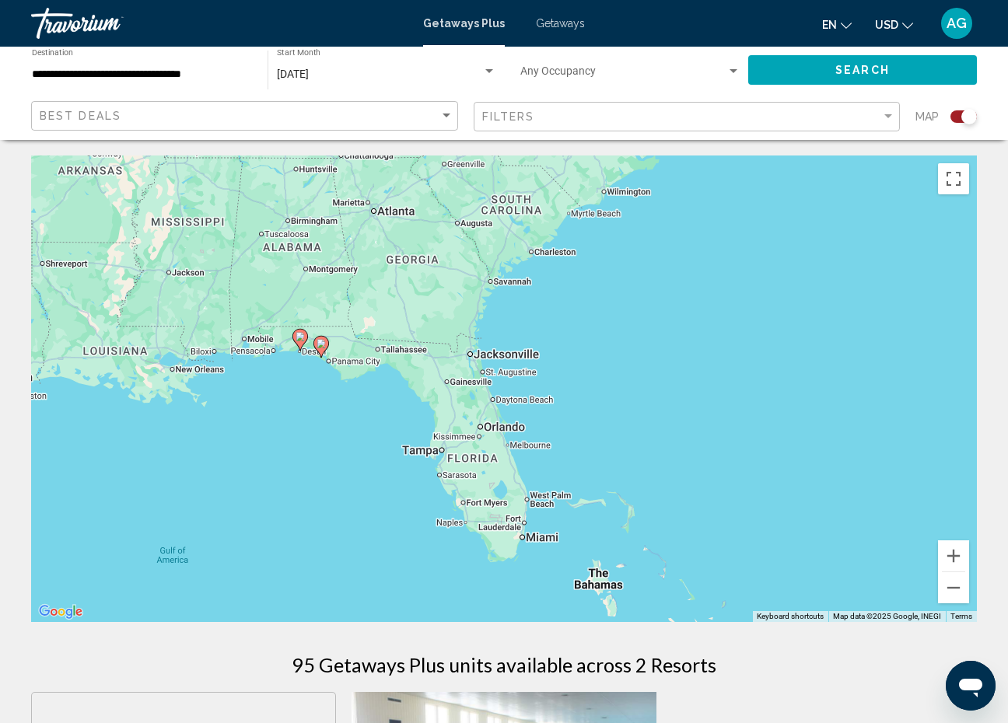
click at [323, 358] on gmp-advanced-marker "Main content" at bounding box center [321, 346] width 16 height 23
click at [323, 358] on div "To navigate, press the arrow keys. To activate drag with keyboard, press Alt + …" at bounding box center [504, 389] width 946 height 467
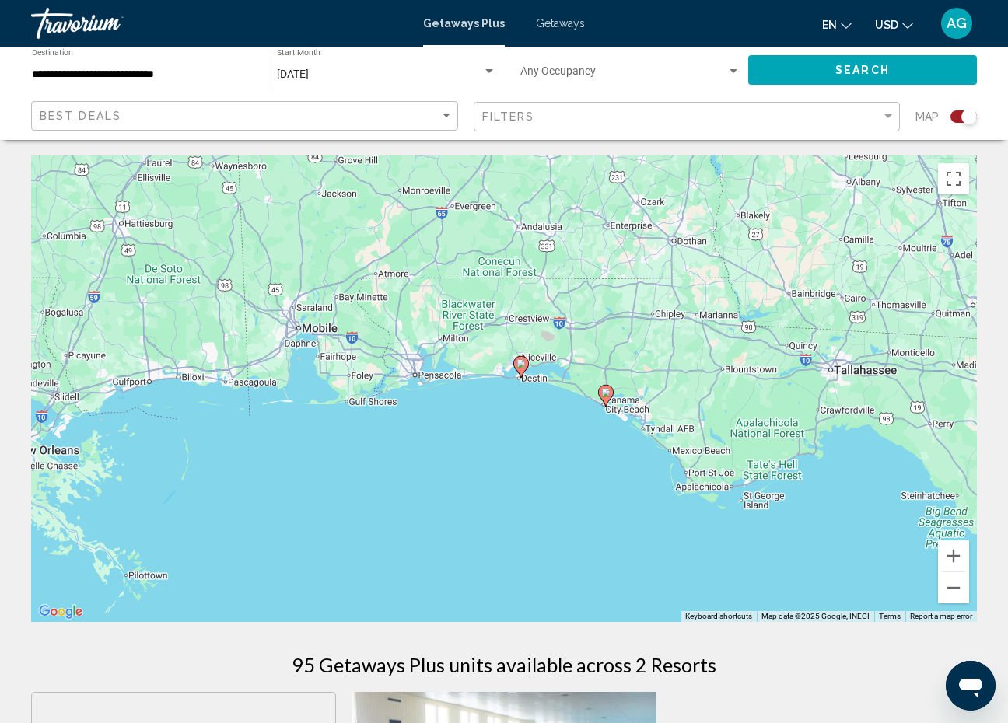
click at [523, 380] on div "To activate drag with keyboard, press Alt + Enter. Once in keyboard drag state,…" at bounding box center [504, 389] width 946 height 467
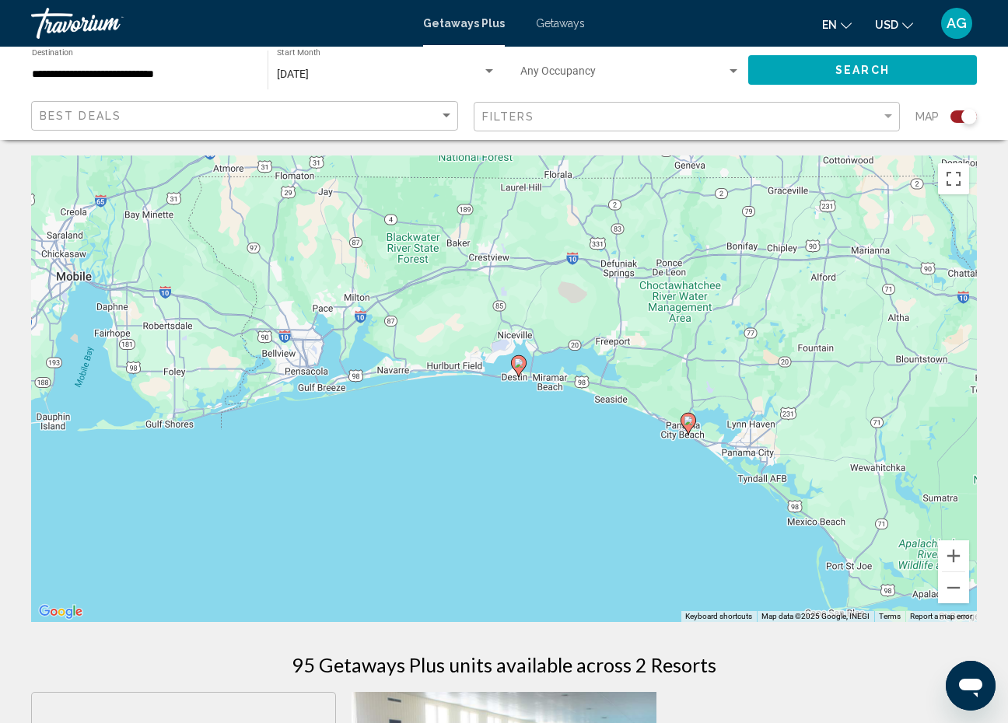
click at [523, 380] on div "To activate drag with keyboard, press Alt + Enter. Once in keyboard drag state,…" at bounding box center [504, 389] width 946 height 467
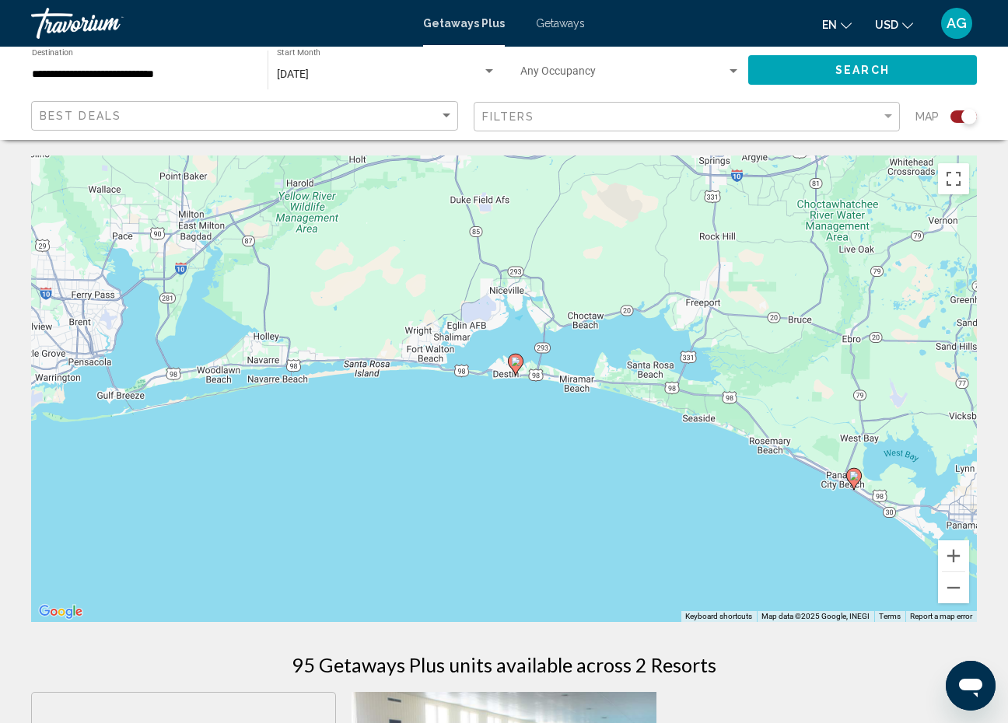
click at [852, 476] on image "Main content" at bounding box center [853, 475] width 9 height 9
type input "**********"
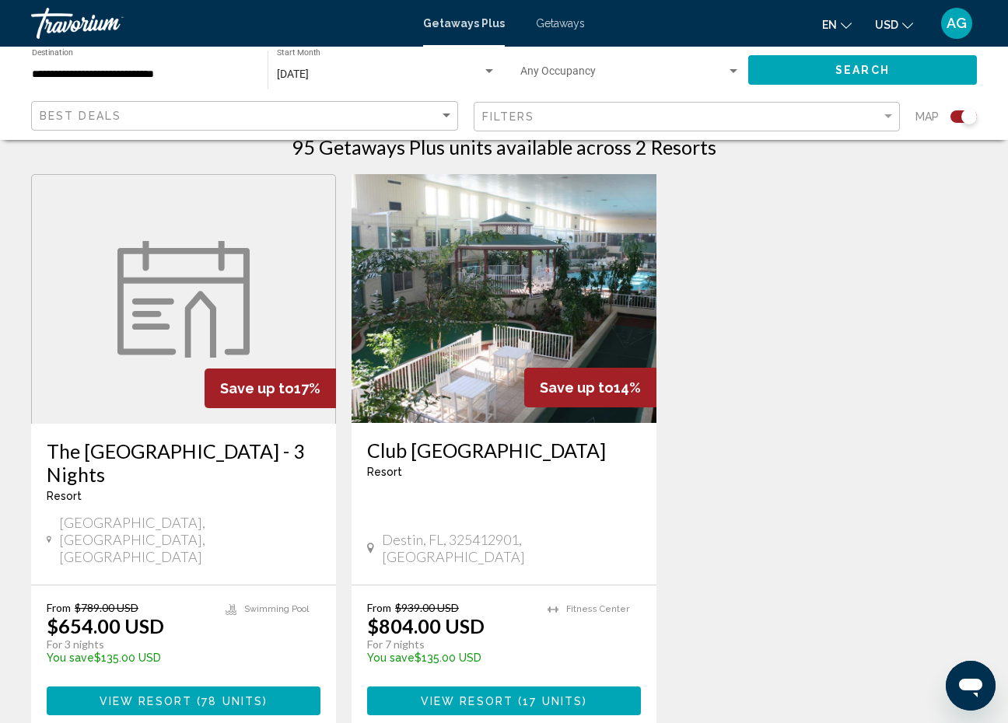
scroll to position [517, 0]
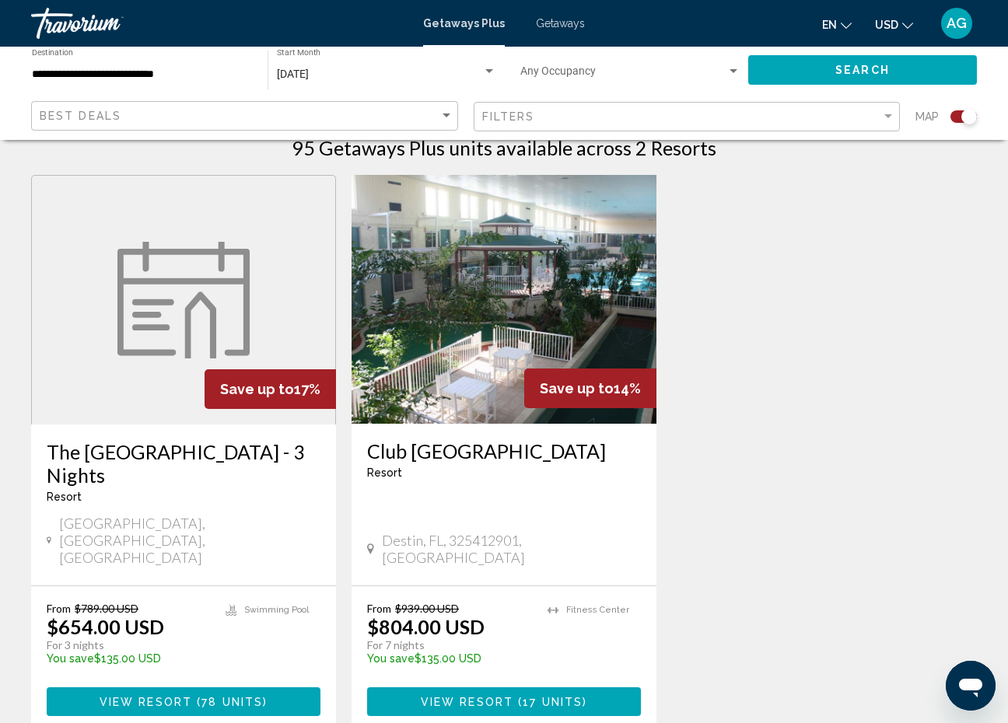
click at [457, 347] on img "Main content" at bounding box center [504, 299] width 305 height 249
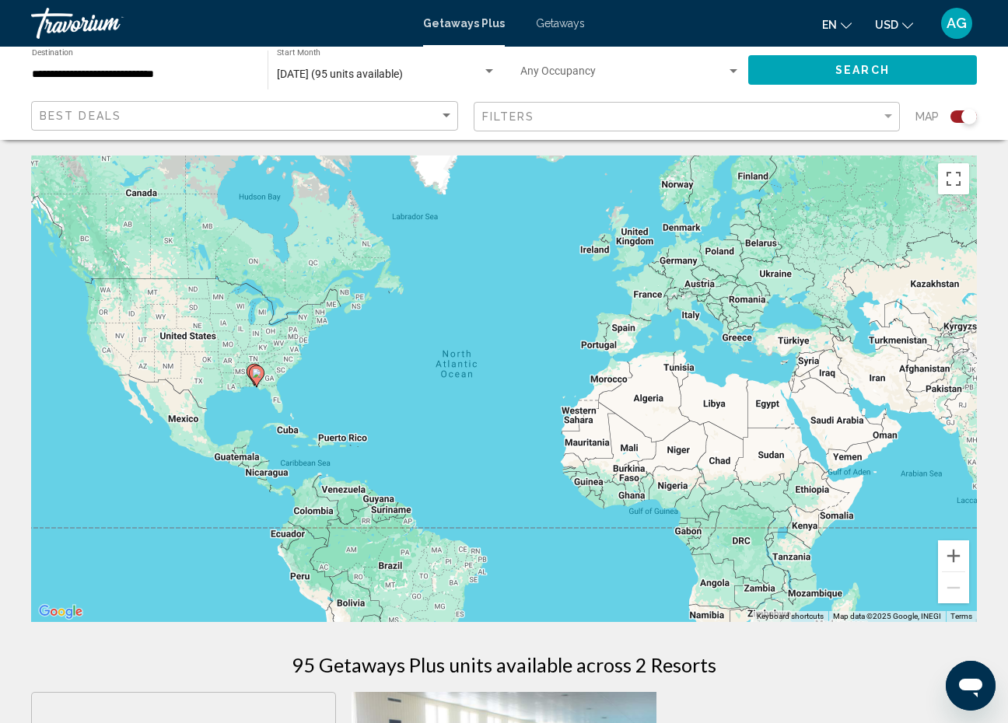
click at [254, 376] on image "Main content" at bounding box center [256, 373] width 9 height 9
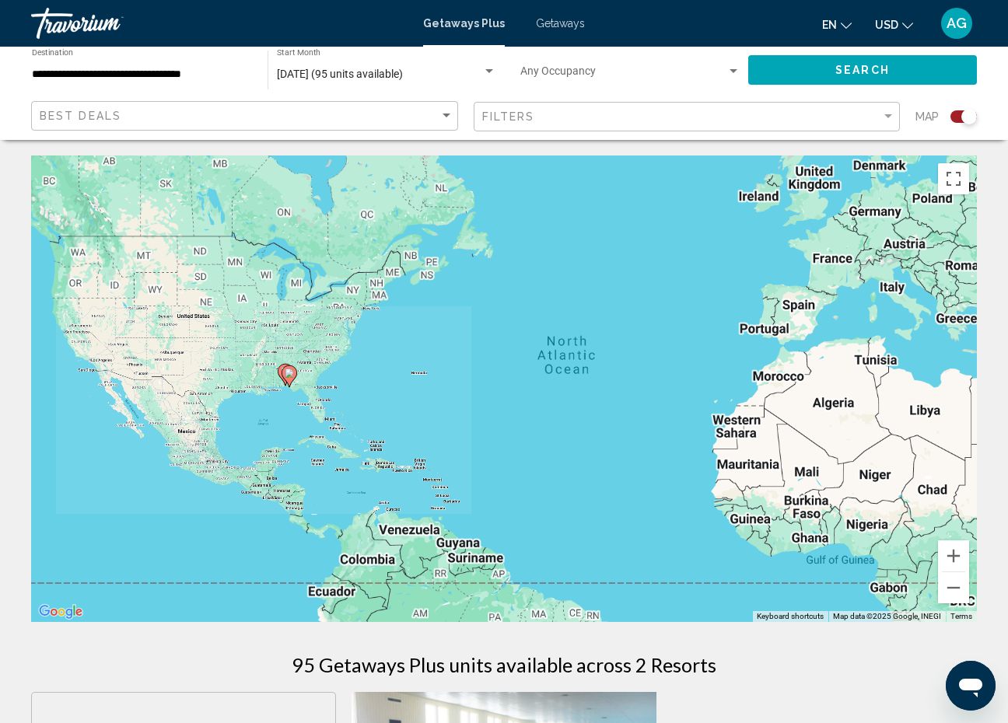
click at [254, 376] on div "To activate drag with keyboard, press Alt + Enter. Once in keyboard drag state,…" at bounding box center [504, 389] width 946 height 467
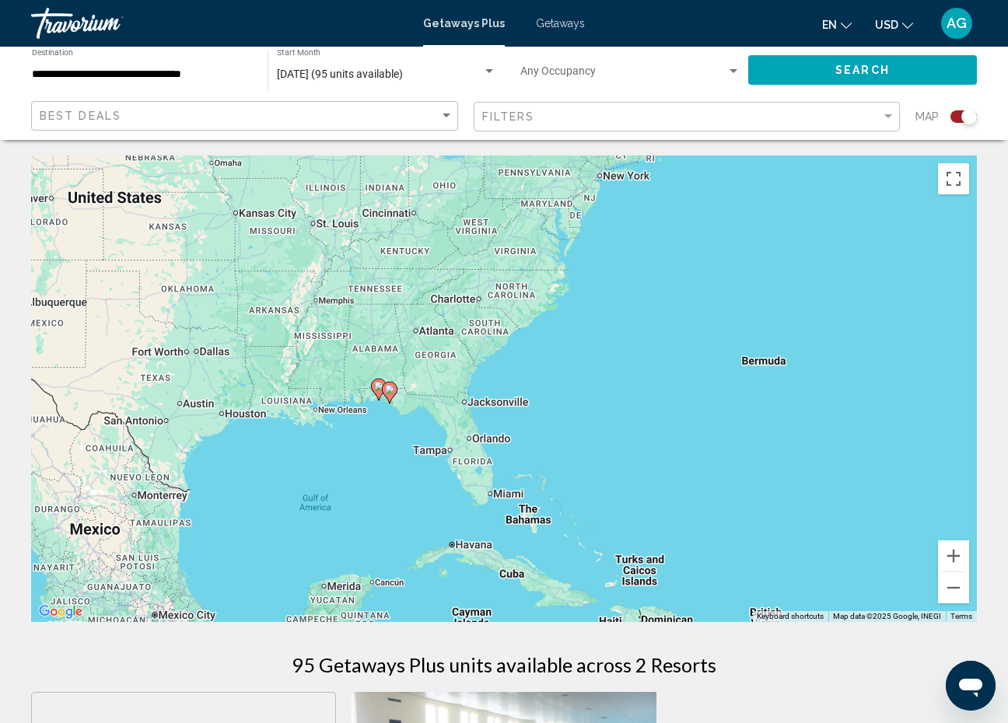
click at [376, 404] on div "To activate drag with keyboard, press Alt + Enter. Once in keyboard drag state,…" at bounding box center [504, 389] width 946 height 467
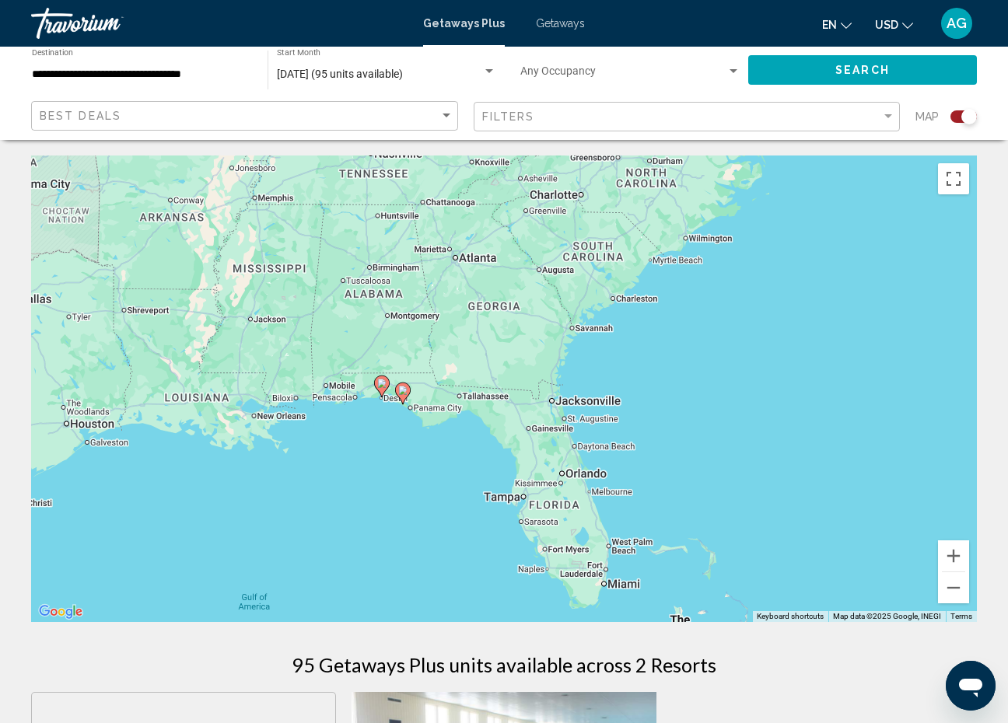
click at [386, 397] on gmp-advanced-marker "Main content" at bounding box center [382, 386] width 16 height 23
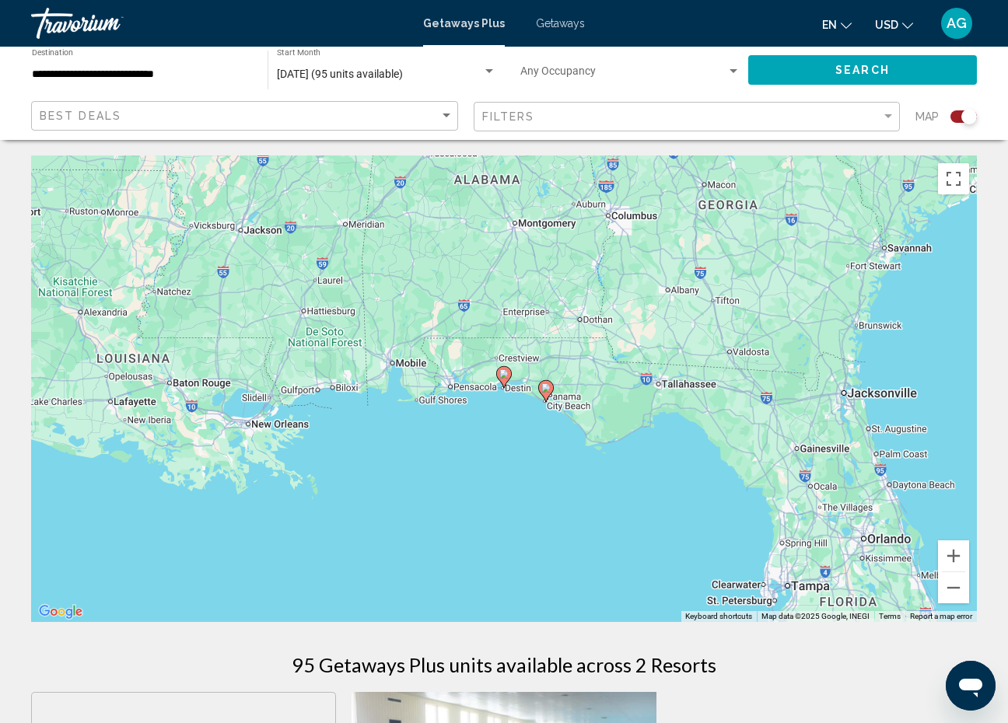
click at [503, 387] on icon "Main content" at bounding box center [504, 377] width 16 height 22
type input "**********"
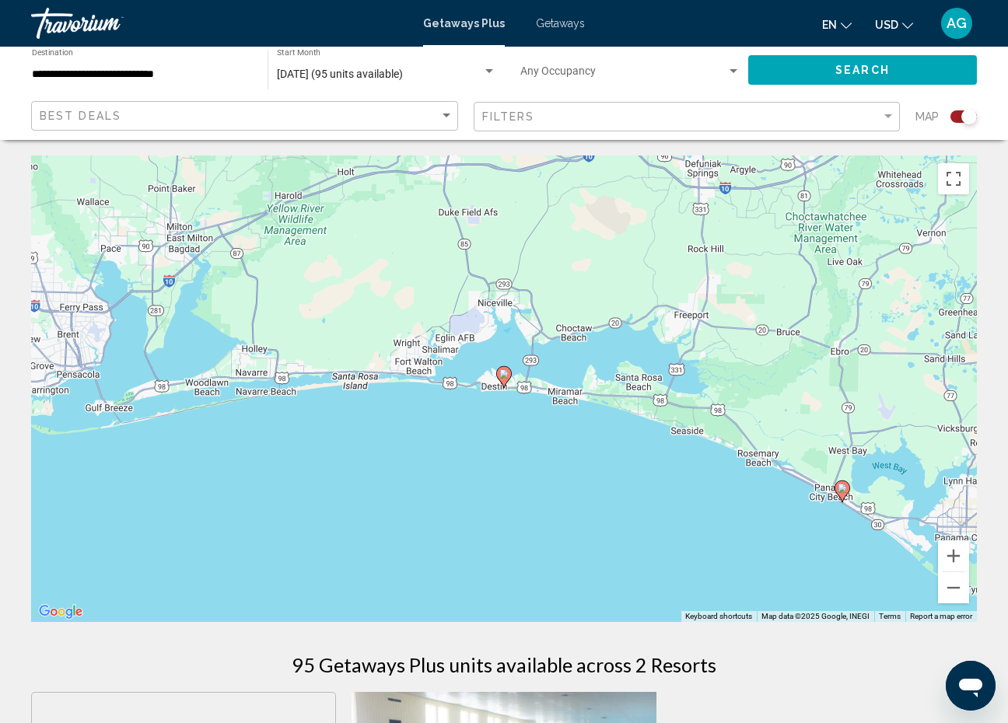
click at [506, 376] on image "Main content" at bounding box center [503, 373] width 9 height 9
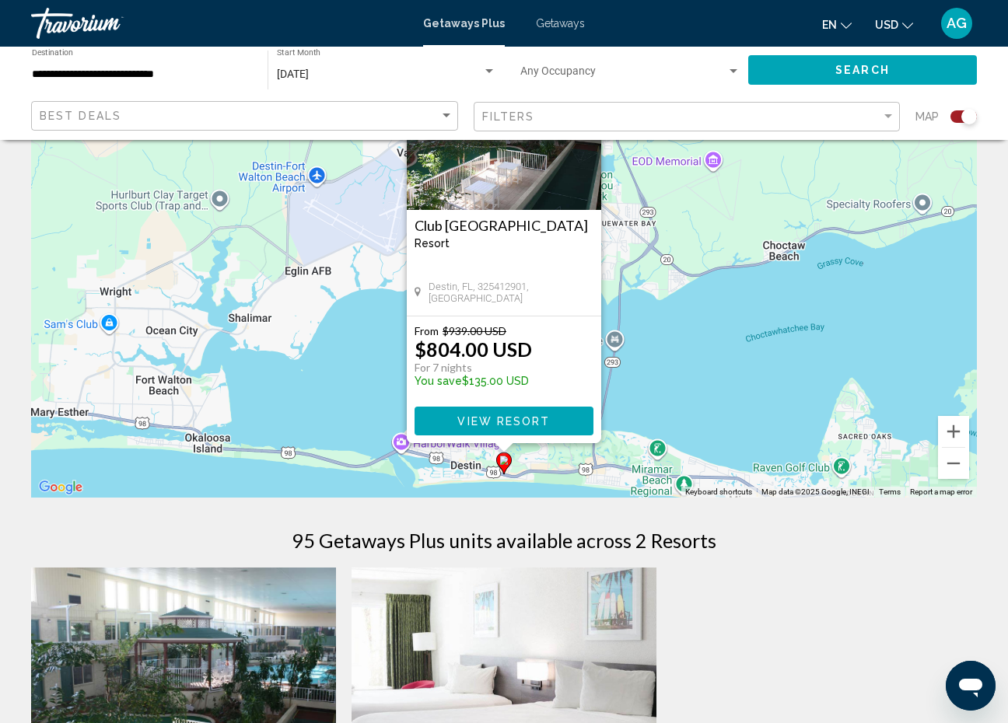
scroll to position [136, 0]
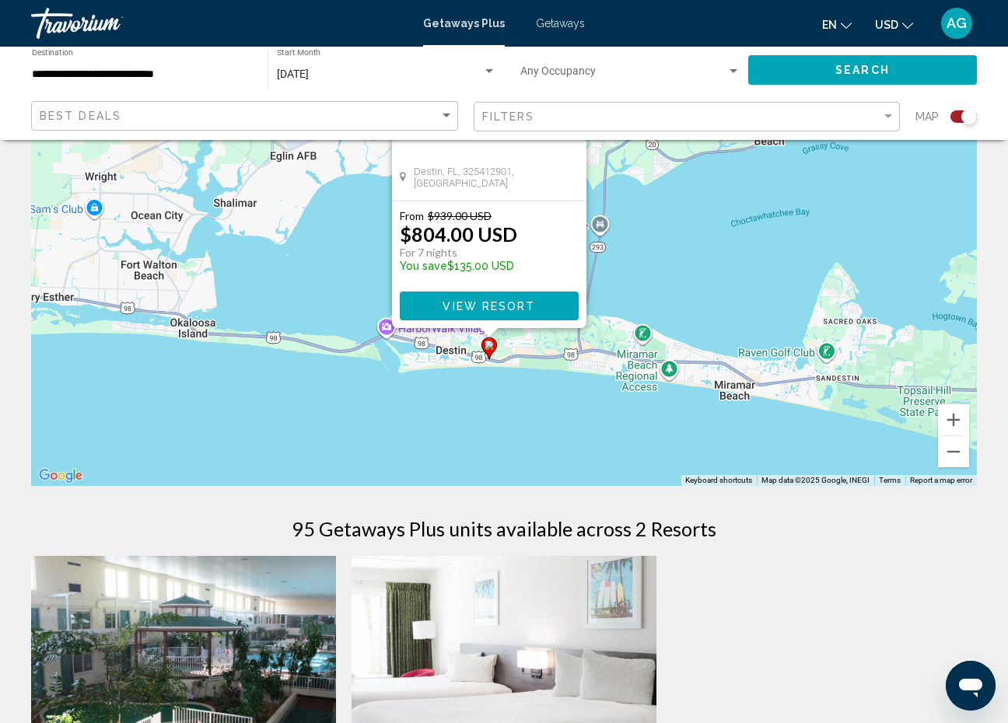
drag, startPoint x: 697, startPoint y: 450, endPoint x: 681, endPoint y: 344, distance: 107.7
click at [681, 344] on div "To activate drag with keyboard, press Alt + Enter. Once in keyboard drag state,…" at bounding box center [504, 252] width 946 height 467
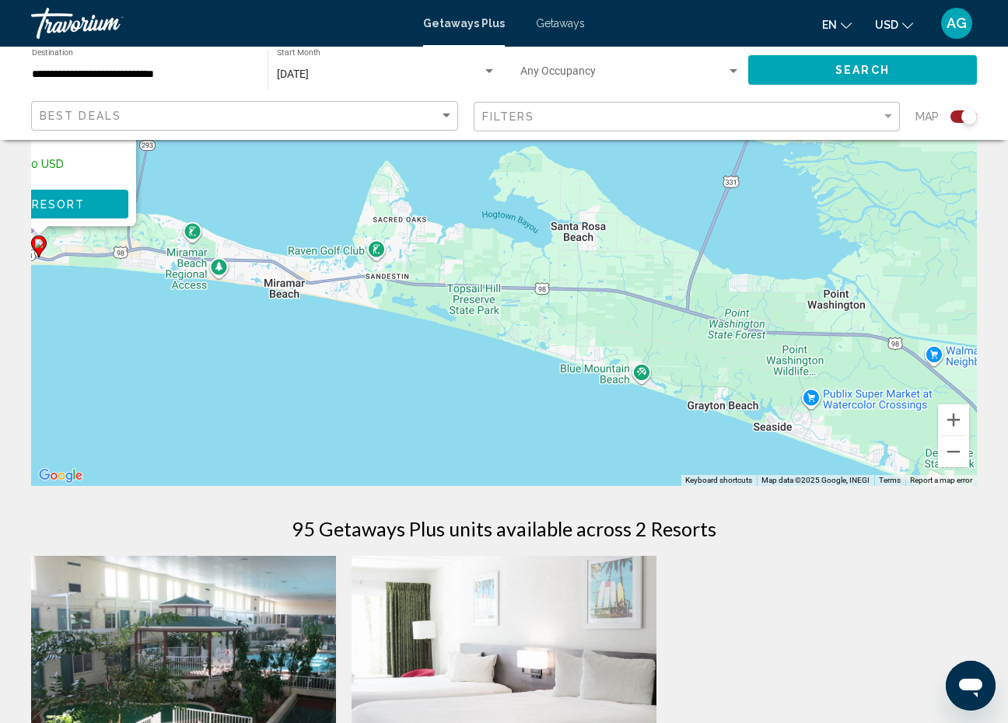
drag, startPoint x: 775, startPoint y: 381, endPoint x: 312, endPoint y: 280, distance: 474.4
click at [312, 280] on div "To activate drag with keyboard, press Alt + Enter. Once in keyboard drag state,…" at bounding box center [504, 252] width 946 height 467
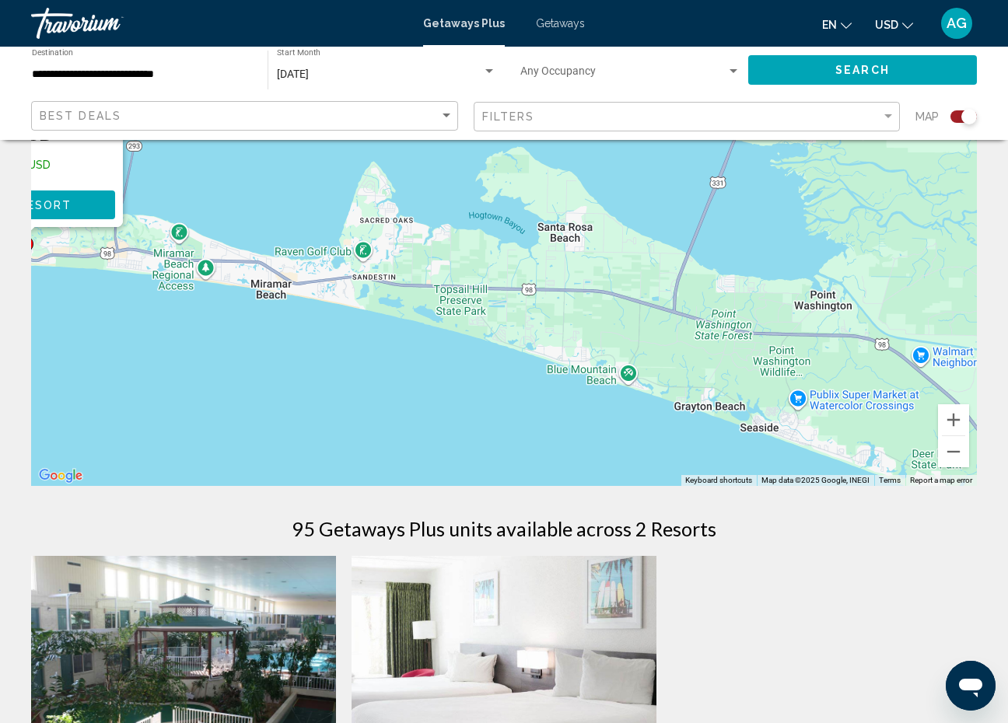
click at [432, 639] on img "Main content" at bounding box center [504, 680] width 305 height 249
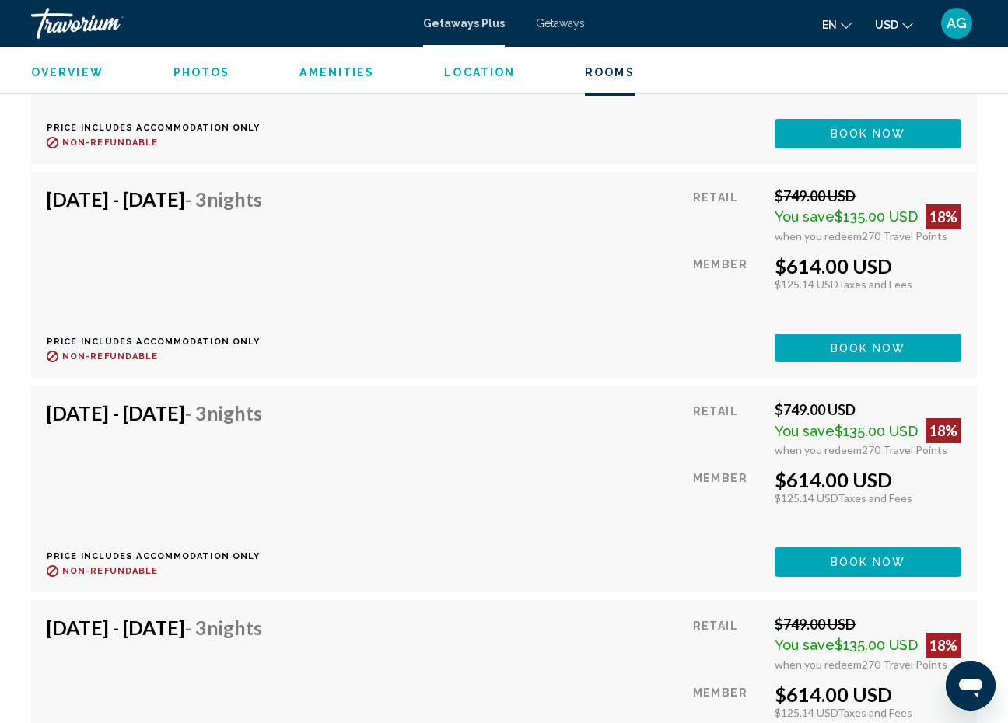
scroll to position [3647, 0]
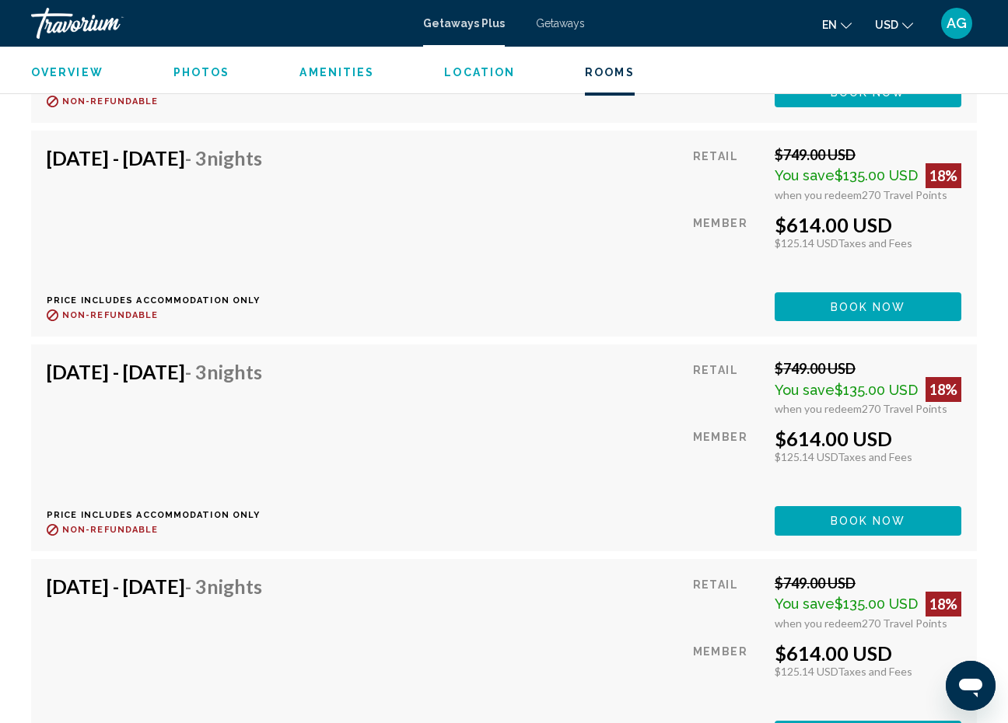
click at [461, 65] on button "Location" at bounding box center [479, 72] width 71 height 14
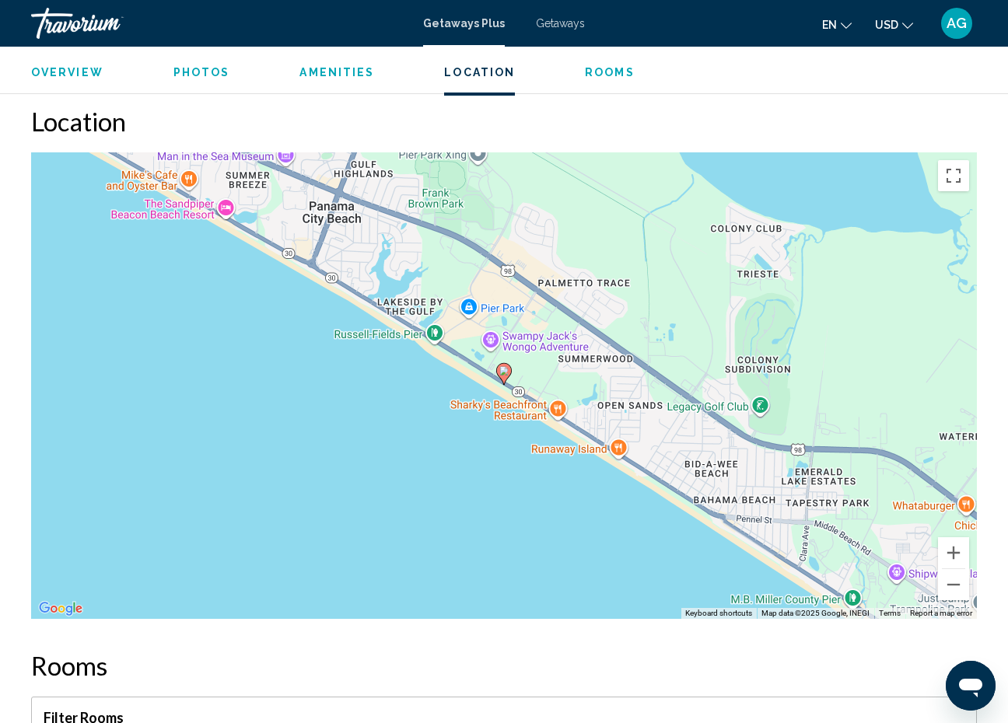
click at [550, 20] on span "Getaways" at bounding box center [560, 23] width 49 height 12
